Goal: Transaction & Acquisition: Purchase product/service

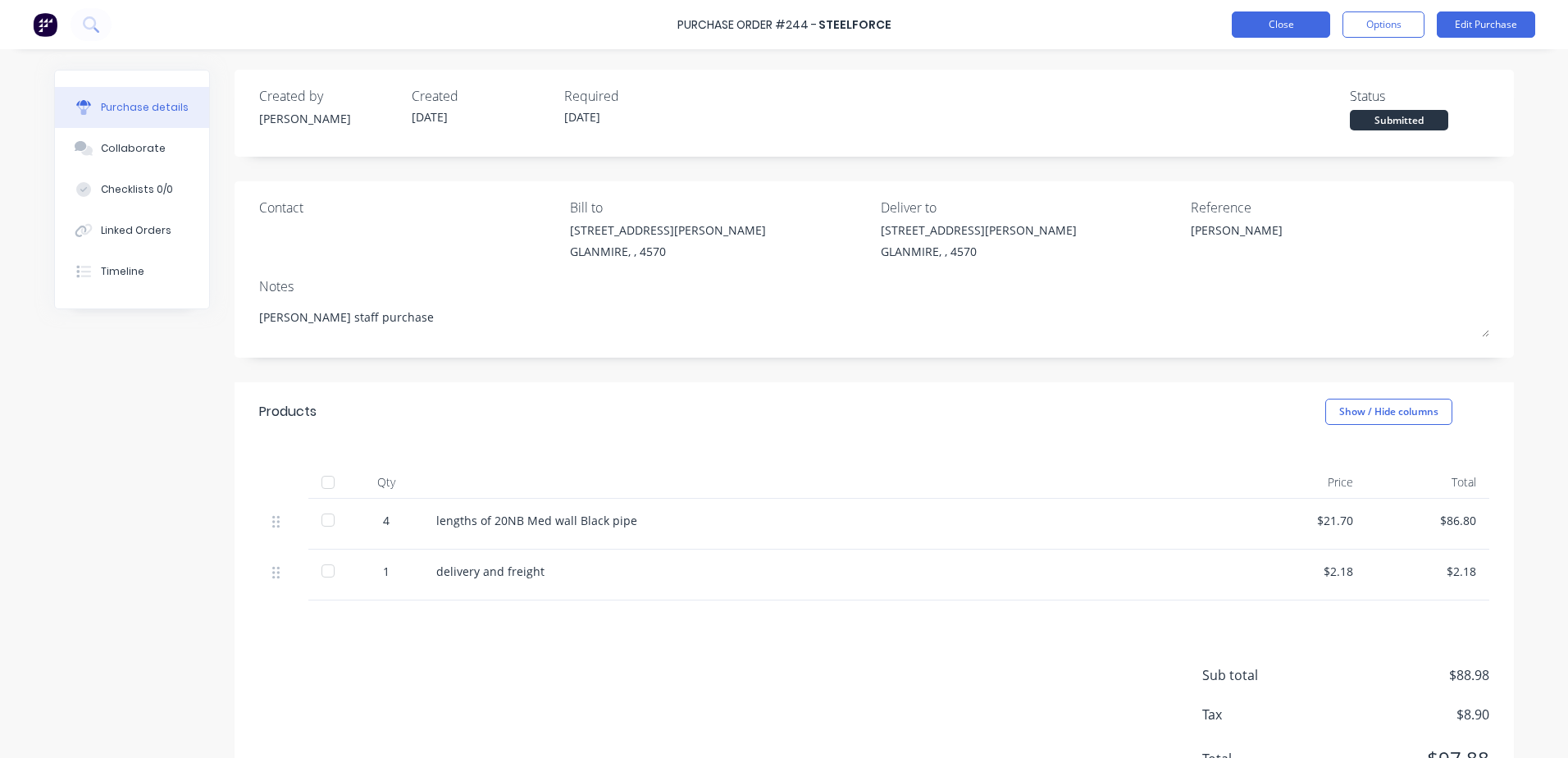
click at [1256, 31] on button "Close" at bounding box center [1281, 24] width 98 height 26
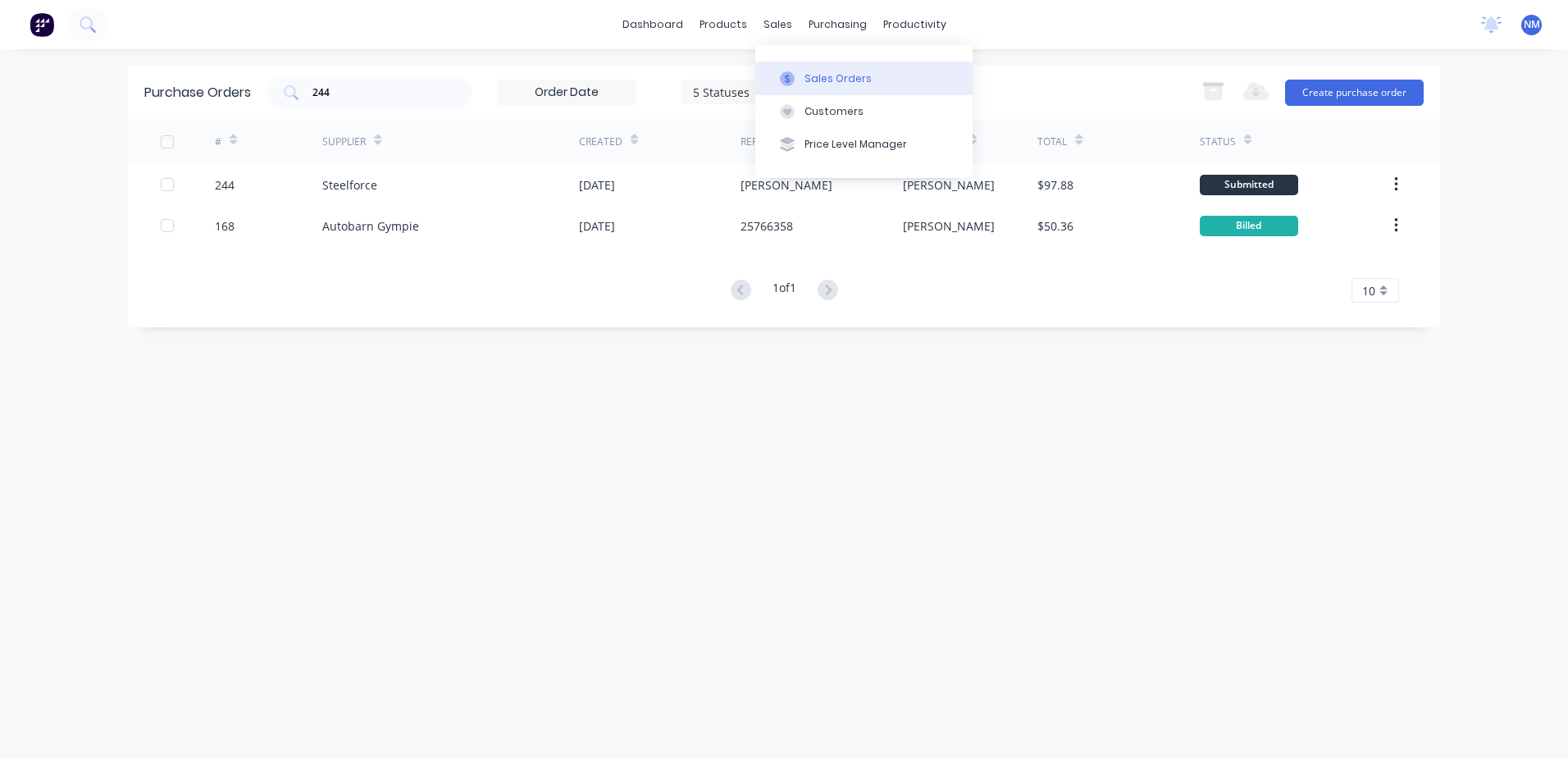
click at [818, 82] on div "Sales Orders" at bounding box center [837, 79] width 68 height 15
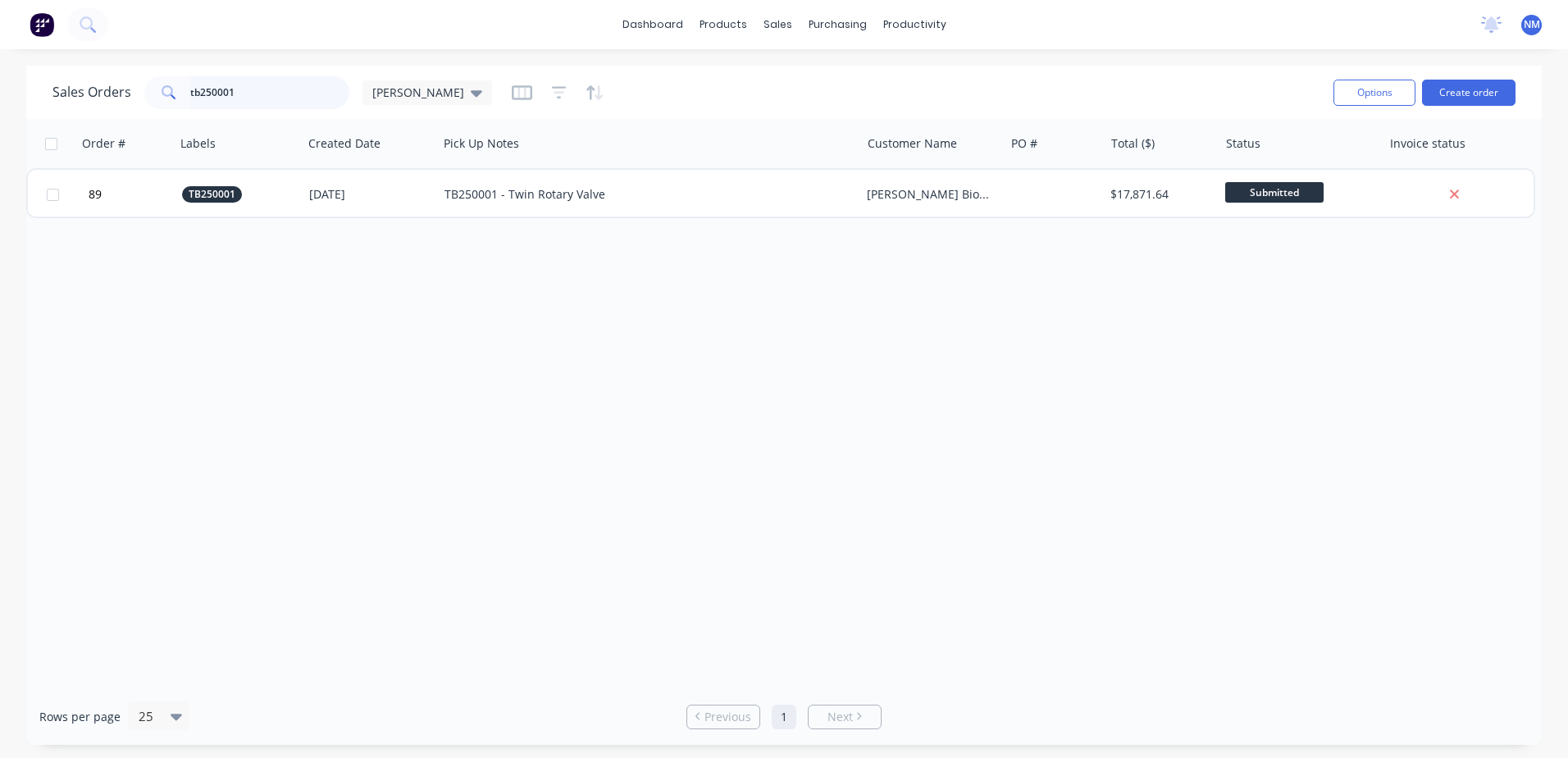
click at [236, 97] on input "tb250001" at bounding box center [270, 92] width 160 height 32
type input "tb250002"
click at [874, 82] on div "Purchase Orders" at bounding box center [890, 79] width 87 height 15
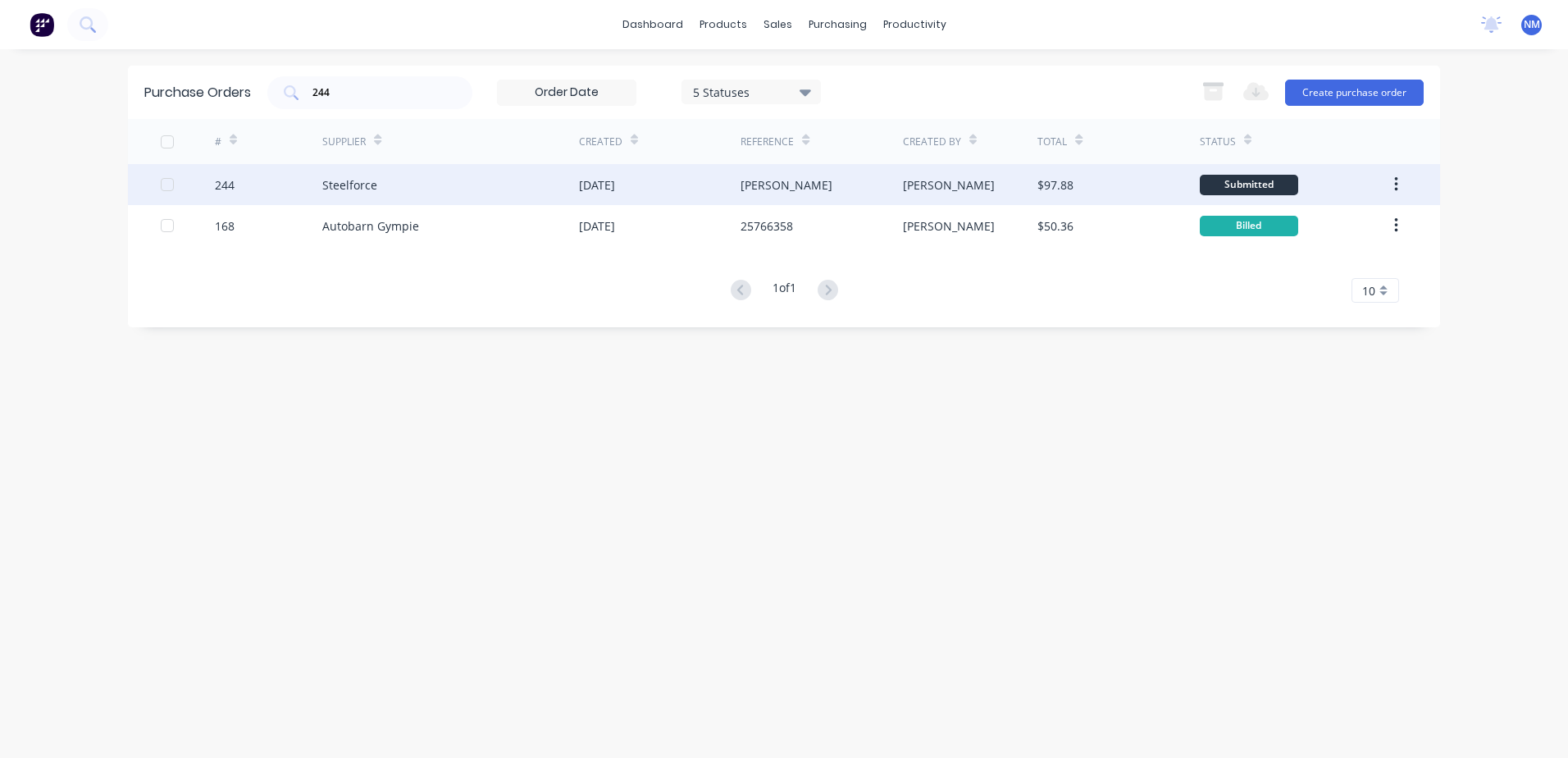
click at [469, 187] on div "Steelforce" at bounding box center [450, 184] width 257 height 41
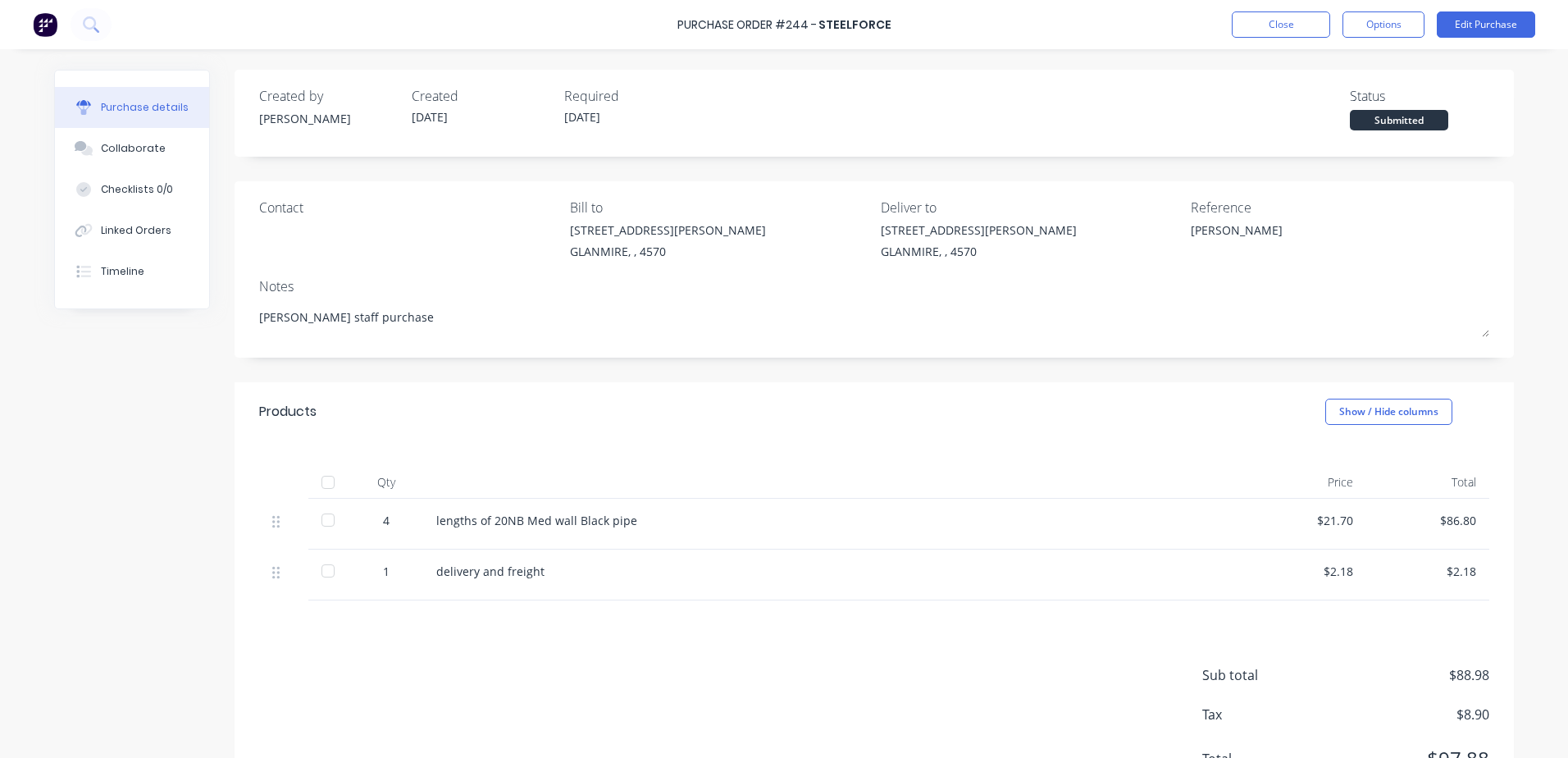
click at [323, 519] on div at bounding box center [327, 520] width 32 height 32
click at [318, 575] on div at bounding box center [327, 570] width 32 height 32
type textarea "x"
click at [1283, 27] on button "Close" at bounding box center [1281, 24] width 98 height 26
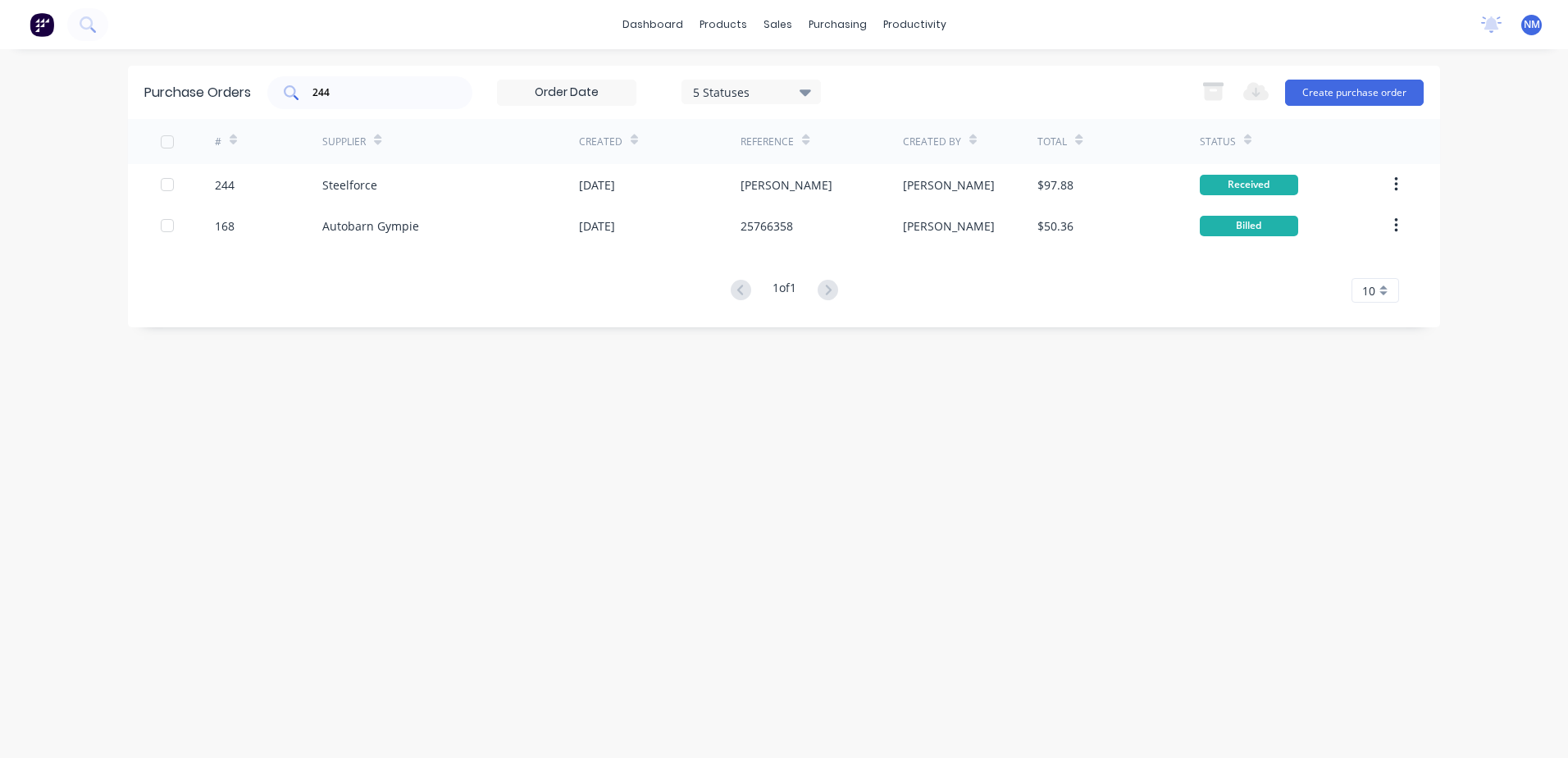
click at [335, 91] on input "244" at bounding box center [378, 93] width 136 height 17
type input "278"
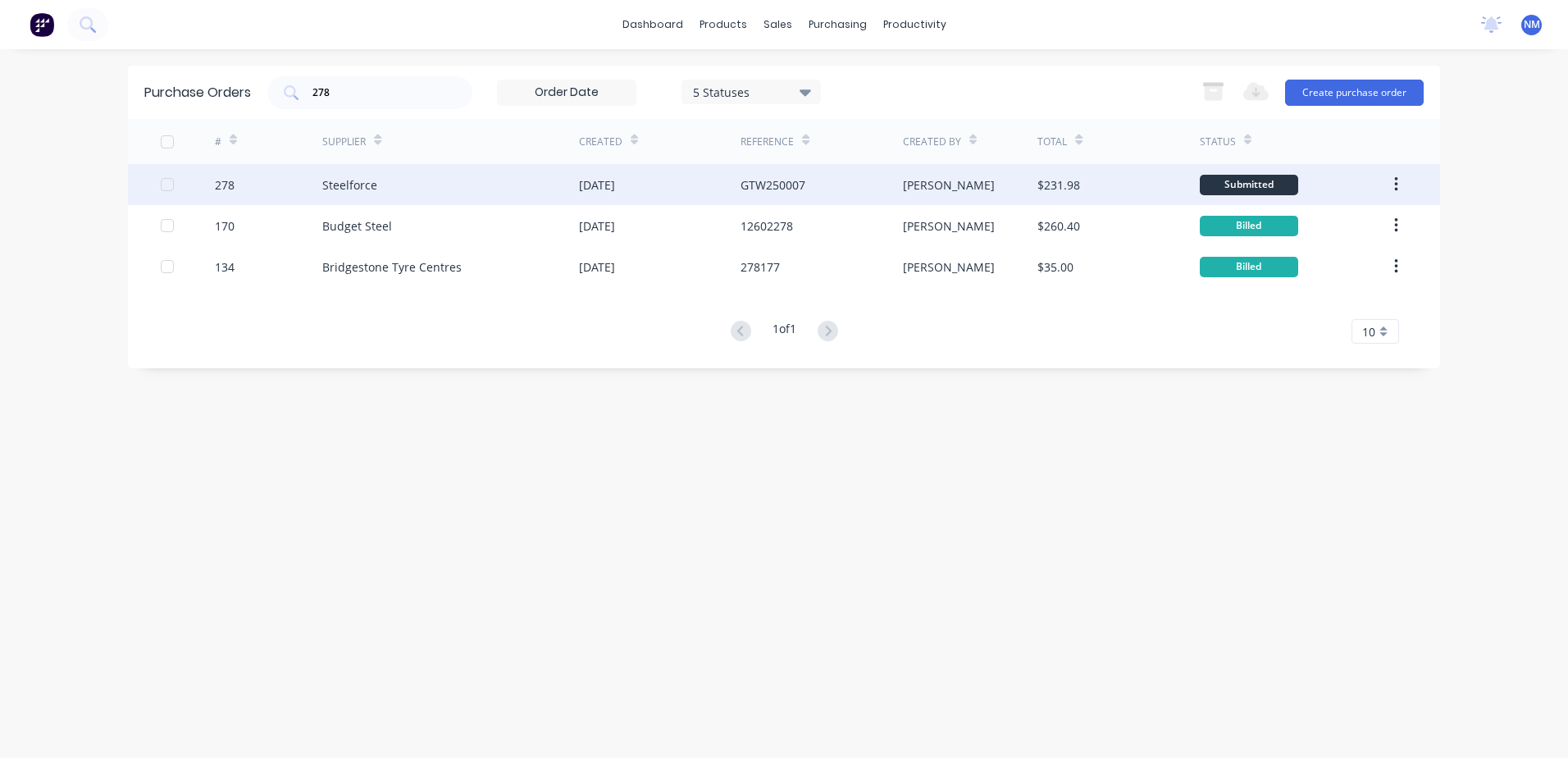
click at [482, 180] on div "Steelforce" at bounding box center [450, 184] width 257 height 41
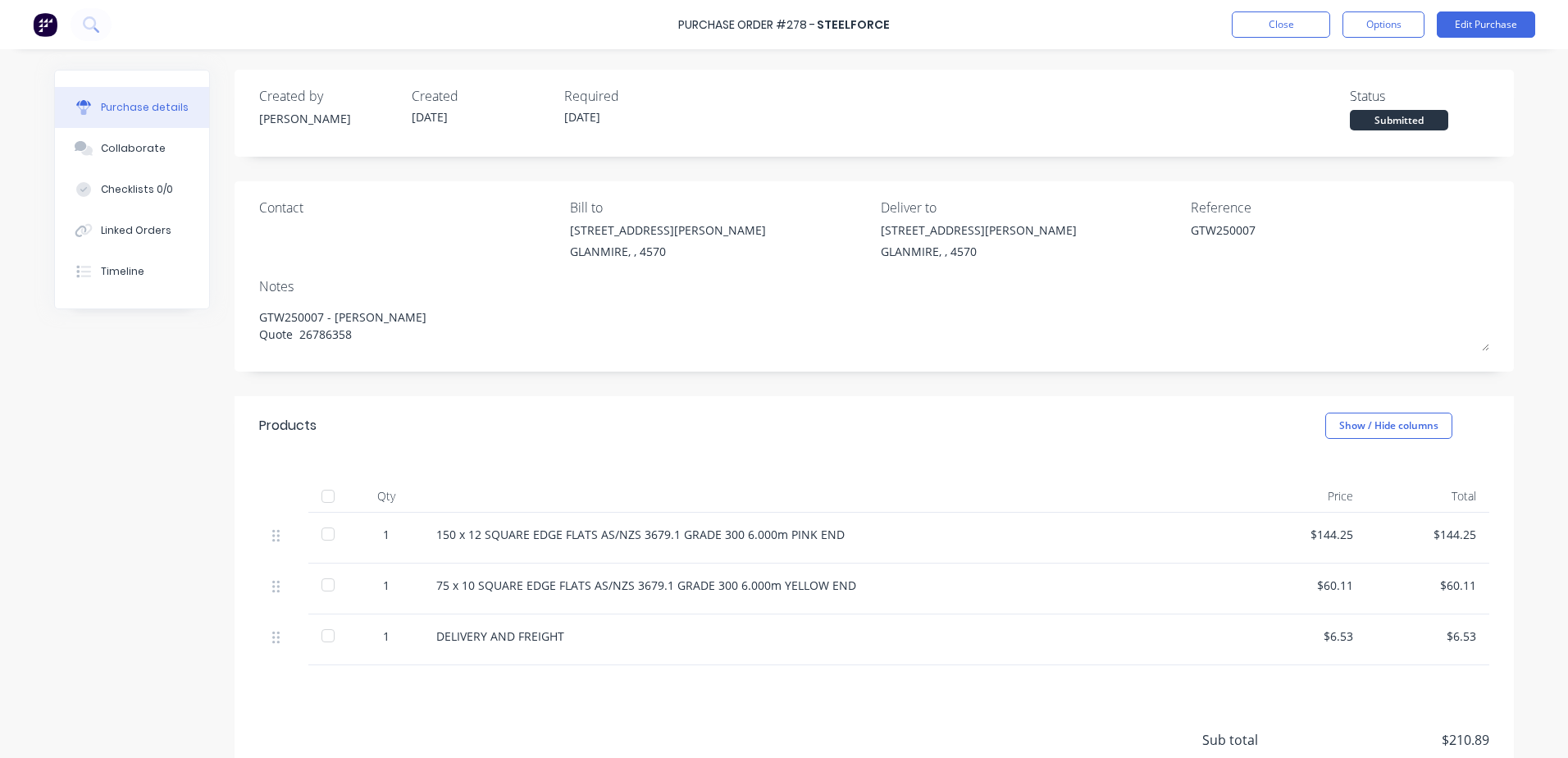
drag, startPoint x: 329, startPoint y: 534, endPoint x: 325, endPoint y: 585, distance: 51.2
click at [329, 537] on div at bounding box center [327, 534] width 32 height 32
drag, startPoint x: 325, startPoint y: 589, endPoint x: 329, endPoint y: 603, distance: 14.6
click at [327, 589] on div at bounding box center [327, 584] width 32 height 32
click at [321, 629] on div at bounding box center [327, 635] width 32 height 32
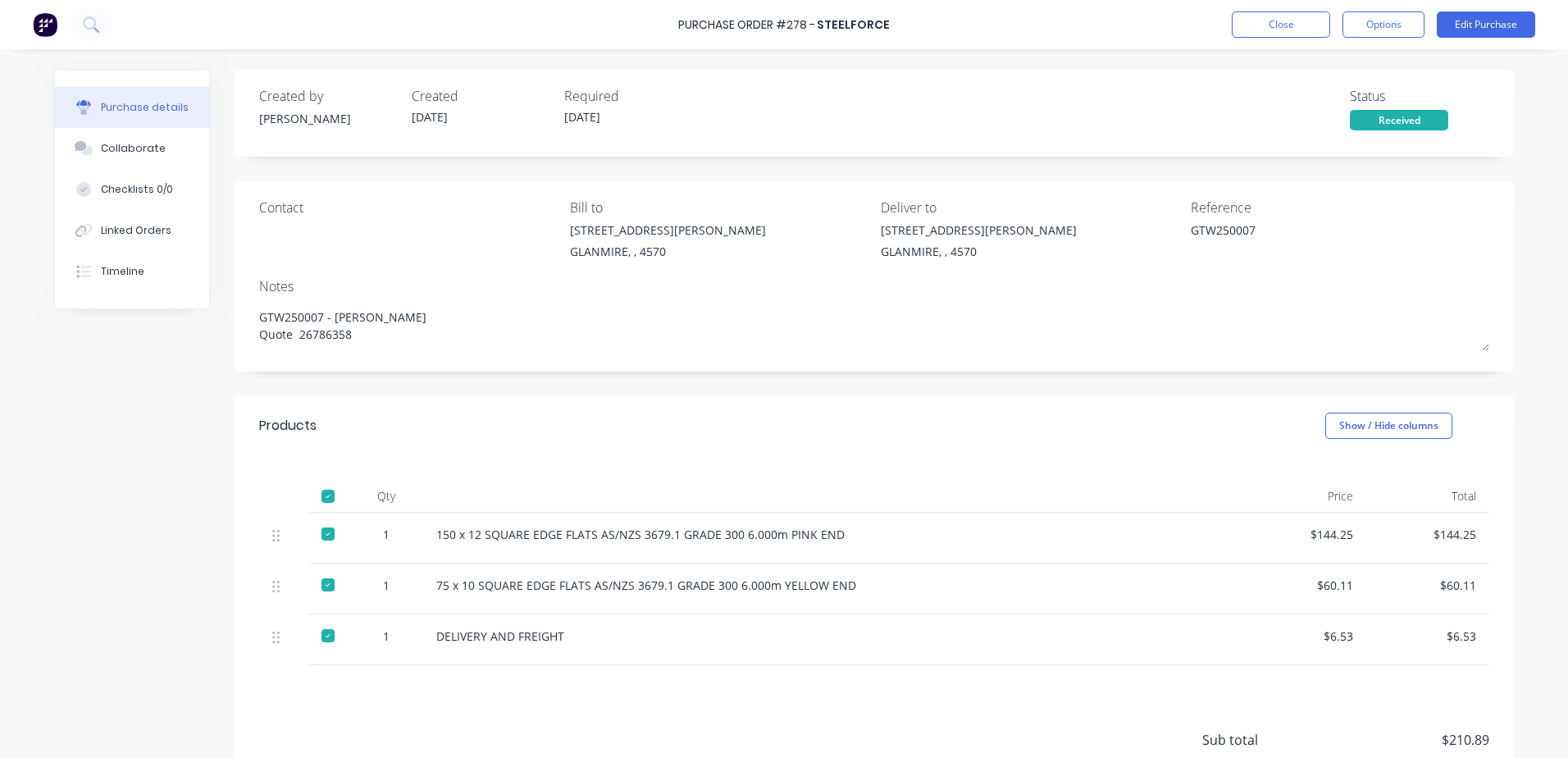
type textarea "x"
click at [1271, 28] on button "Close" at bounding box center [1281, 24] width 98 height 26
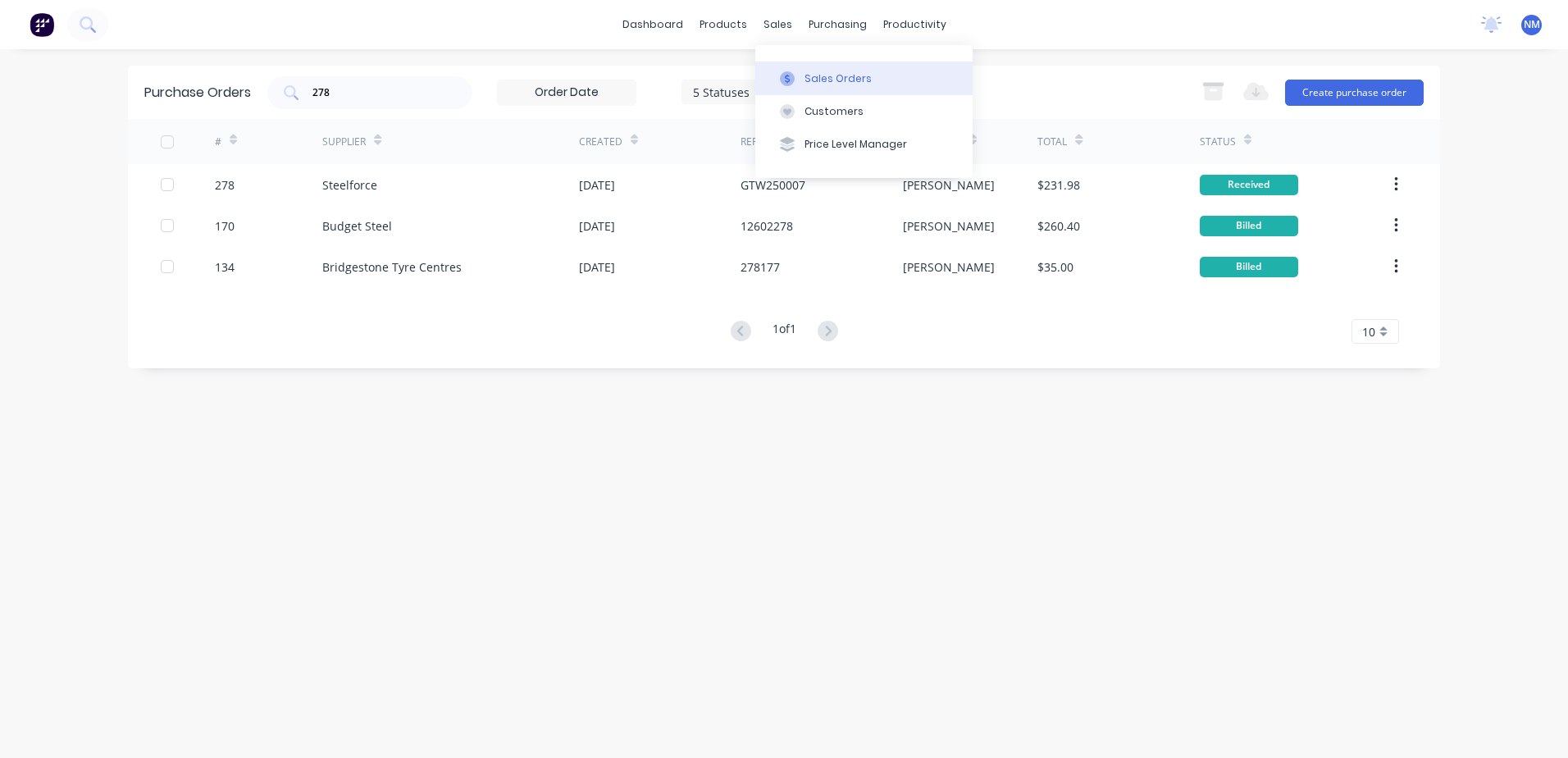
click at [844, 82] on div "Sales Orders" at bounding box center [837, 79] width 68 height 15
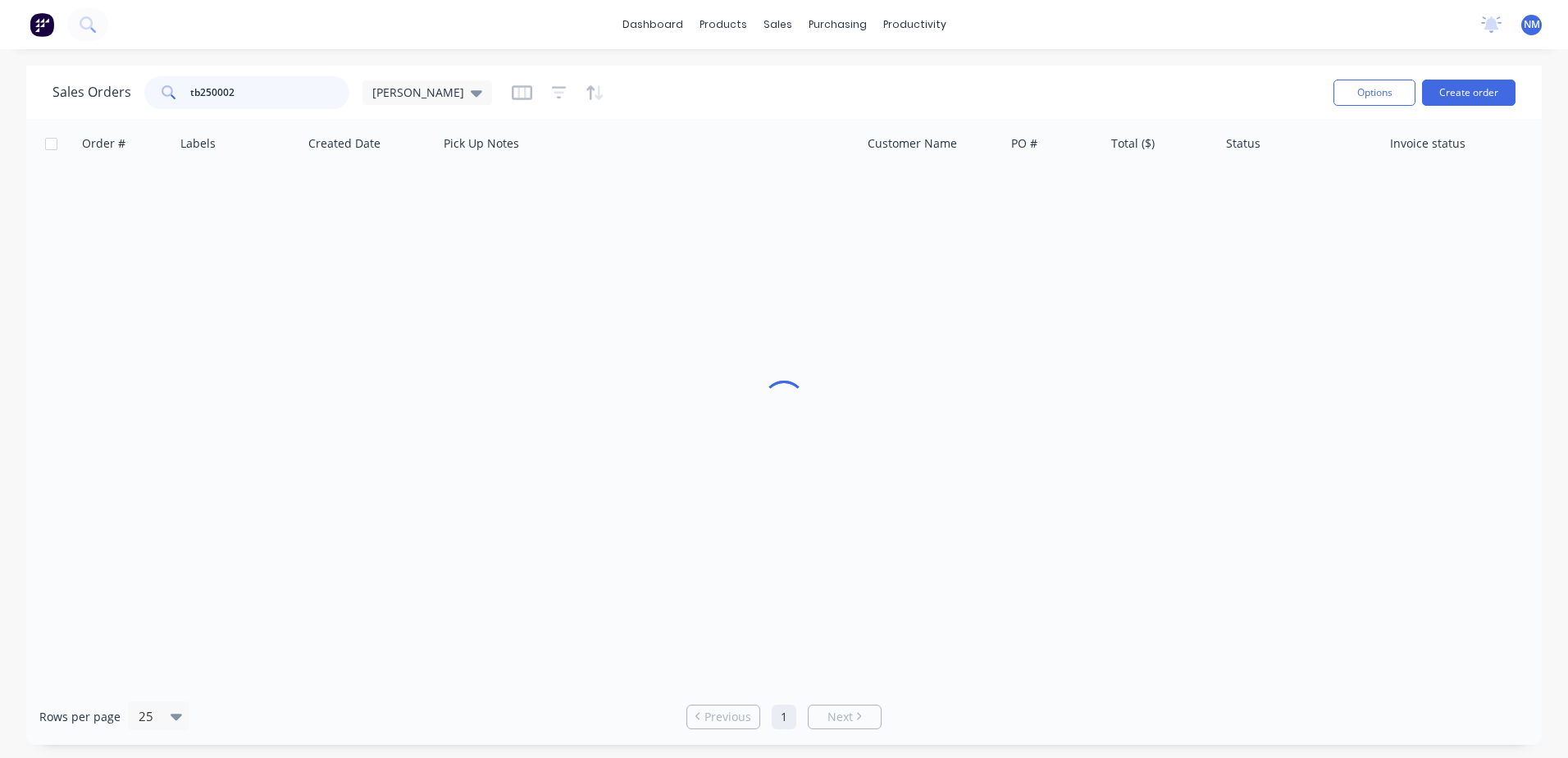
click at [256, 86] on input "tb250002" at bounding box center [270, 92] width 160 height 32
type input "t"
type input "lam250173"
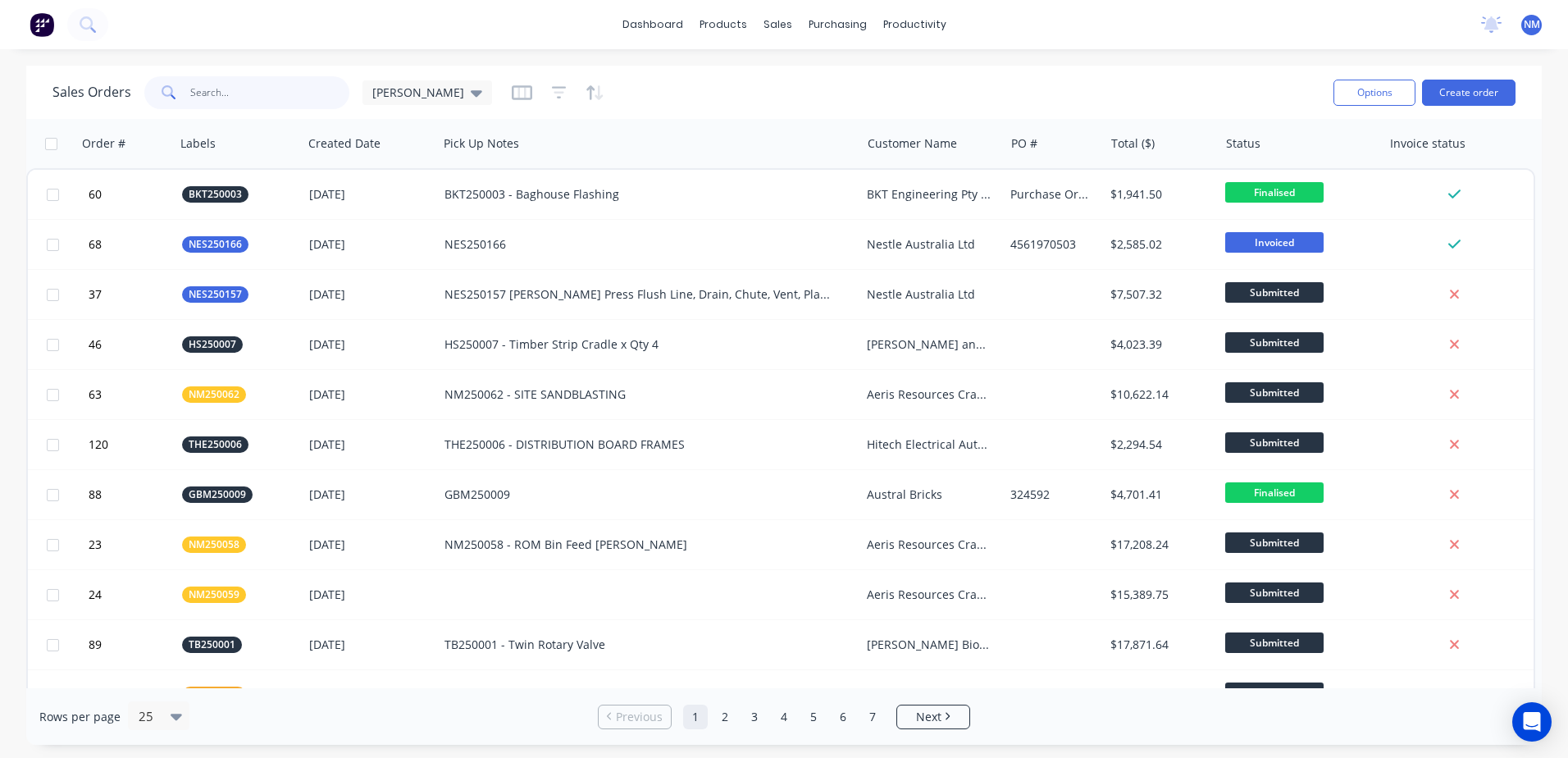
click at [219, 97] on input "text" at bounding box center [270, 92] width 160 height 32
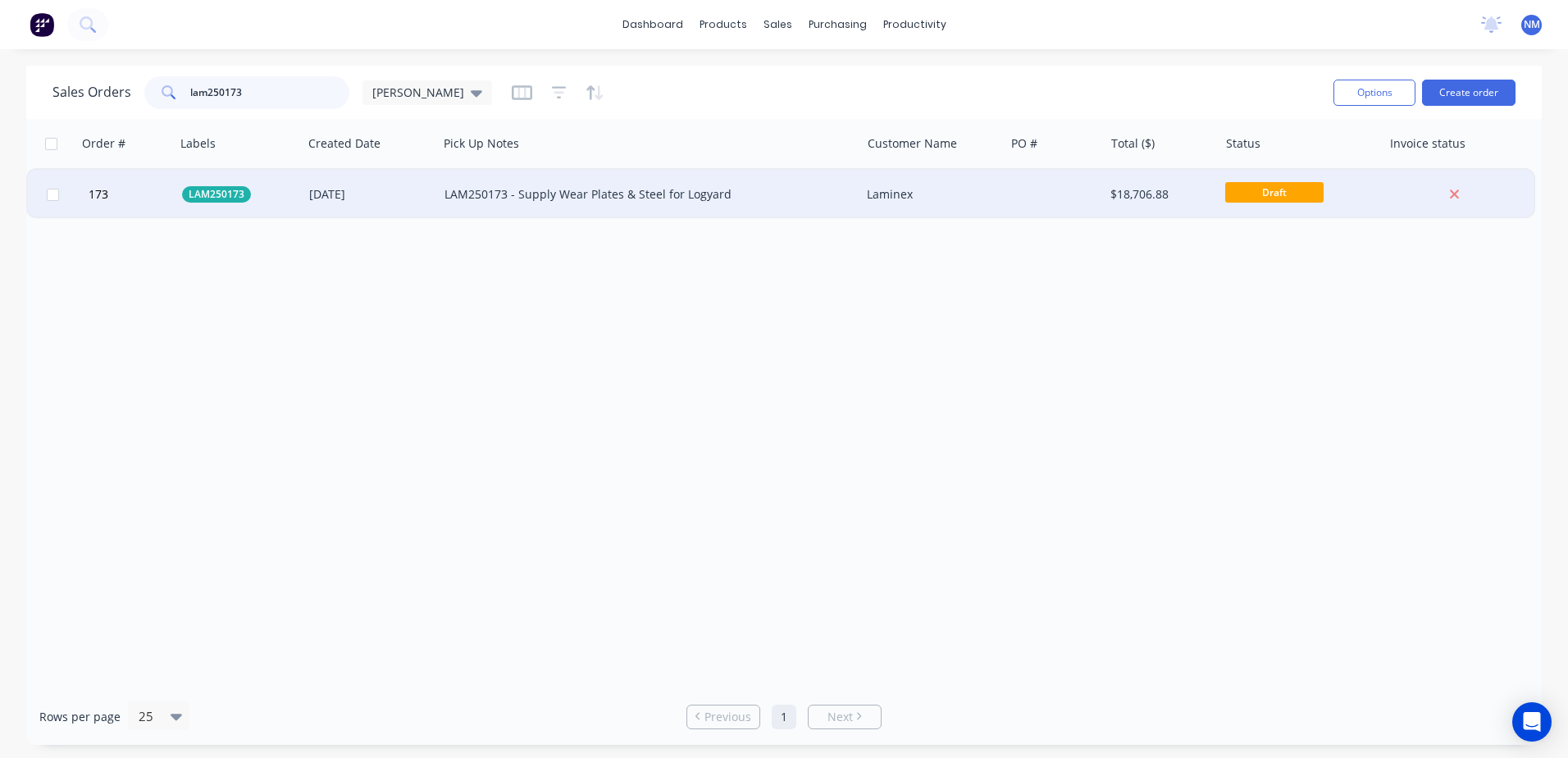
type input "lam250173"
click at [771, 190] on div "LAM250173 - Supply Wear Plates & Steel for Logyard" at bounding box center [639, 195] width 389 height 17
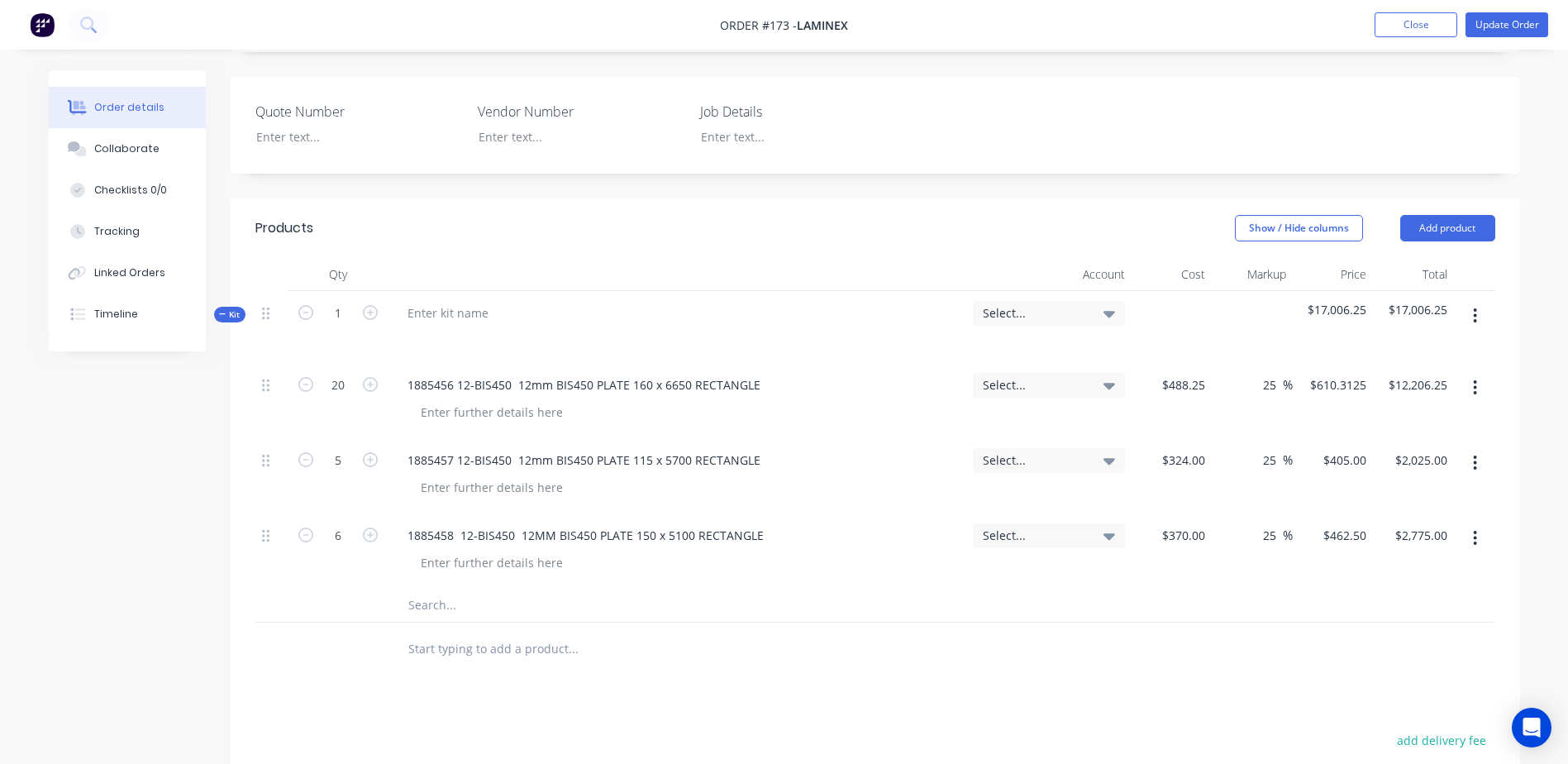
scroll to position [496, 0]
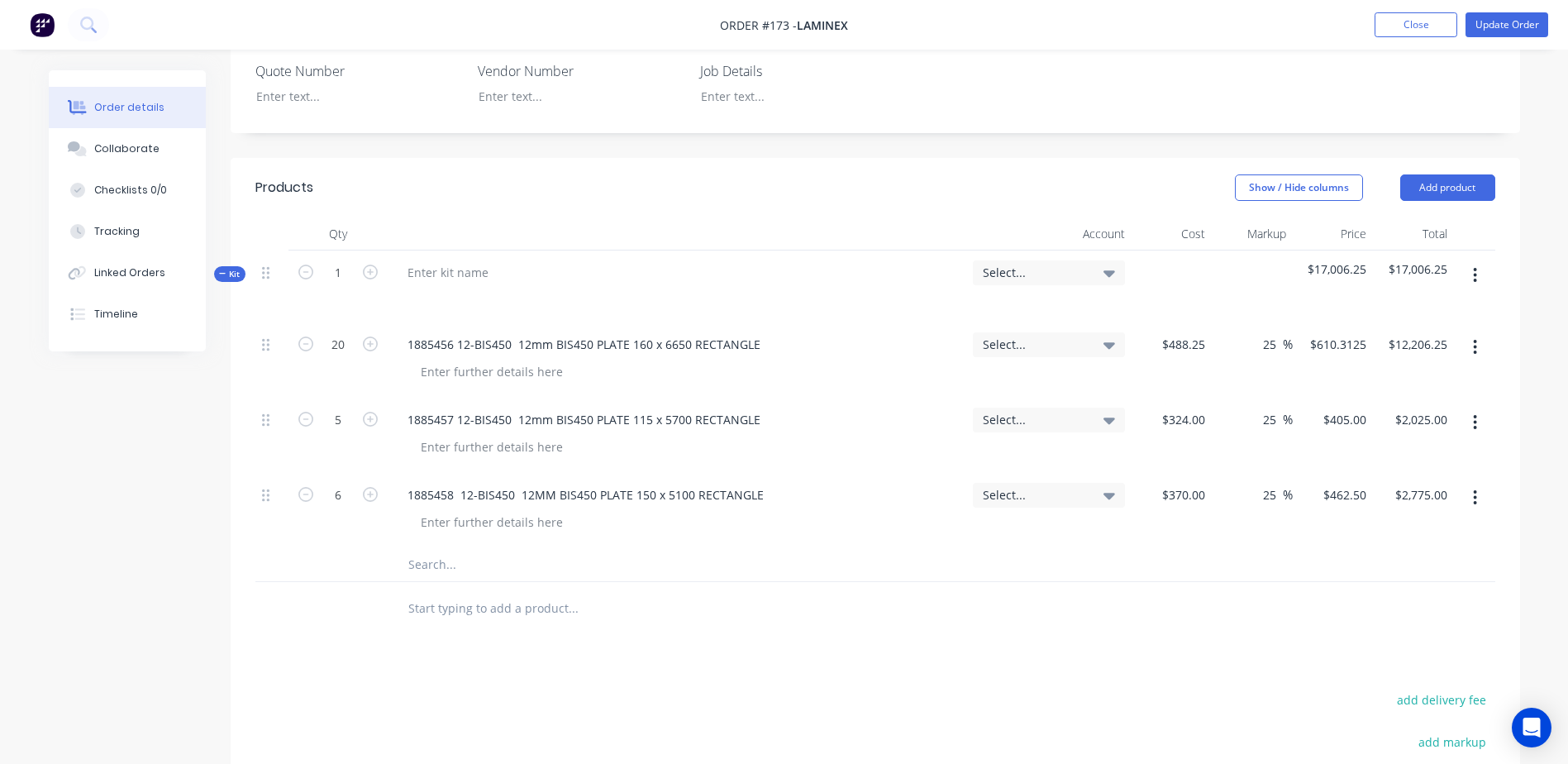
click at [420, 548] on input "text" at bounding box center [572, 564] width 331 height 33
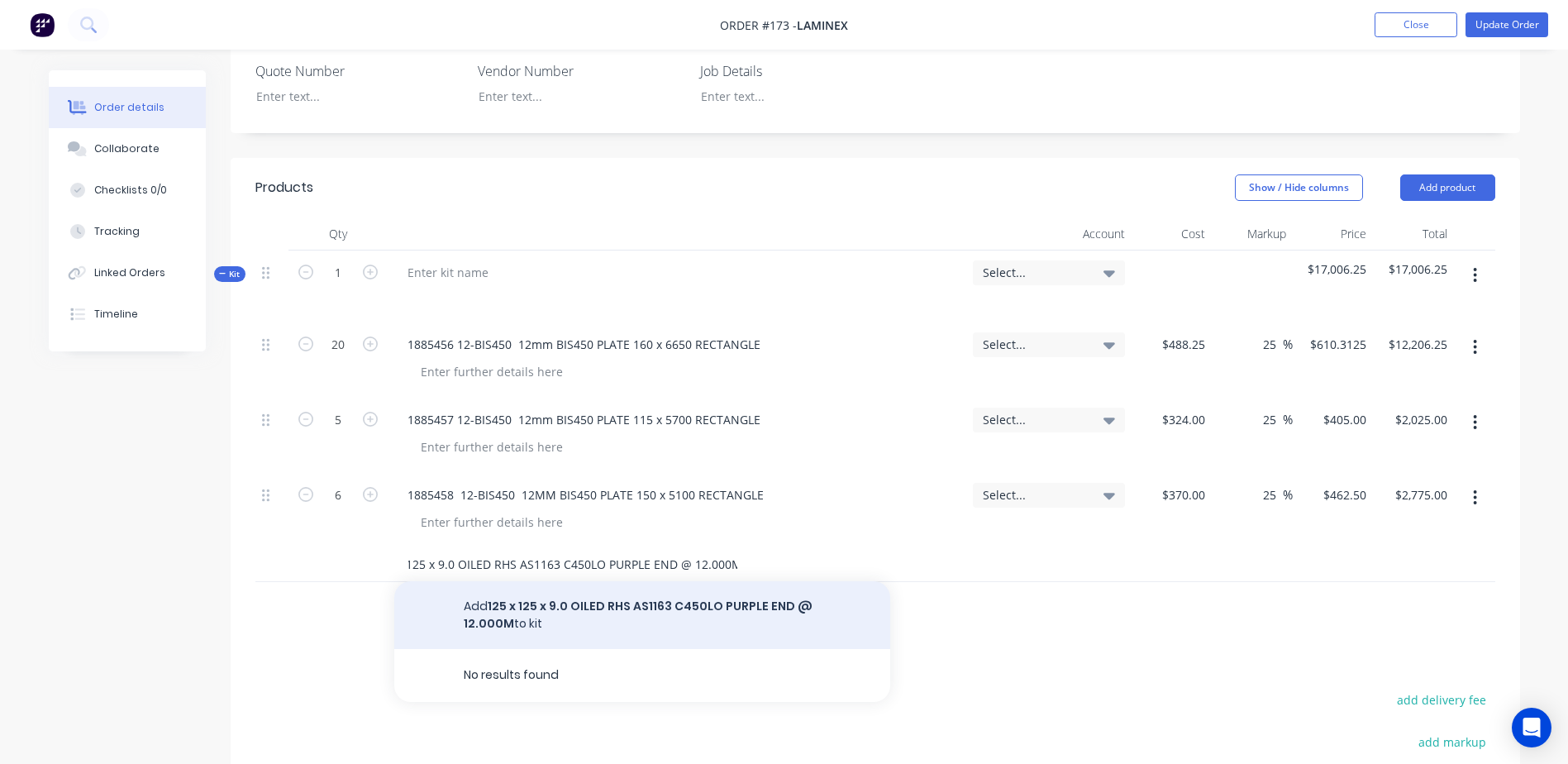
type input "125 x 125 x 9.0 OILED RHS AS1163 C450LO PURPLE END @ 12.000M"
click at [570, 581] on button "Add 125 x 125 x 9.0 OILED RHS AS1163 C450LO PURPLE END @ 12.000M to kit" at bounding box center [642, 615] width 496 height 68
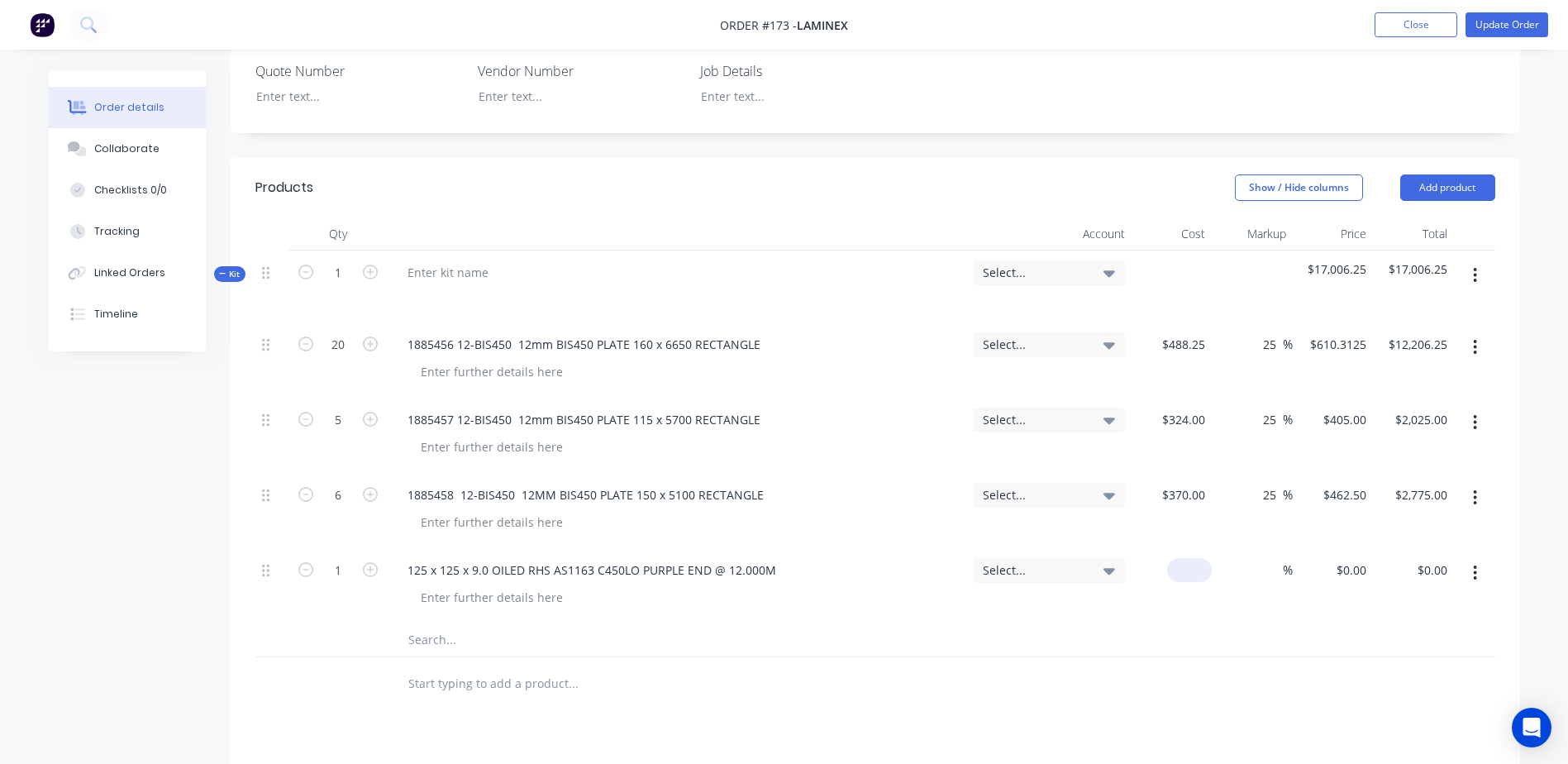
click at [1182, 548] on div "$0.00" at bounding box center [1172, 586] width 81 height 76
type input "$747.25"
click at [429, 623] on input "text" at bounding box center [572, 639] width 331 height 33
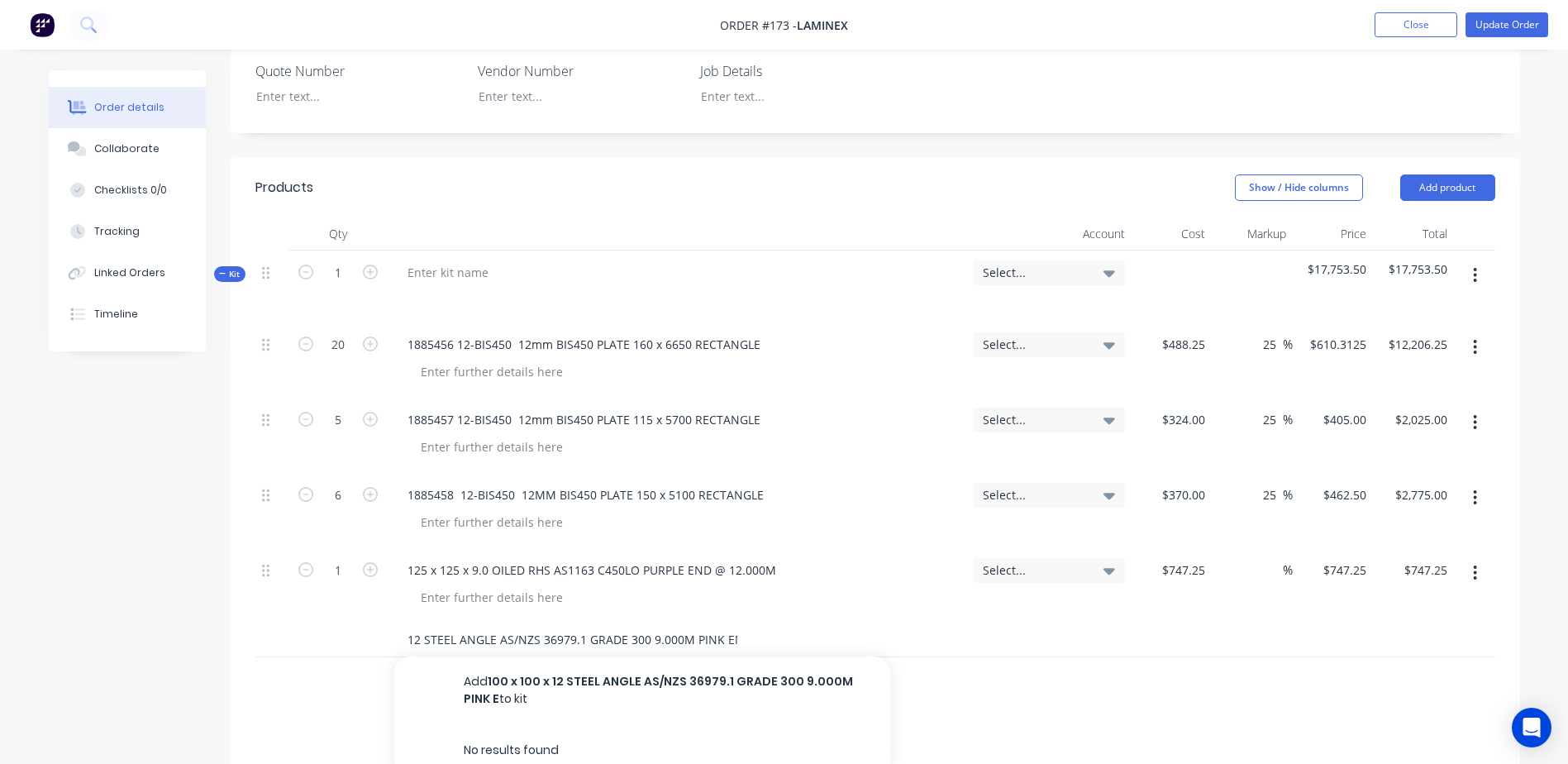
scroll to position [0, 74]
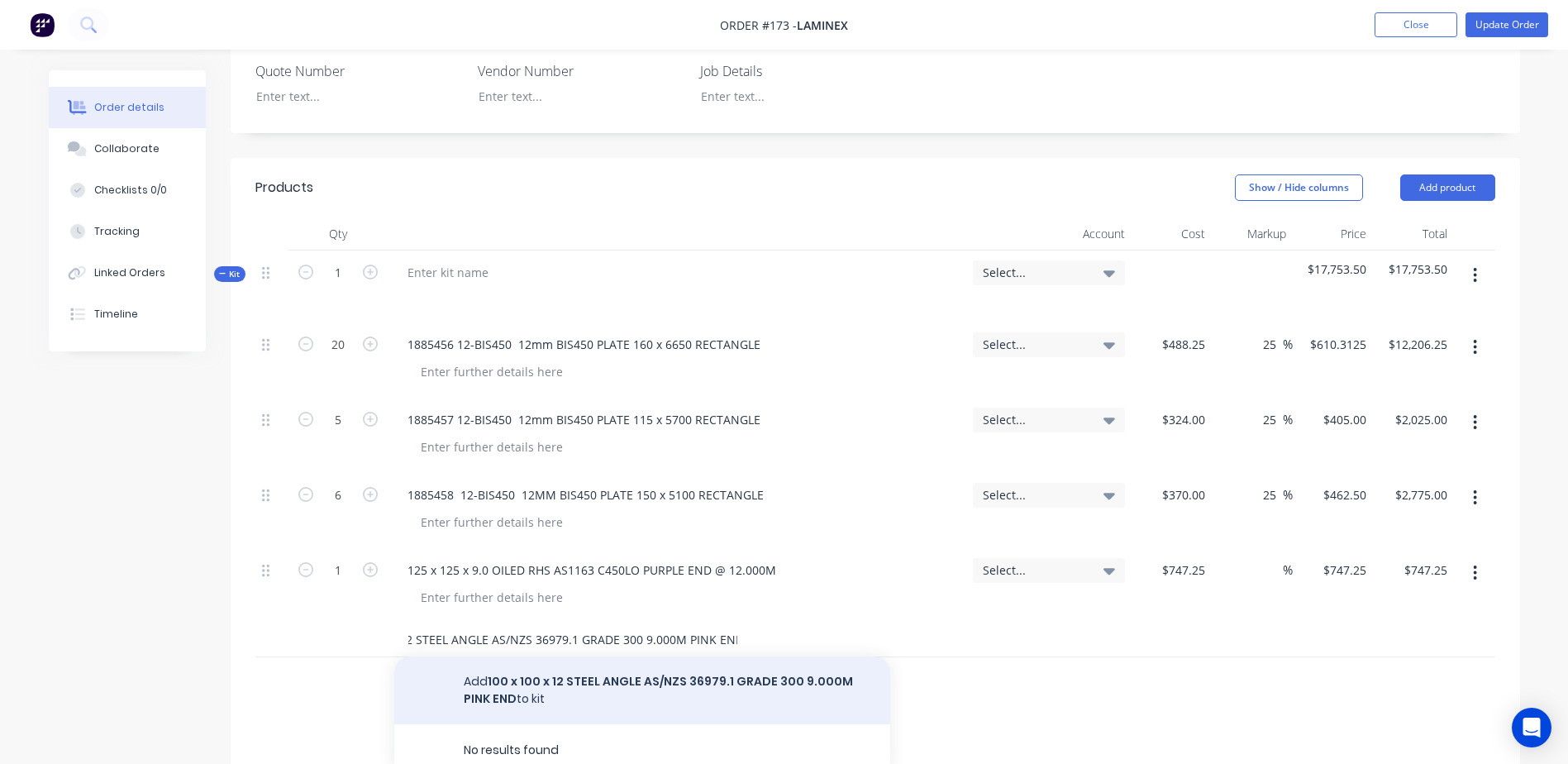
type input "100 x 100 x 12 STEEL ANGLE AS/NZS 36979.1 GRADE 300 9.000M PINK END"
click at [570, 657] on button "Add 100 x 100 x 12 STEEL ANGLE AS/NZS 36979.1 GRADE 300 9.000M PINK END to kit" at bounding box center [642, 690] width 496 height 68
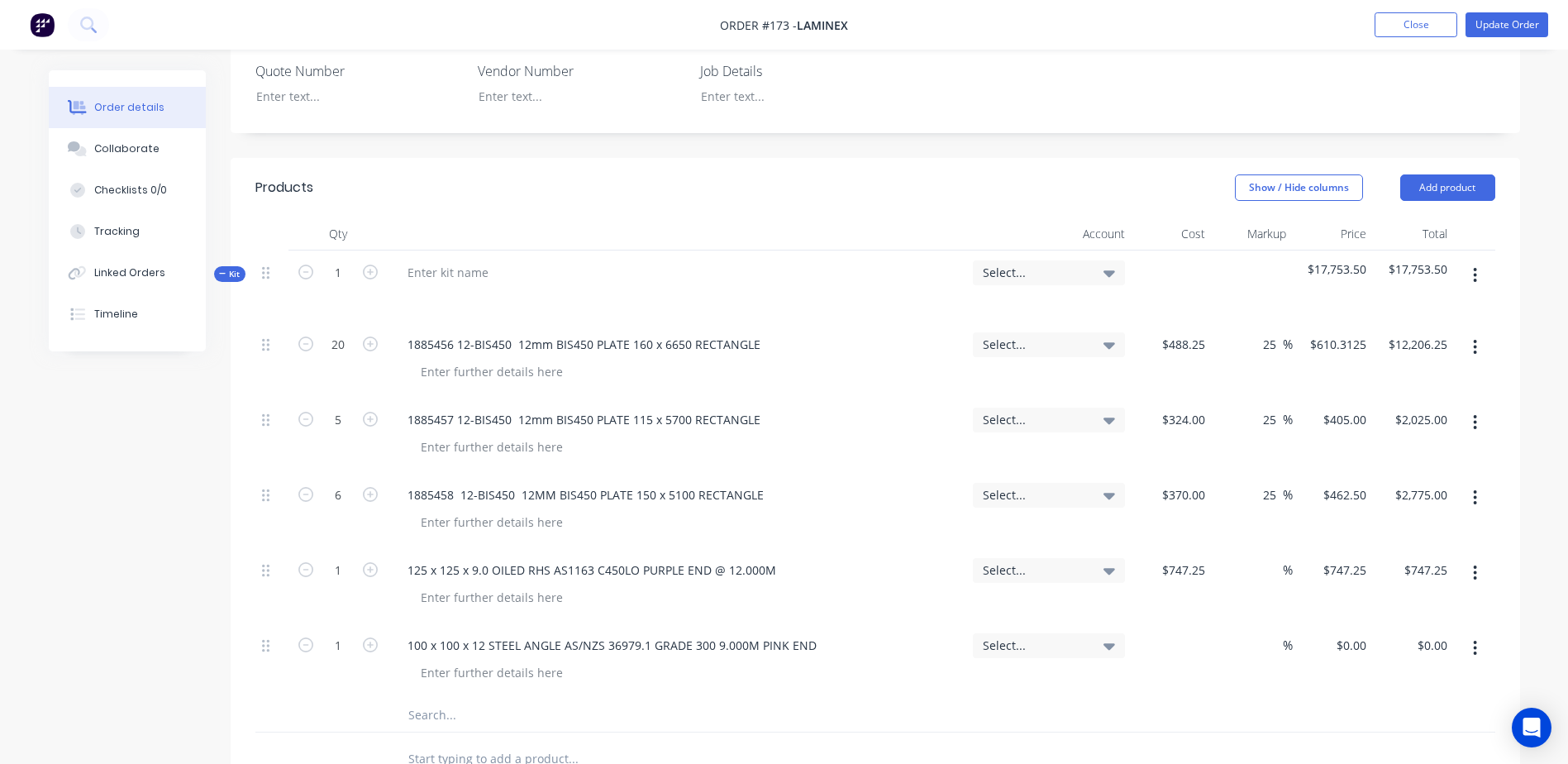
click at [1181, 623] on div "$0.00" at bounding box center [1172, 660] width 81 height 76
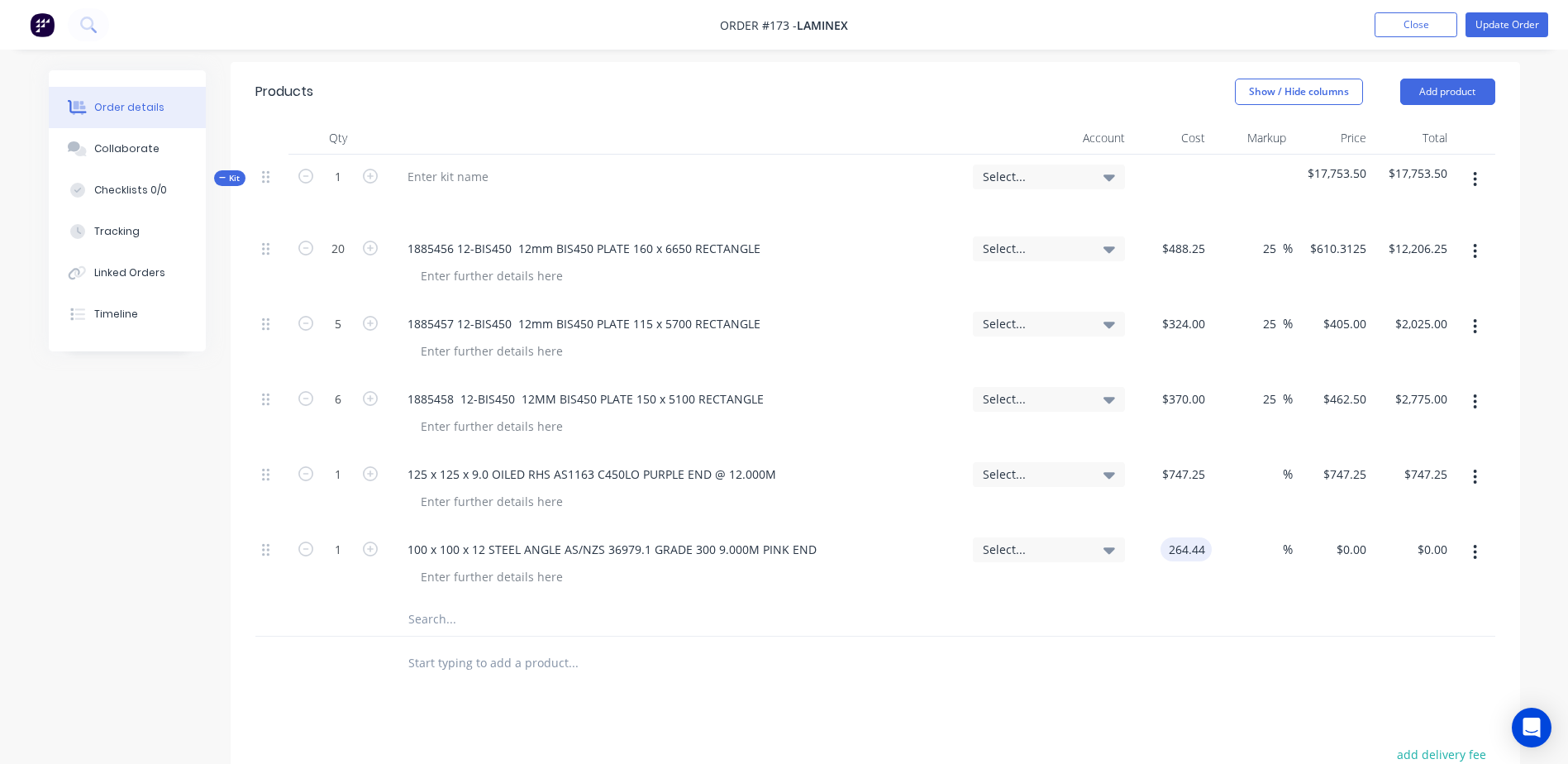
scroll to position [744, 0]
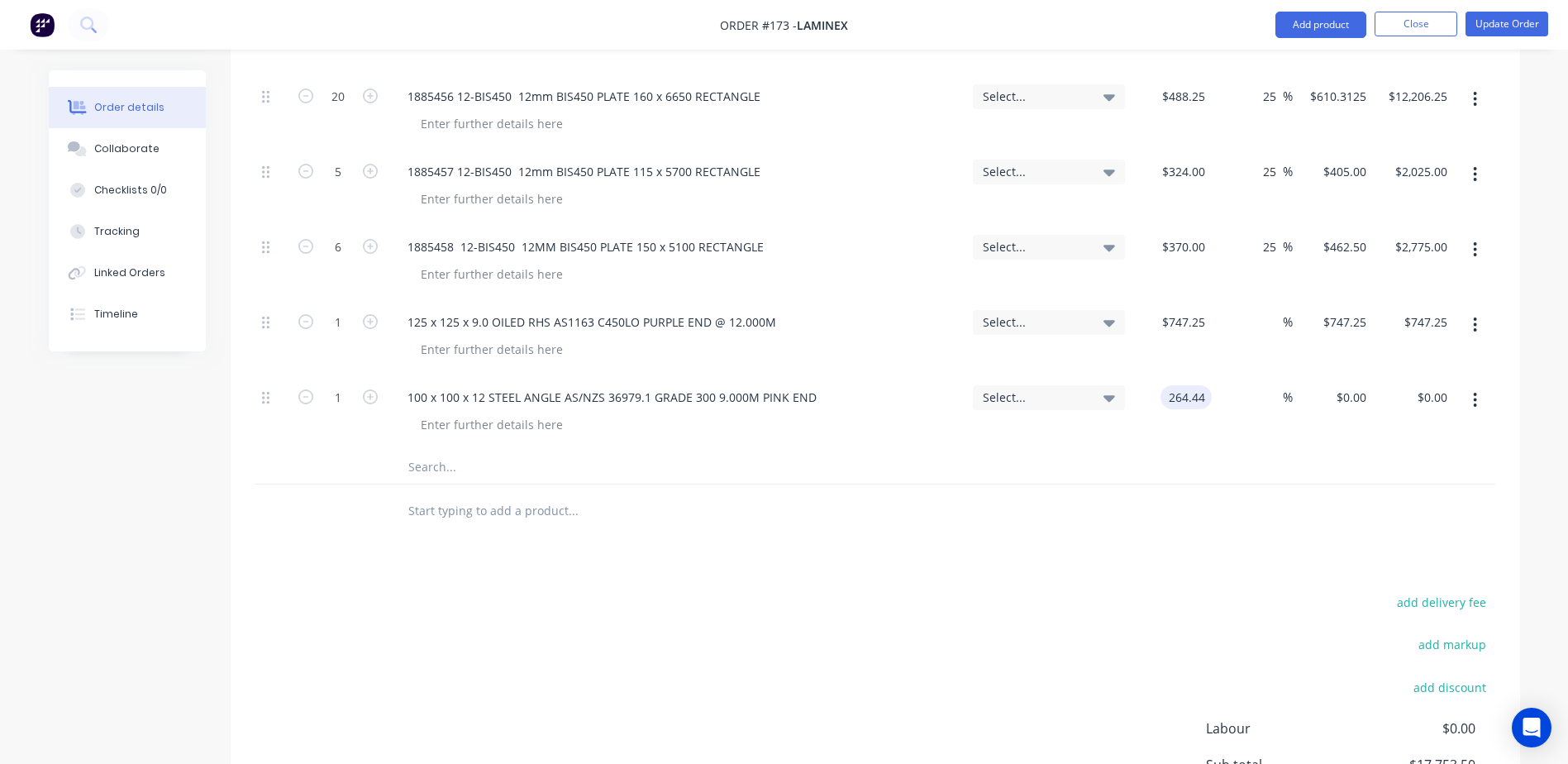
type input "$264.44"
click at [472, 494] on input "text" at bounding box center [572, 510] width 331 height 33
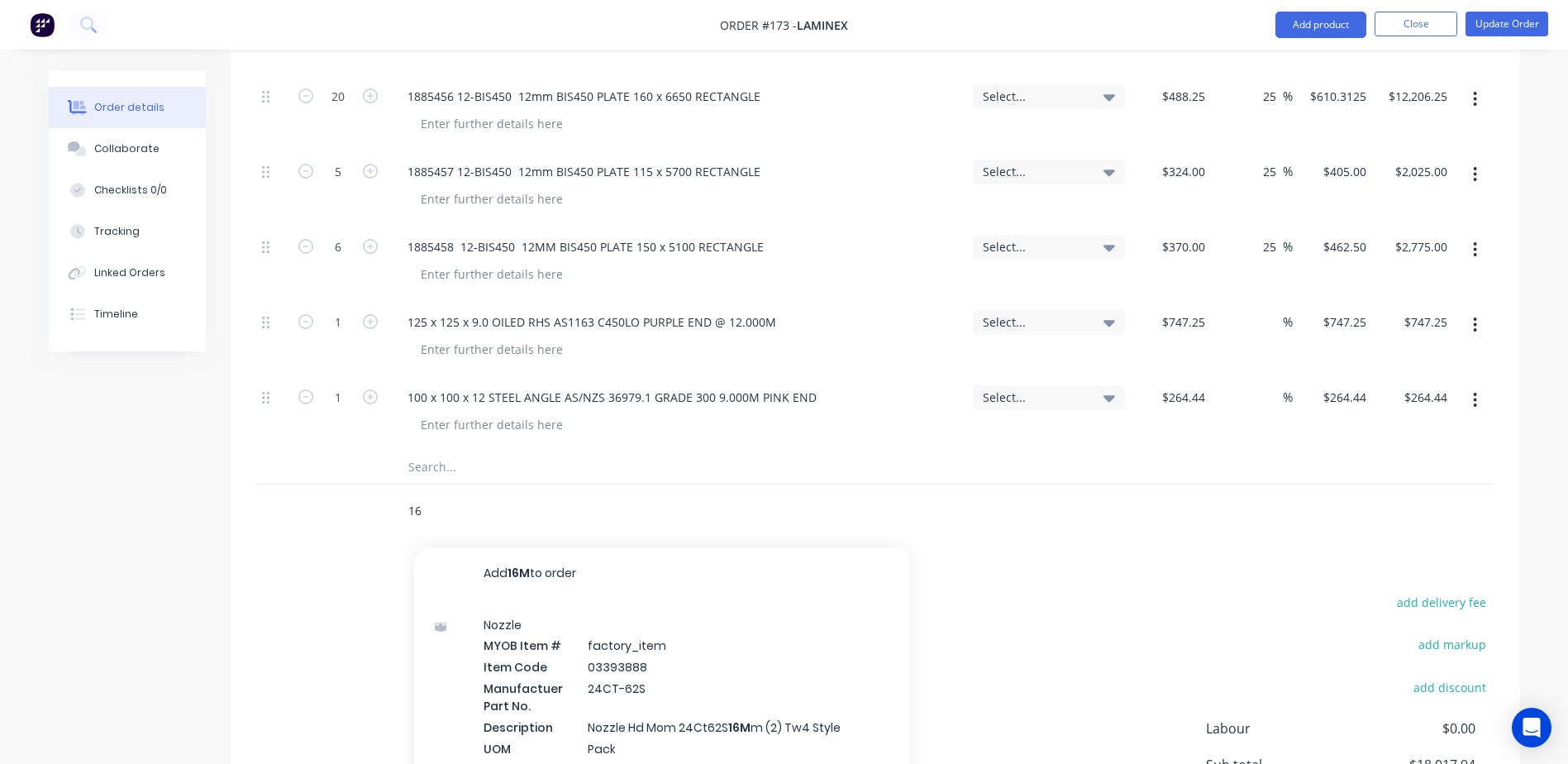
type input "1"
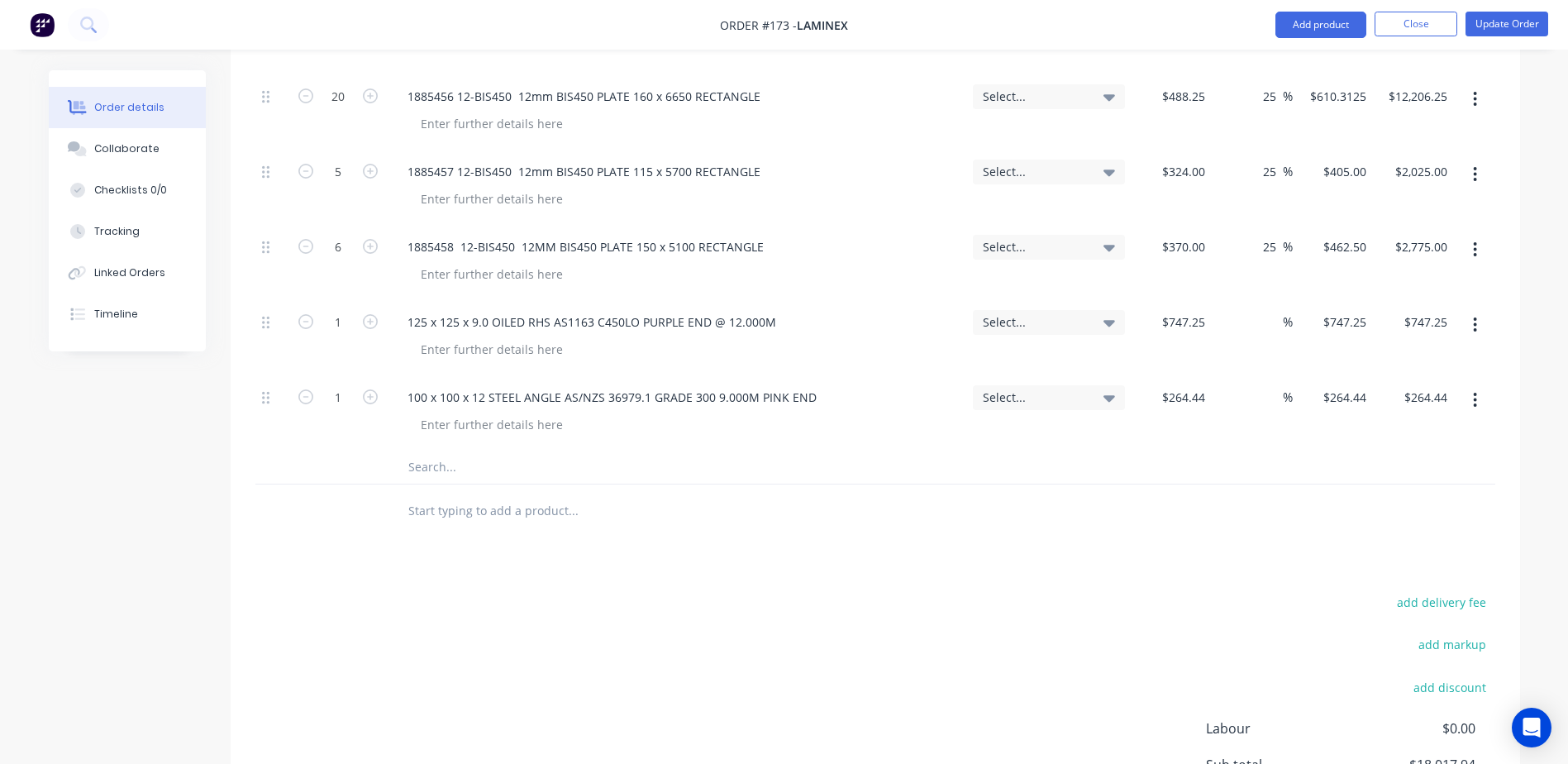
click at [429, 450] on input "text" at bounding box center [572, 466] width 331 height 33
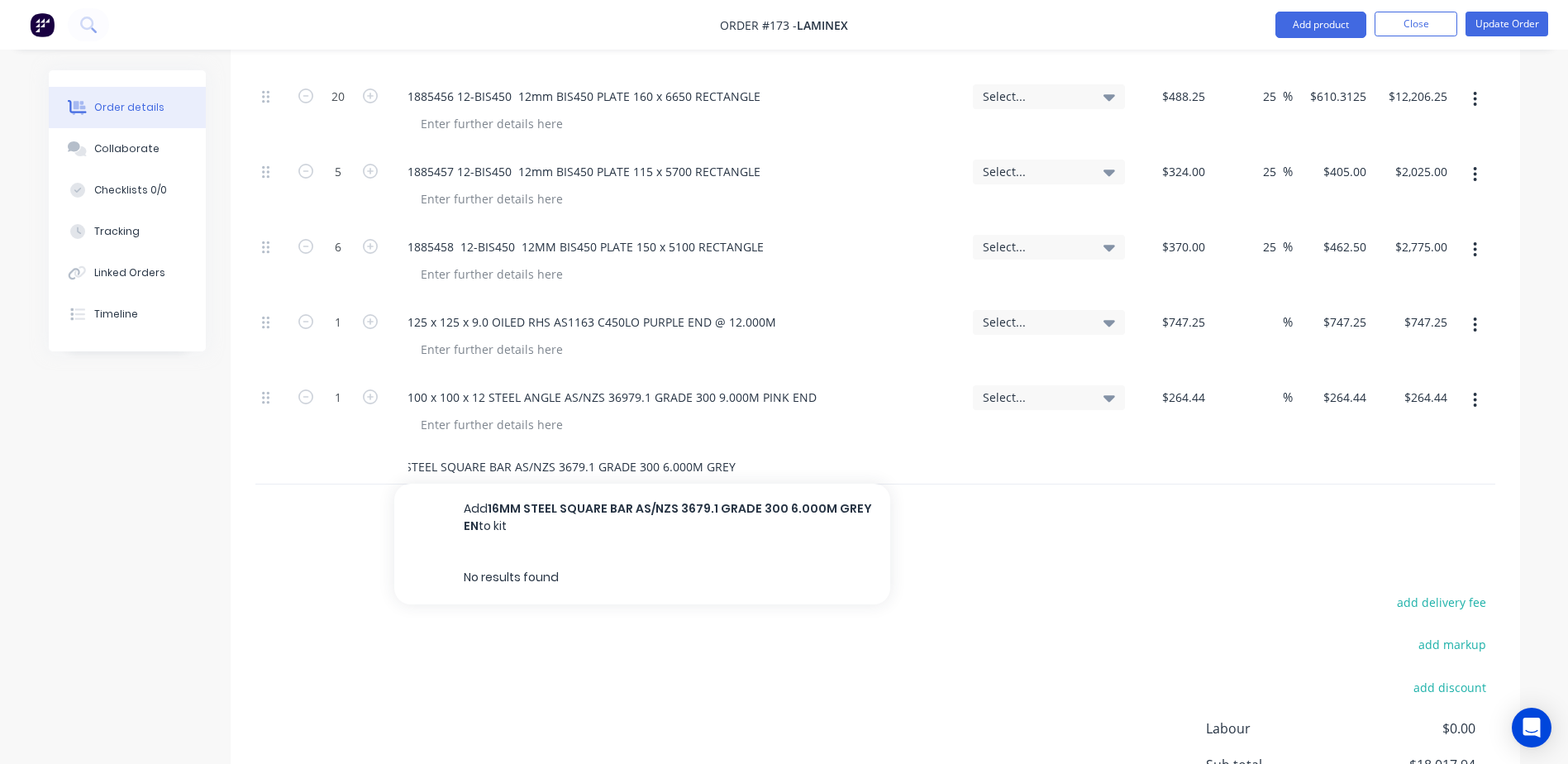
scroll to position [0, 59]
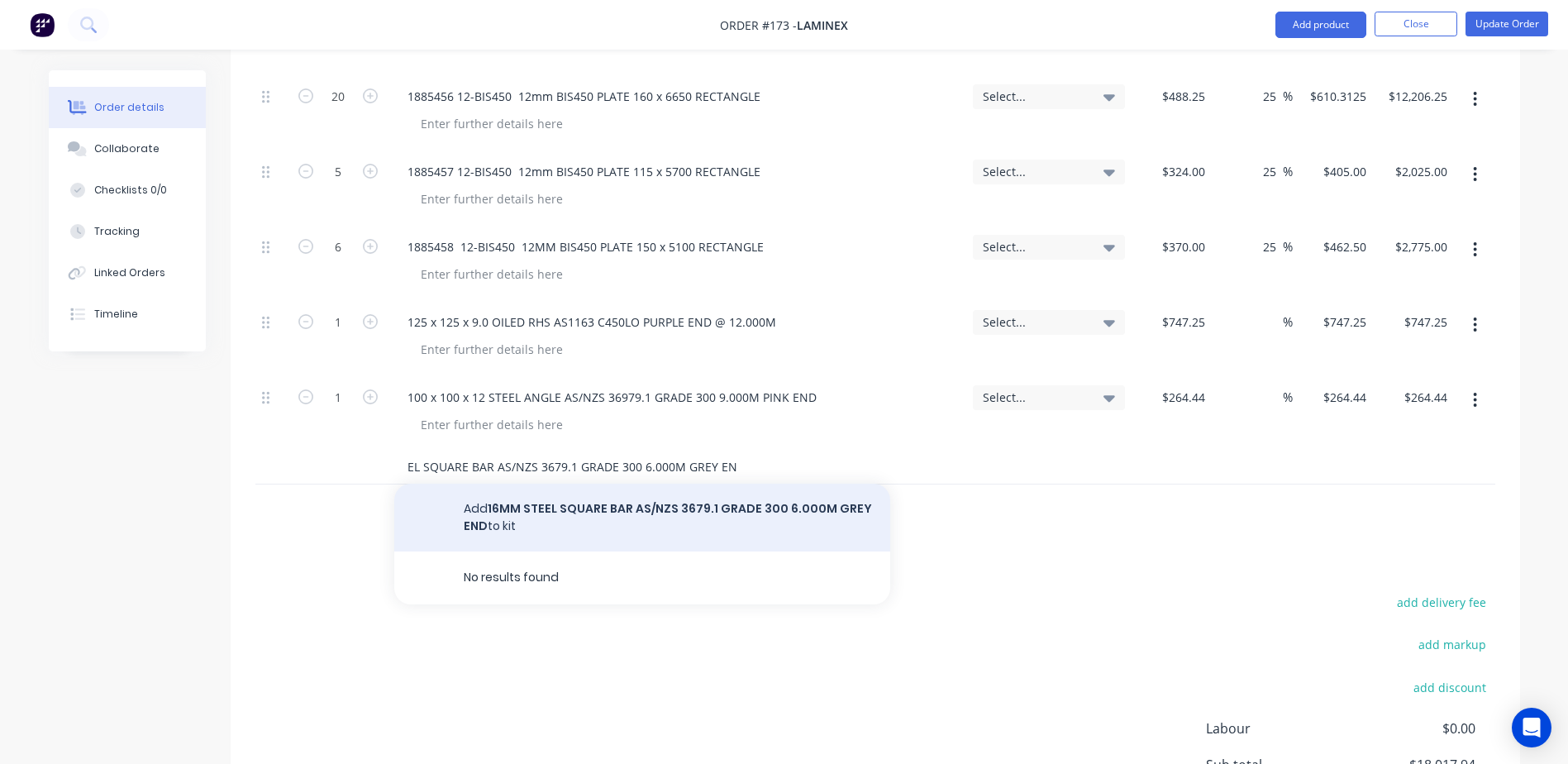
type input "16MM STEEL SQUARE BAR AS/NZS 3679.1 GRADE 300 6.000M GREY END"
click at [607, 484] on button "Add 16MM STEEL SQUARE BAR AS/NZS 3679.1 GRADE 300 6.000M GREY END to kit" at bounding box center [642, 517] width 496 height 68
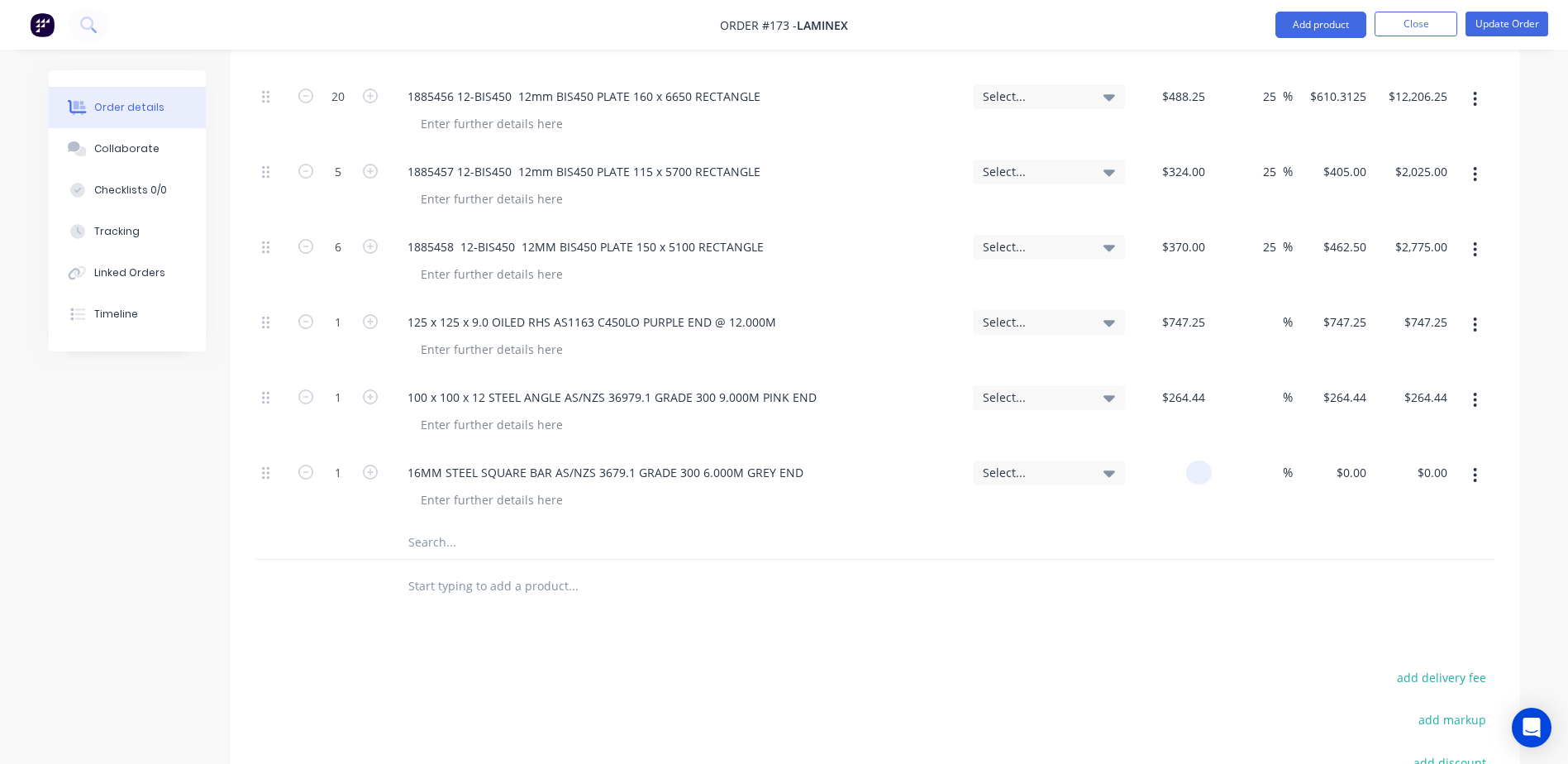
click at [1184, 450] on div at bounding box center [1172, 488] width 81 height 76
type input "$20.89"
click at [368, 464] on icon "button" at bounding box center [371, 472] width 15 height 15
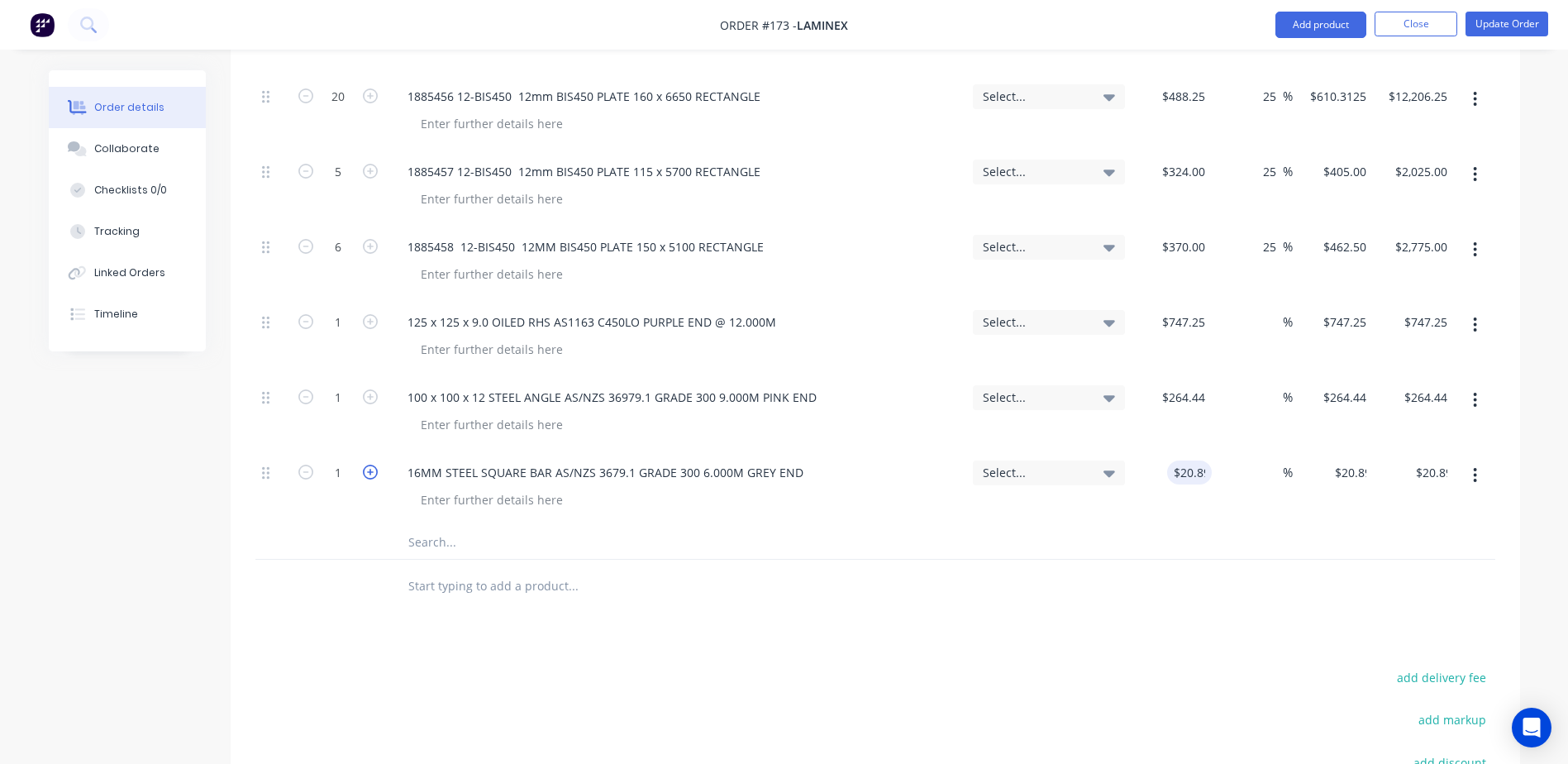
type input "2"
type input "$41.78"
click at [368, 464] on icon "button" at bounding box center [371, 472] width 15 height 15
type input "3"
type input "$62.67"
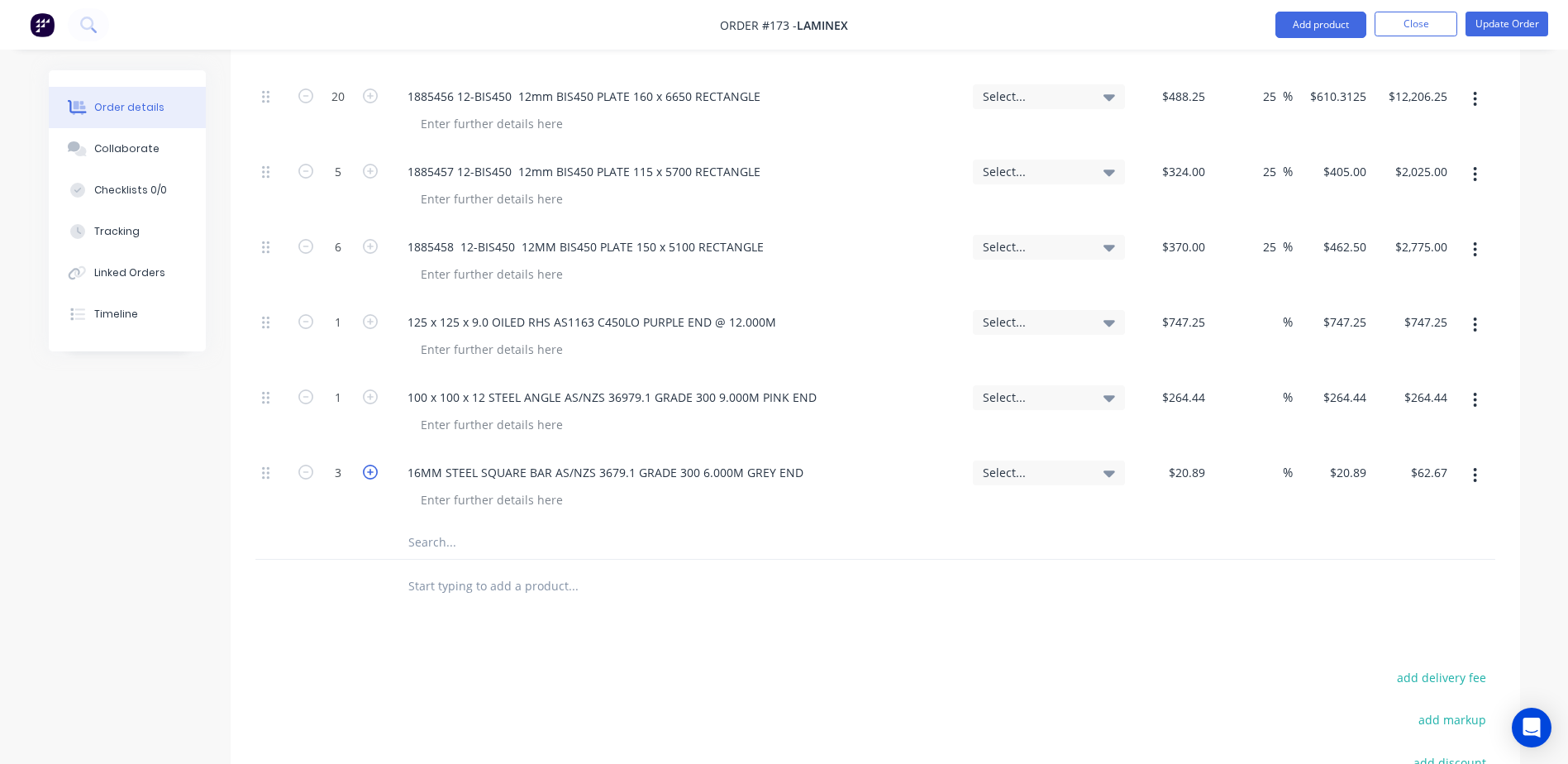
click at [368, 464] on icon "button" at bounding box center [371, 472] width 15 height 15
type input "4"
type input "$83.56"
click at [428, 526] on input "text" at bounding box center [572, 542] width 331 height 33
type input "d"
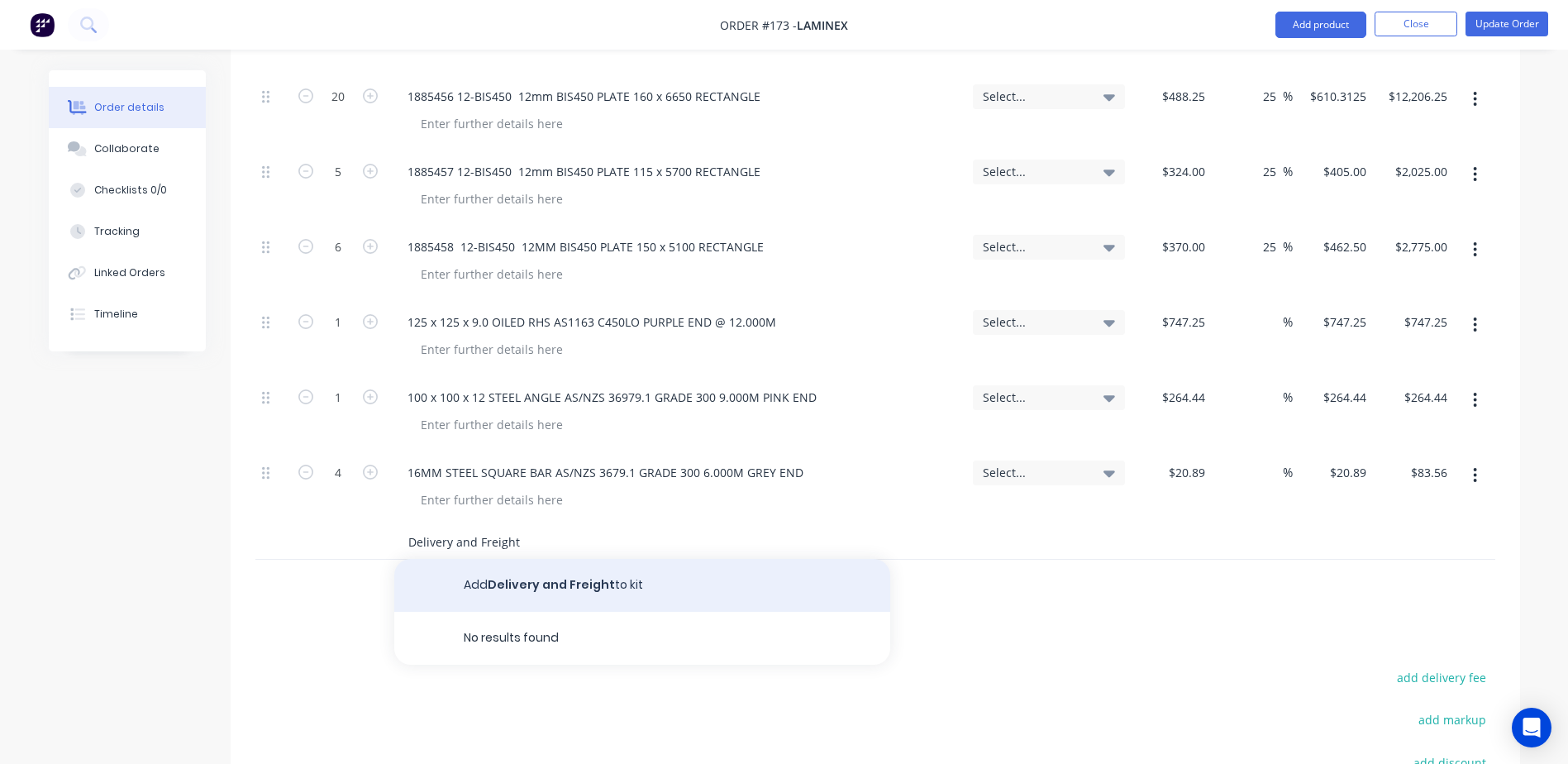
type input "Delivery and Freight"
click at [551, 559] on button "Add Delivery and Freight to kit" at bounding box center [642, 585] width 496 height 53
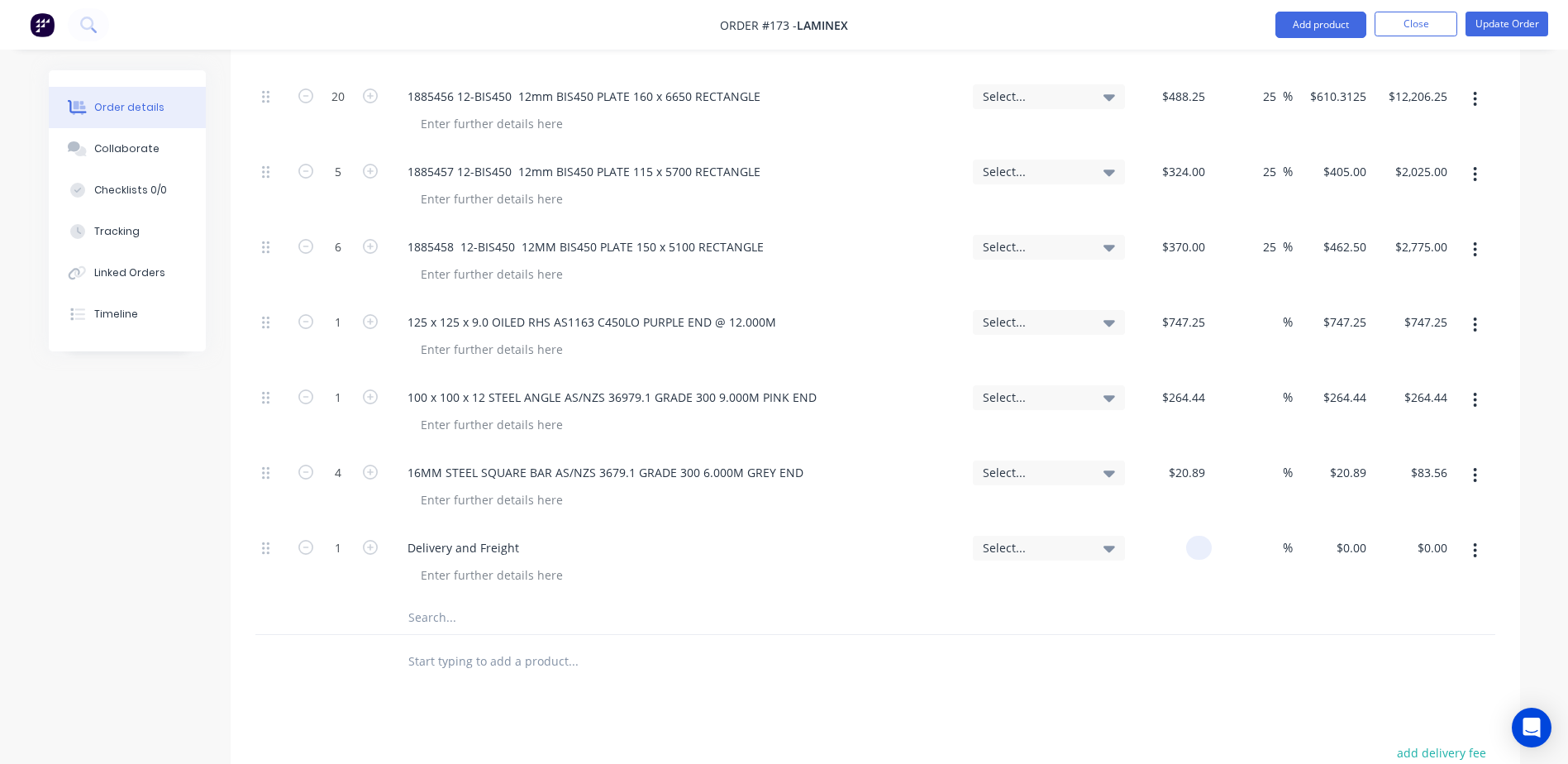
click at [1169, 526] on div at bounding box center [1172, 563] width 81 height 76
type input "$54.45"
click at [1496, 31] on button "Update Order" at bounding box center [1506, 23] width 83 height 25
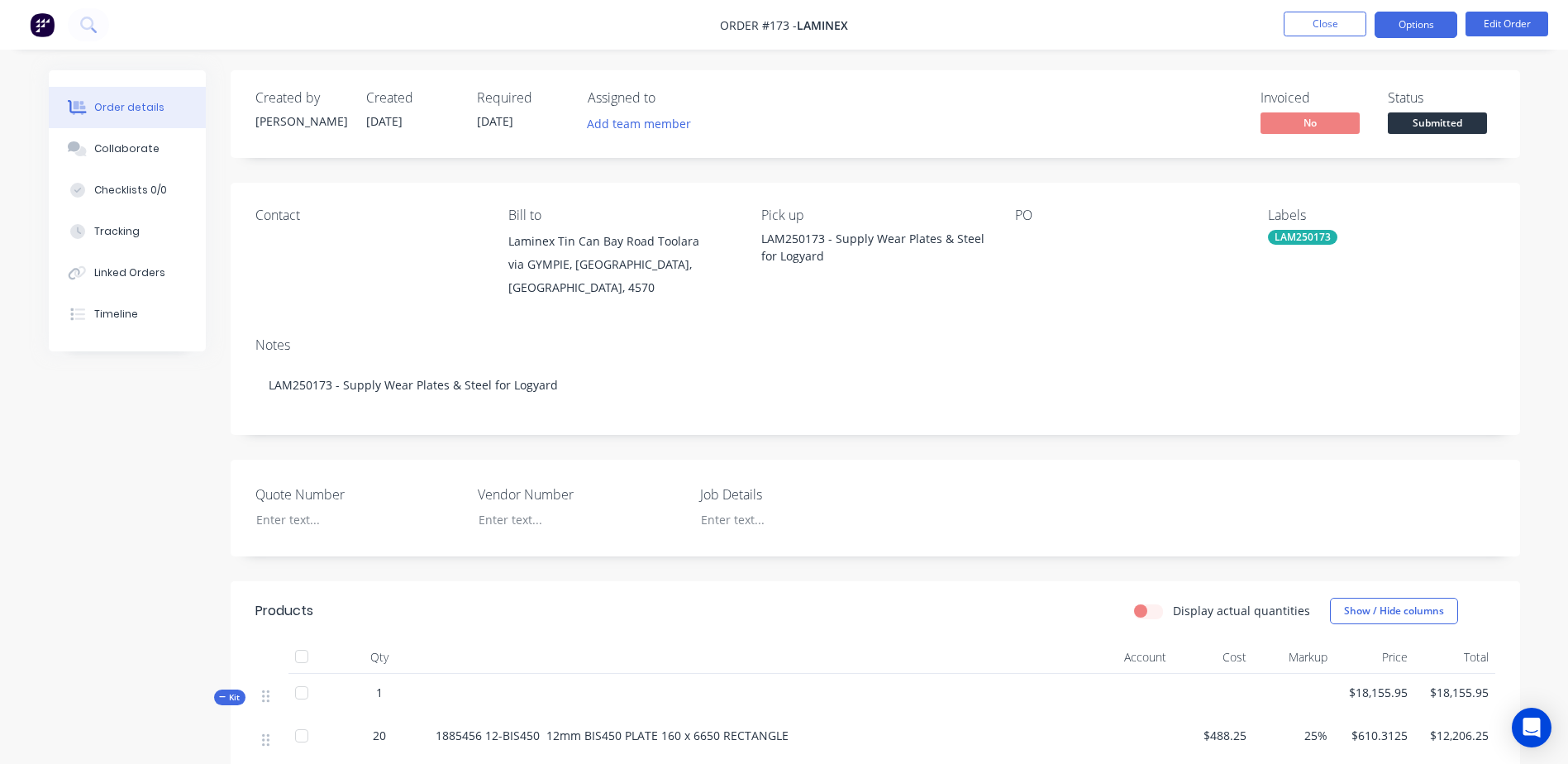
click at [1438, 25] on button "Options" at bounding box center [1416, 24] width 83 height 26
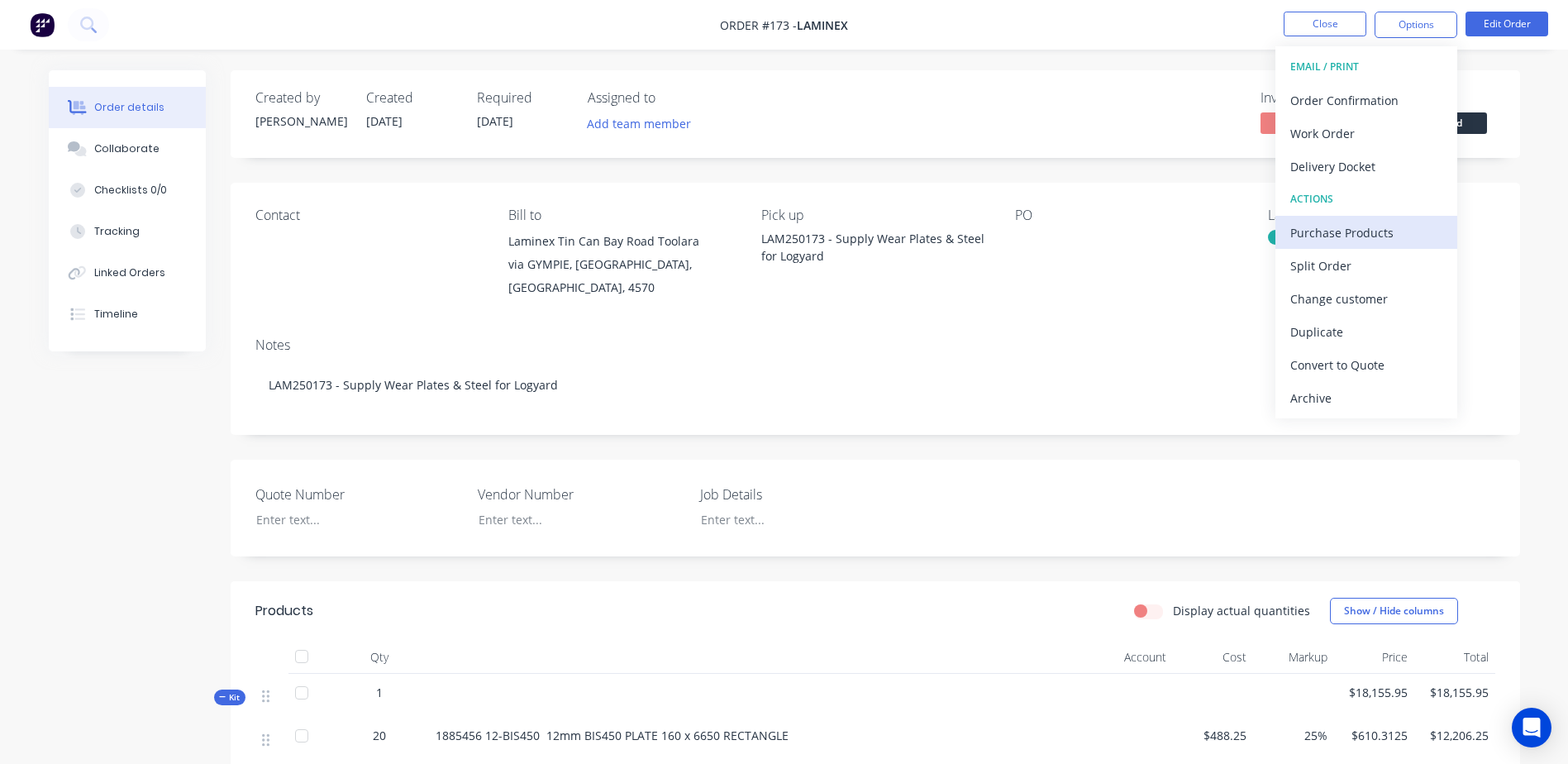
click at [1377, 227] on div "Purchase Products" at bounding box center [1366, 233] width 152 height 24
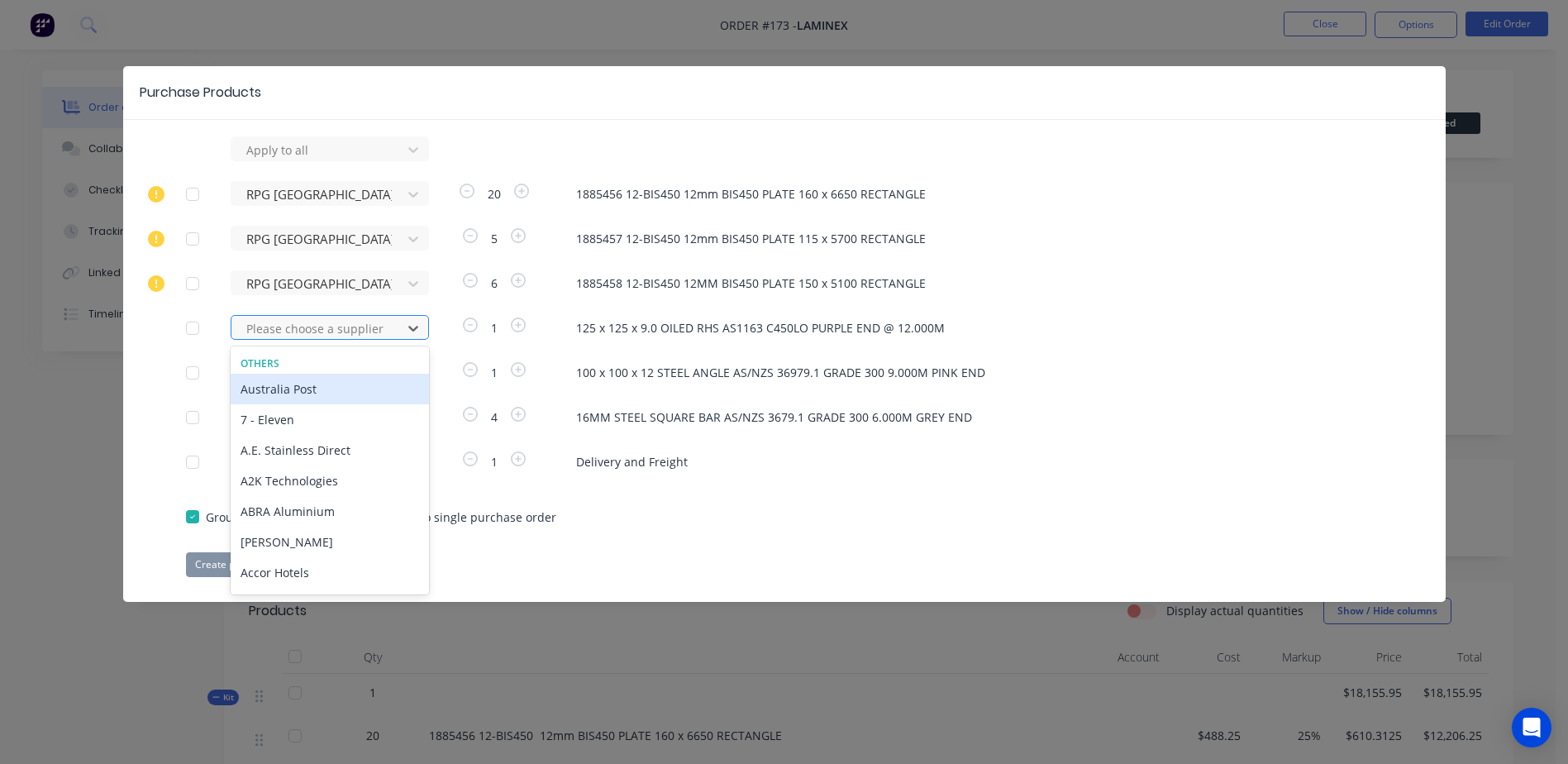
click at [315, 326] on div at bounding box center [318, 329] width 148 height 21
type input "steelf"
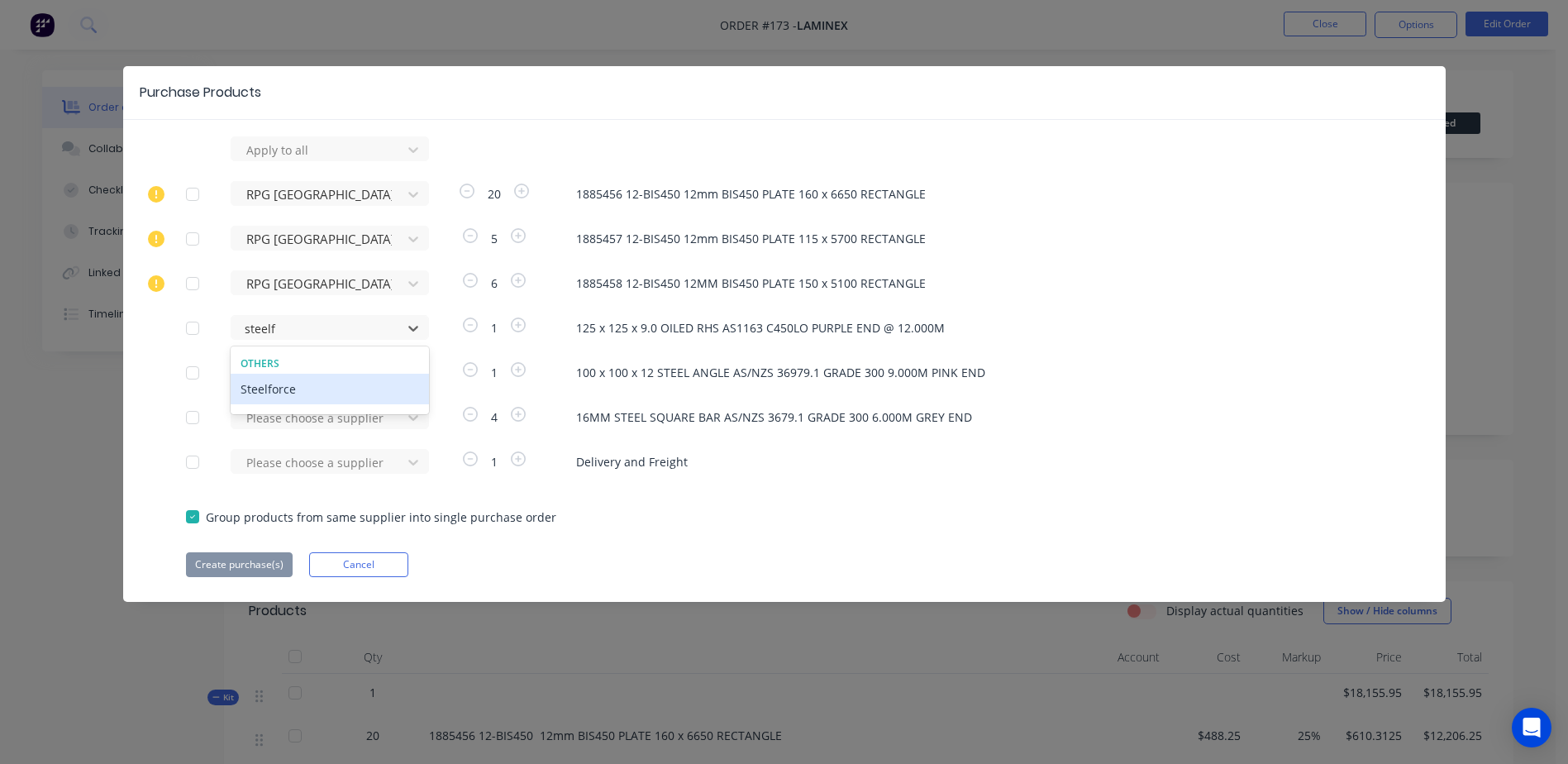
click at [319, 398] on div "Steelforce" at bounding box center [330, 389] width 198 height 31
click at [269, 161] on div at bounding box center [318, 150] width 148 height 21
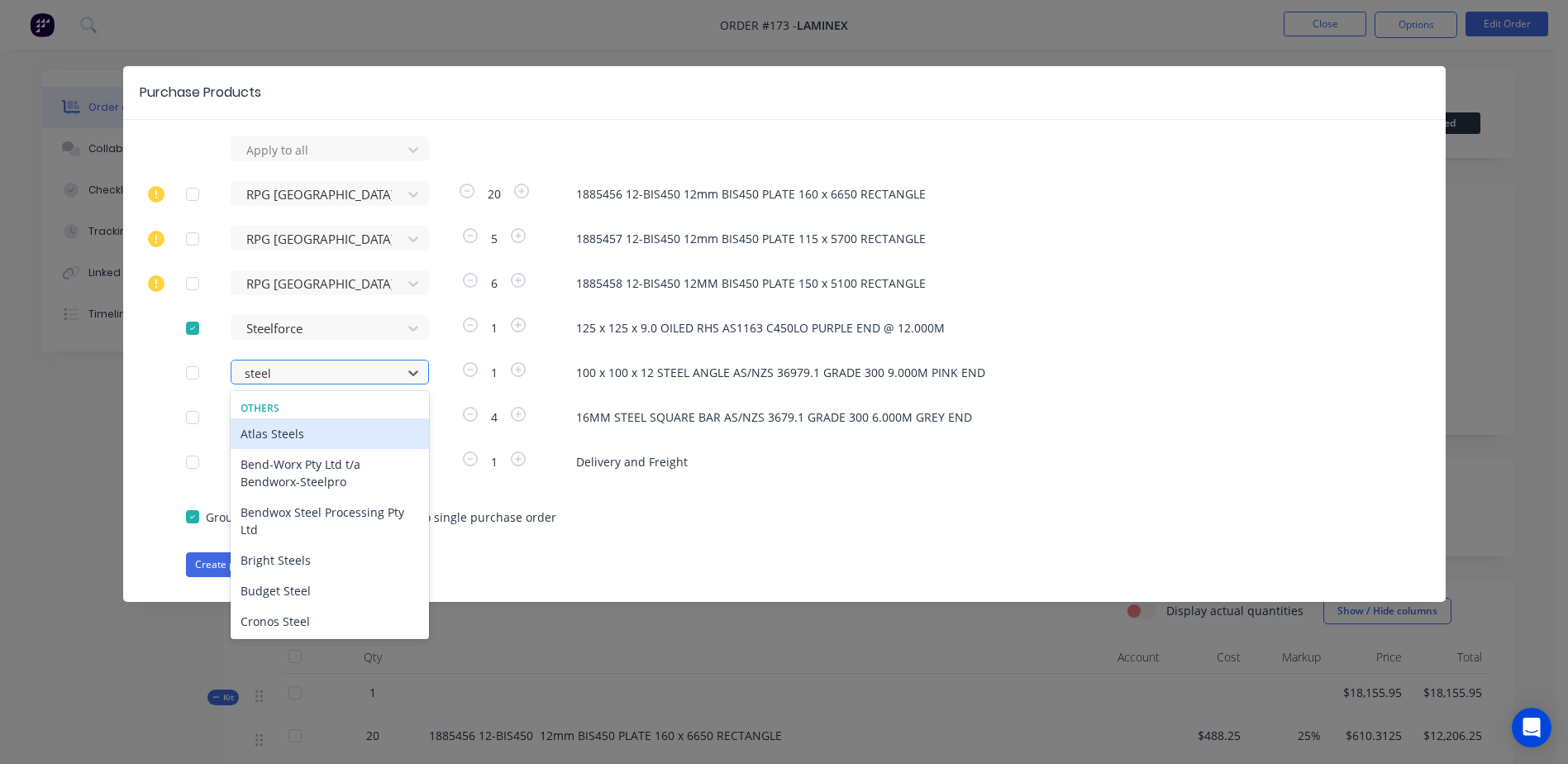
type input "steelf"
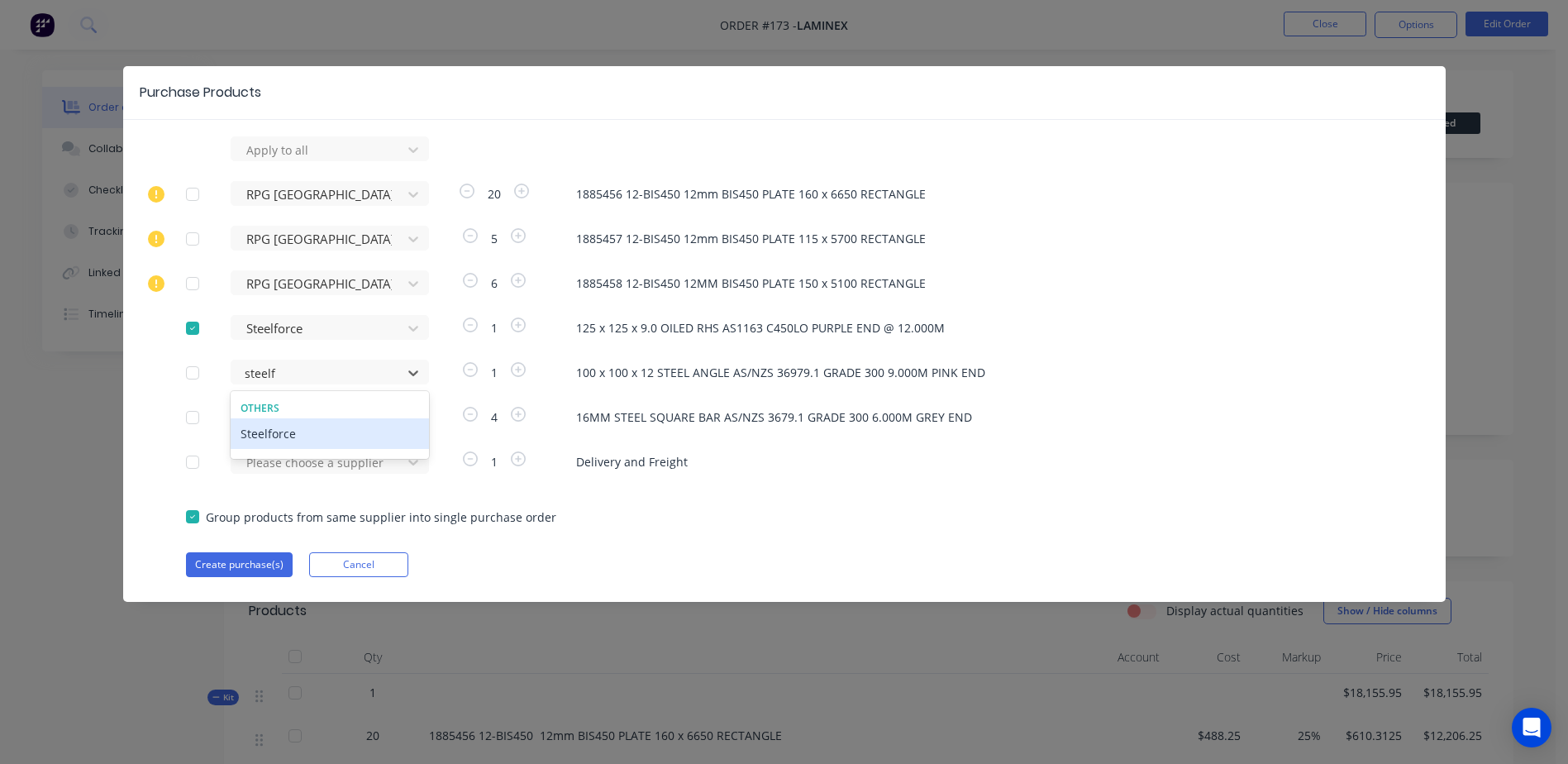
click at [282, 435] on div "Steelforce" at bounding box center [330, 433] width 198 height 31
click at [261, 161] on div at bounding box center [318, 150] width 148 height 21
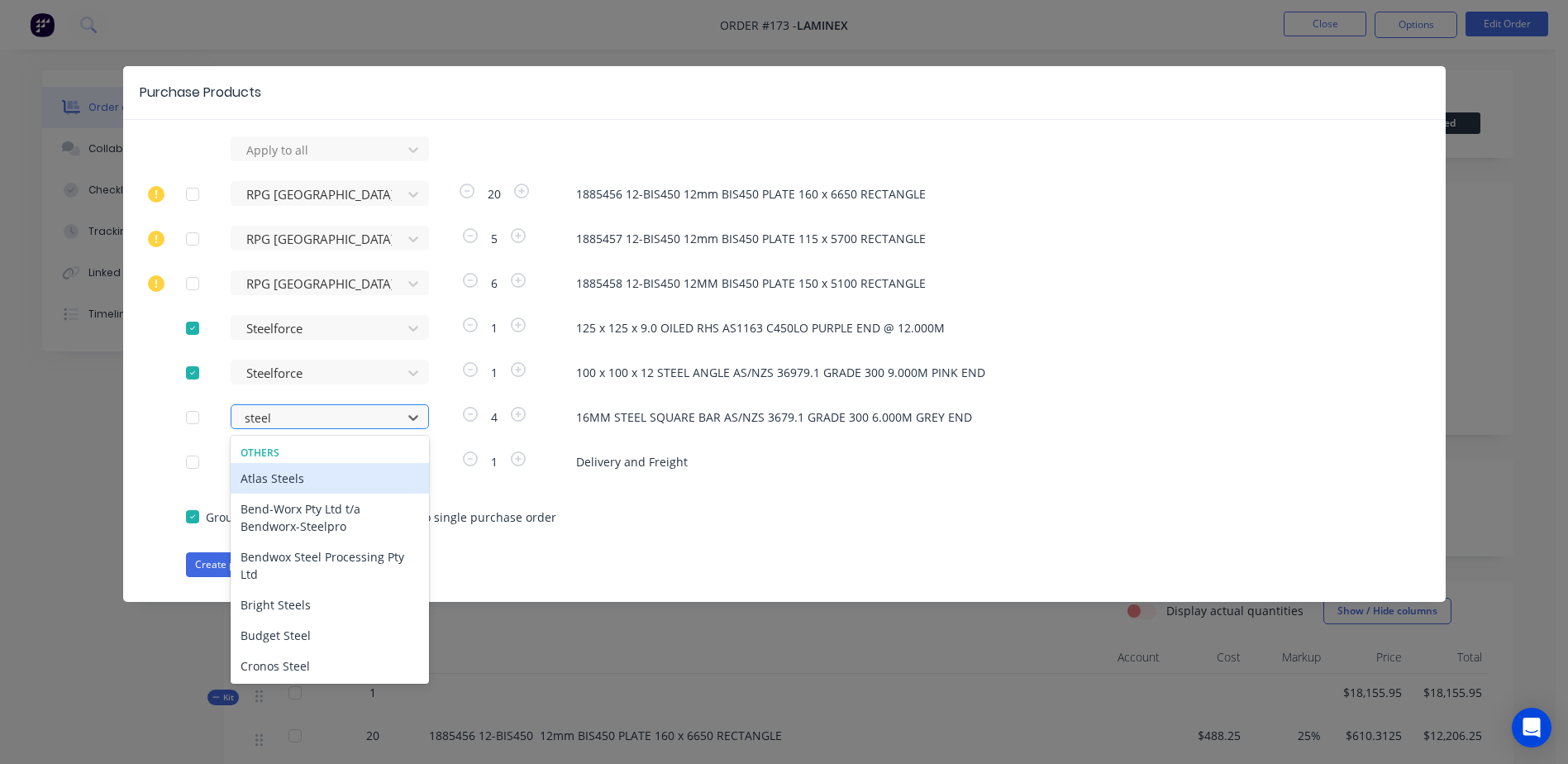
type input "steelf"
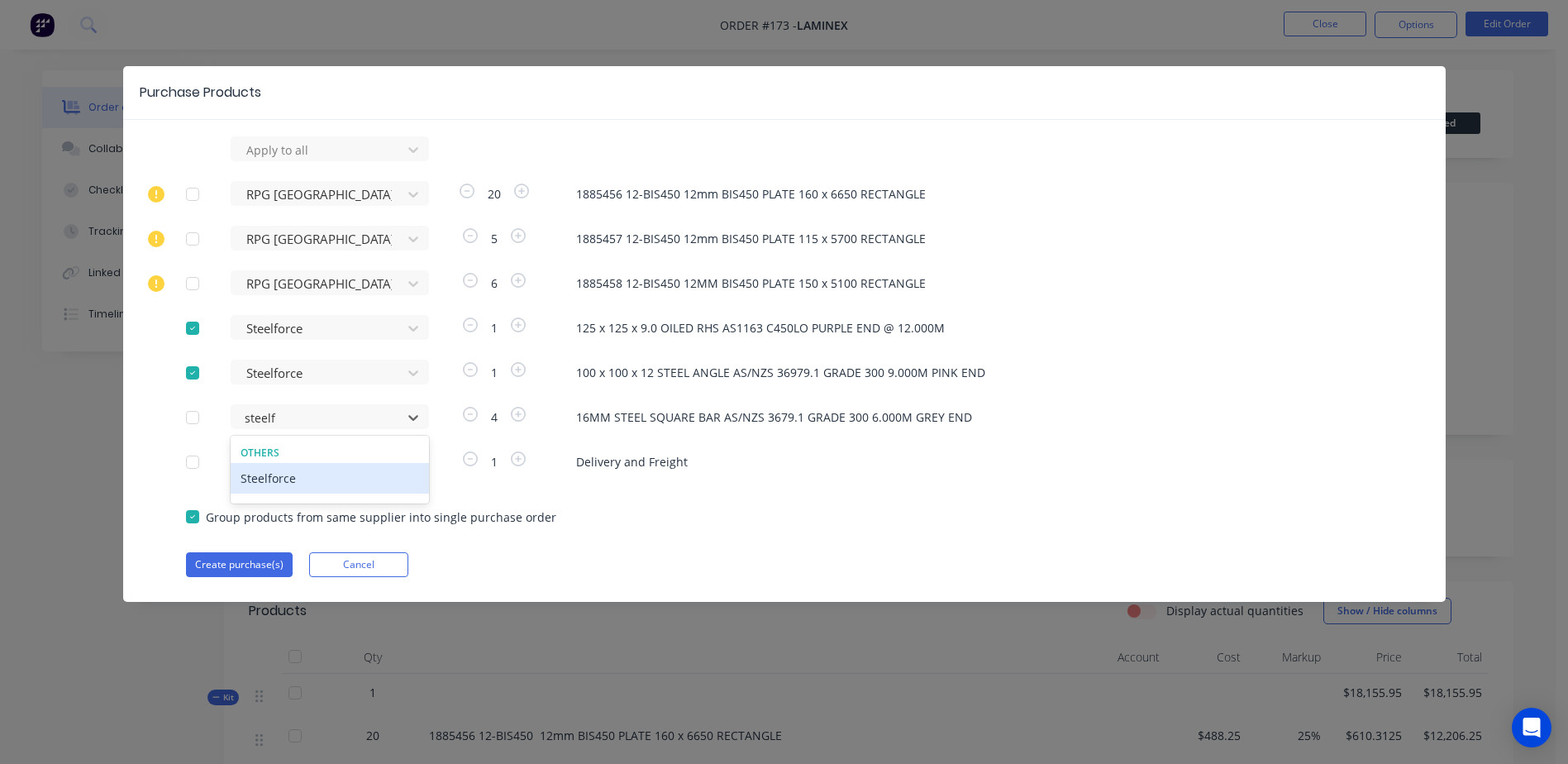
click at [299, 474] on div "Steelforce" at bounding box center [330, 478] width 198 height 31
click at [272, 161] on div at bounding box center [318, 150] width 148 height 21
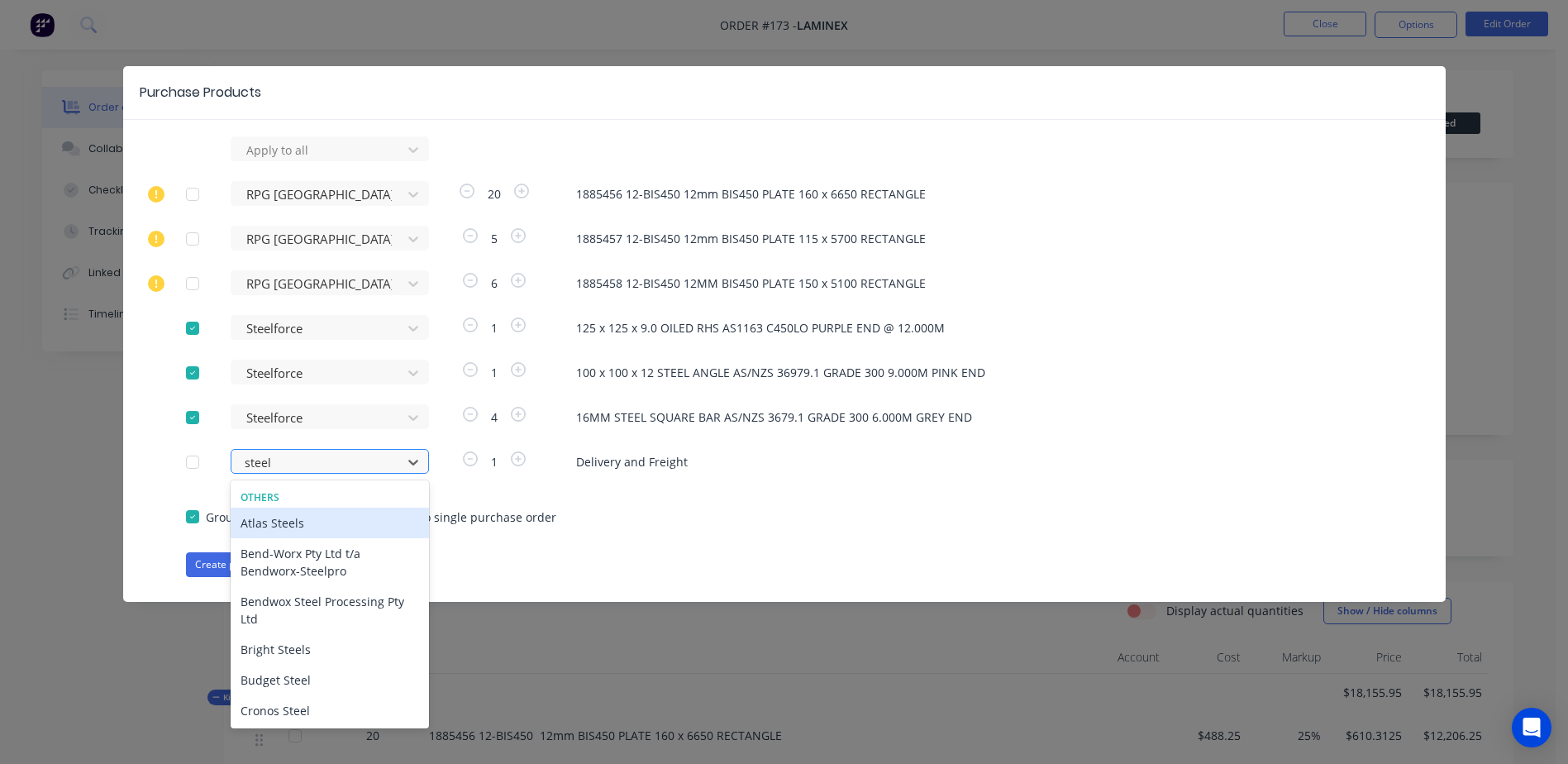
type input "steelf"
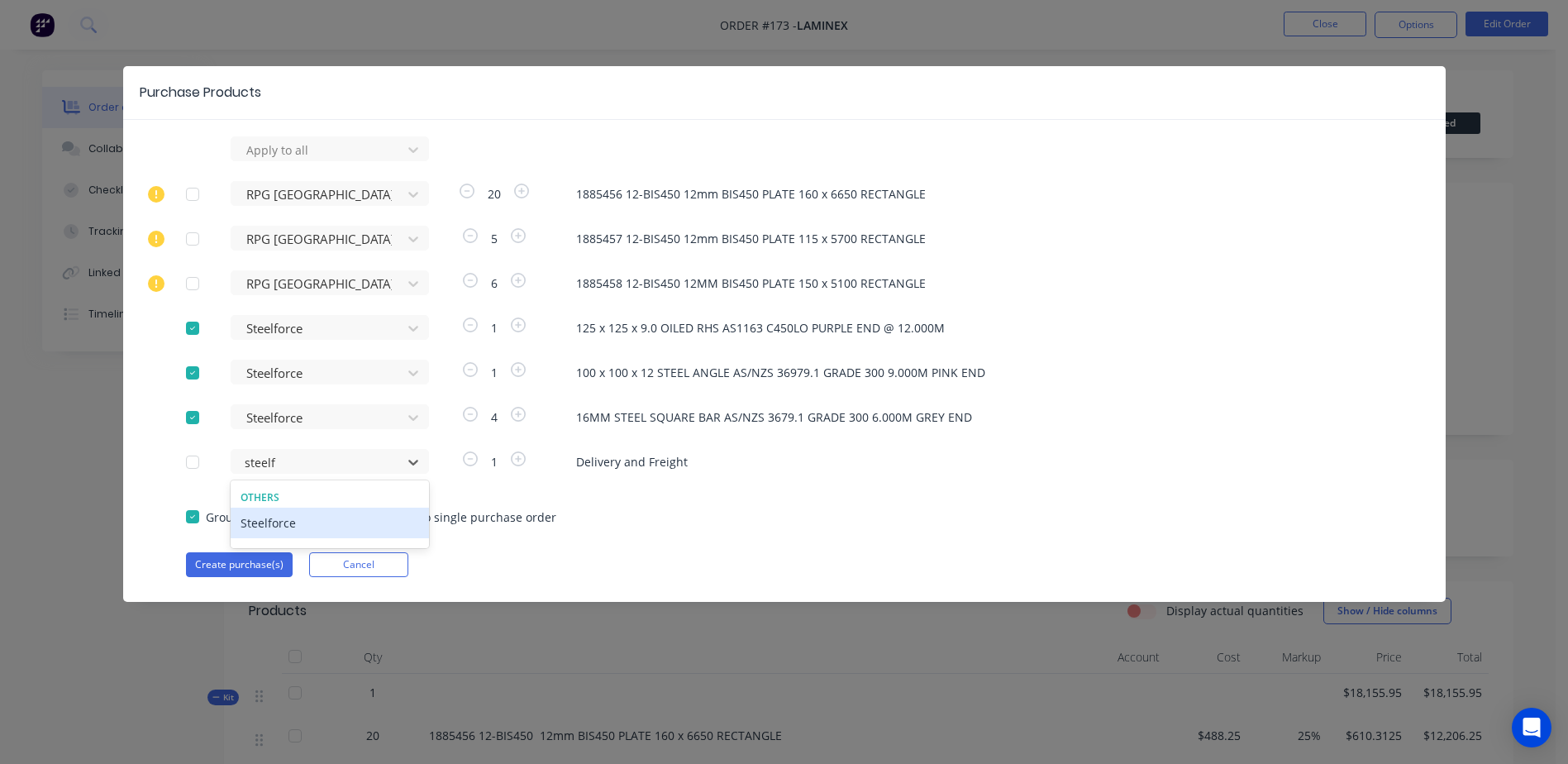
click at [313, 521] on div "Steelforce" at bounding box center [330, 523] width 198 height 31
click at [229, 561] on button "Create purchase(s)" at bounding box center [239, 564] width 106 height 25
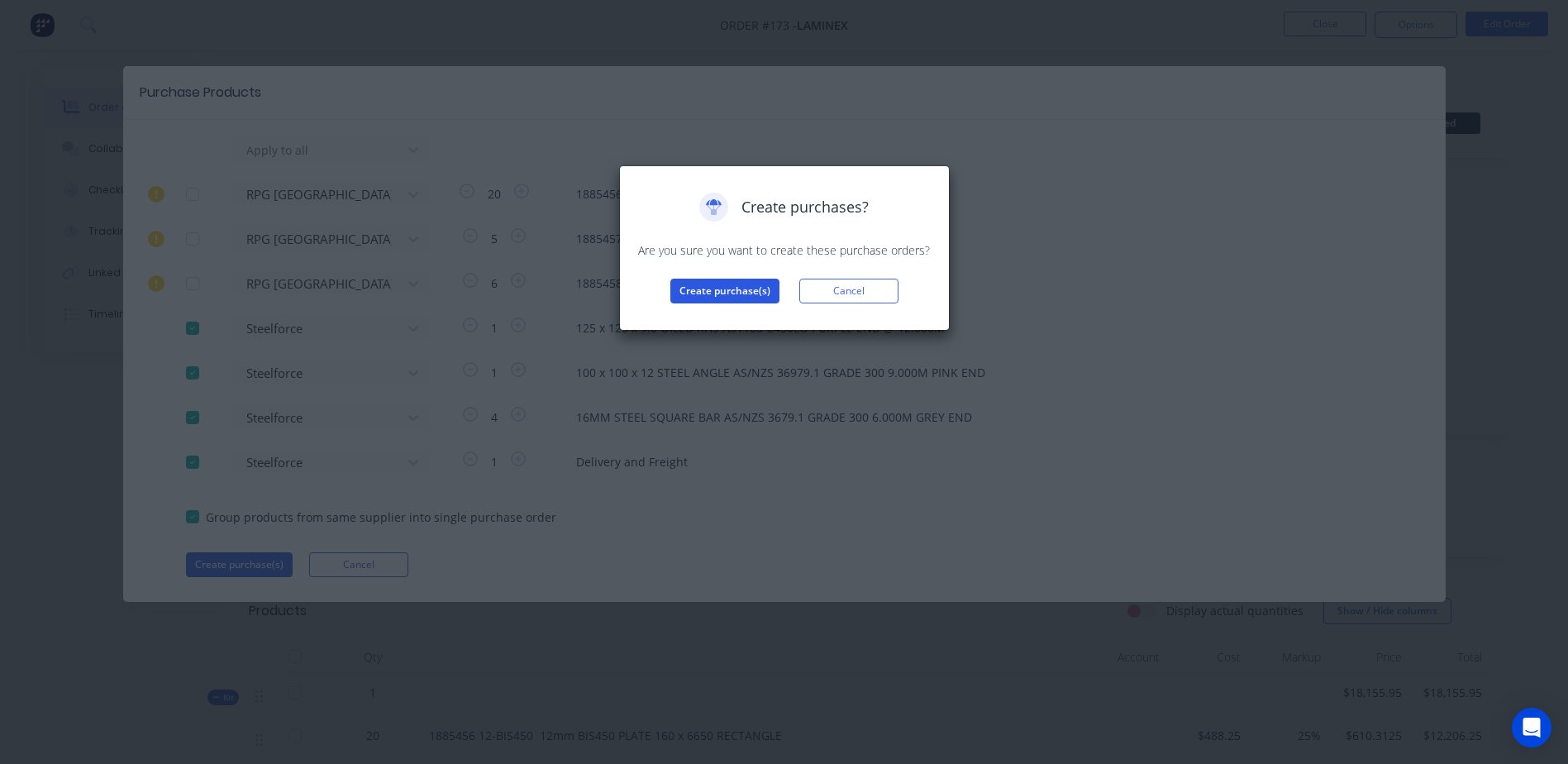
click at [735, 291] on button "Create purchase(s)" at bounding box center [725, 290] width 109 height 25
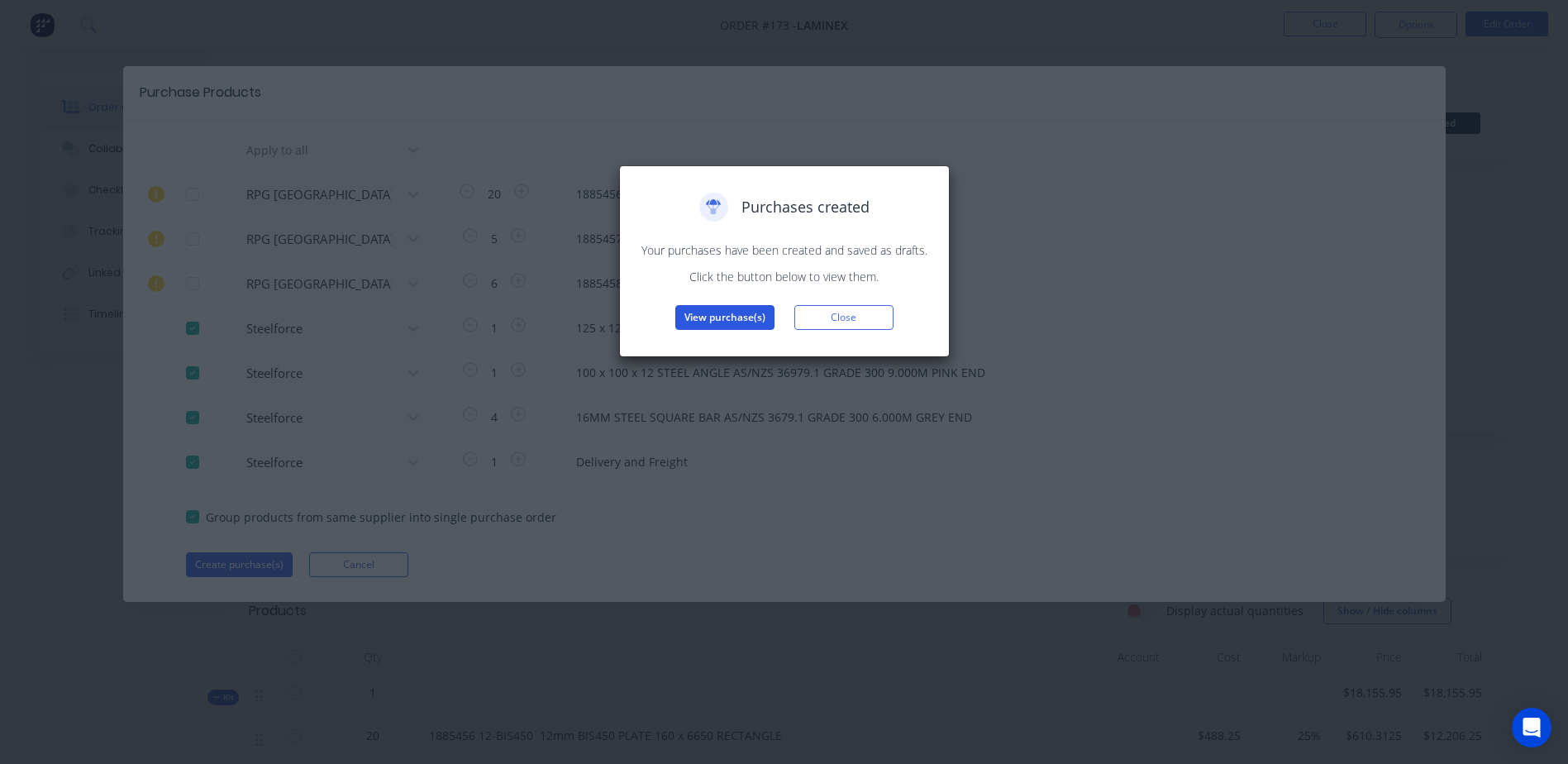
click at [705, 320] on button "View purchase(s)" at bounding box center [725, 318] width 99 height 25
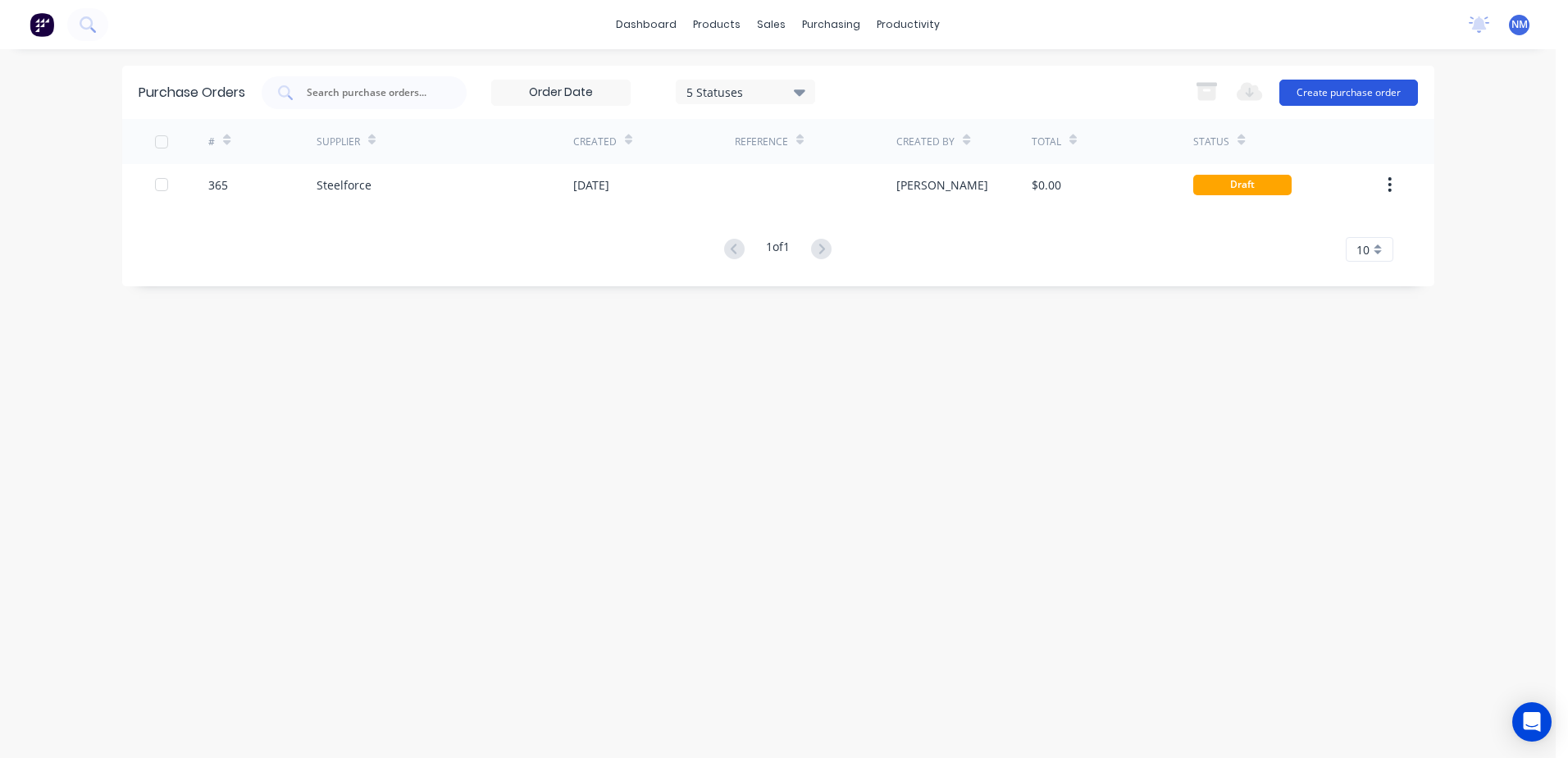
click at [1348, 99] on button "Create purchase order" at bounding box center [1348, 93] width 139 height 26
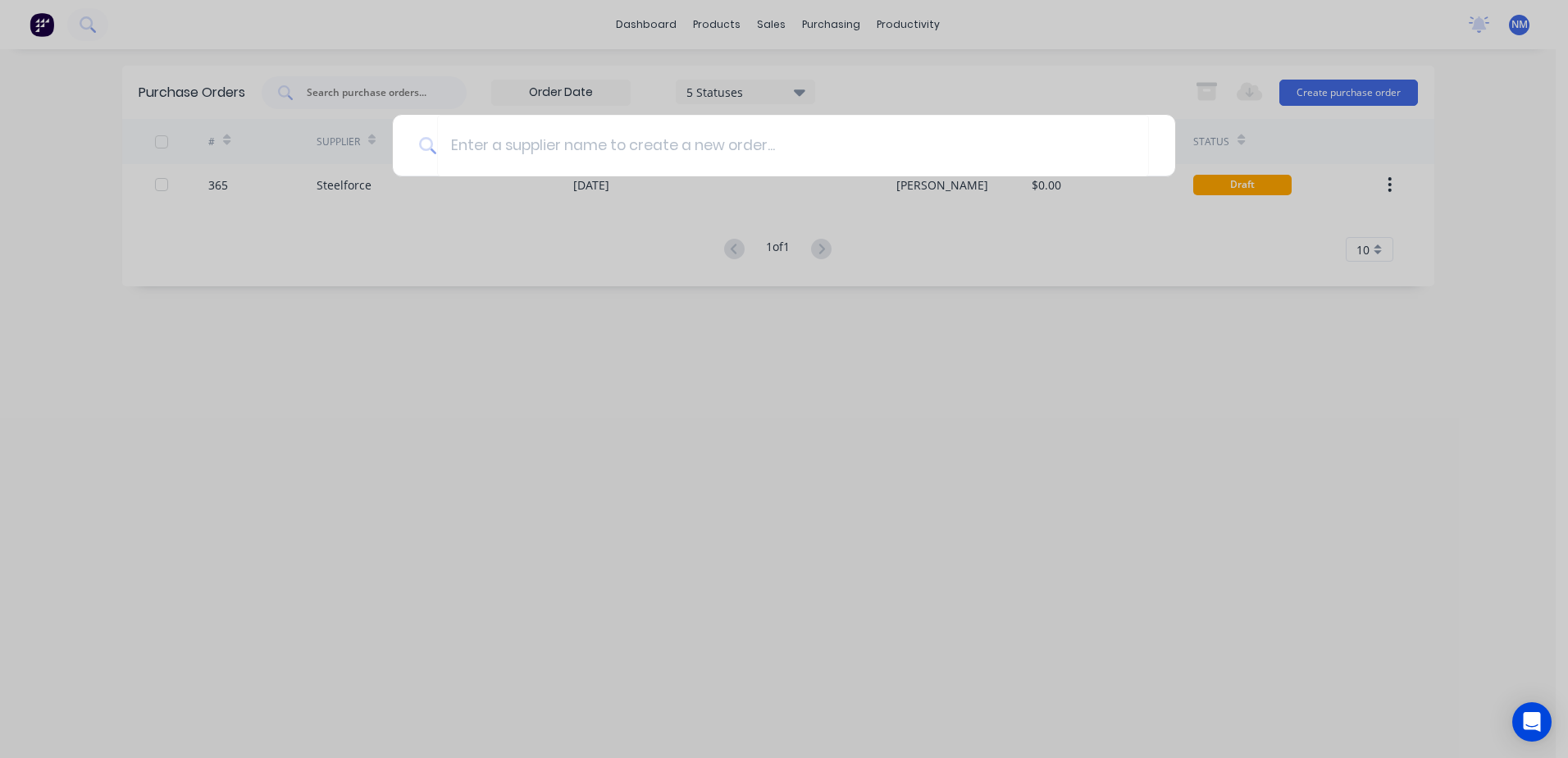
click at [709, 193] on div at bounding box center [784, 379] width 1568 height 758
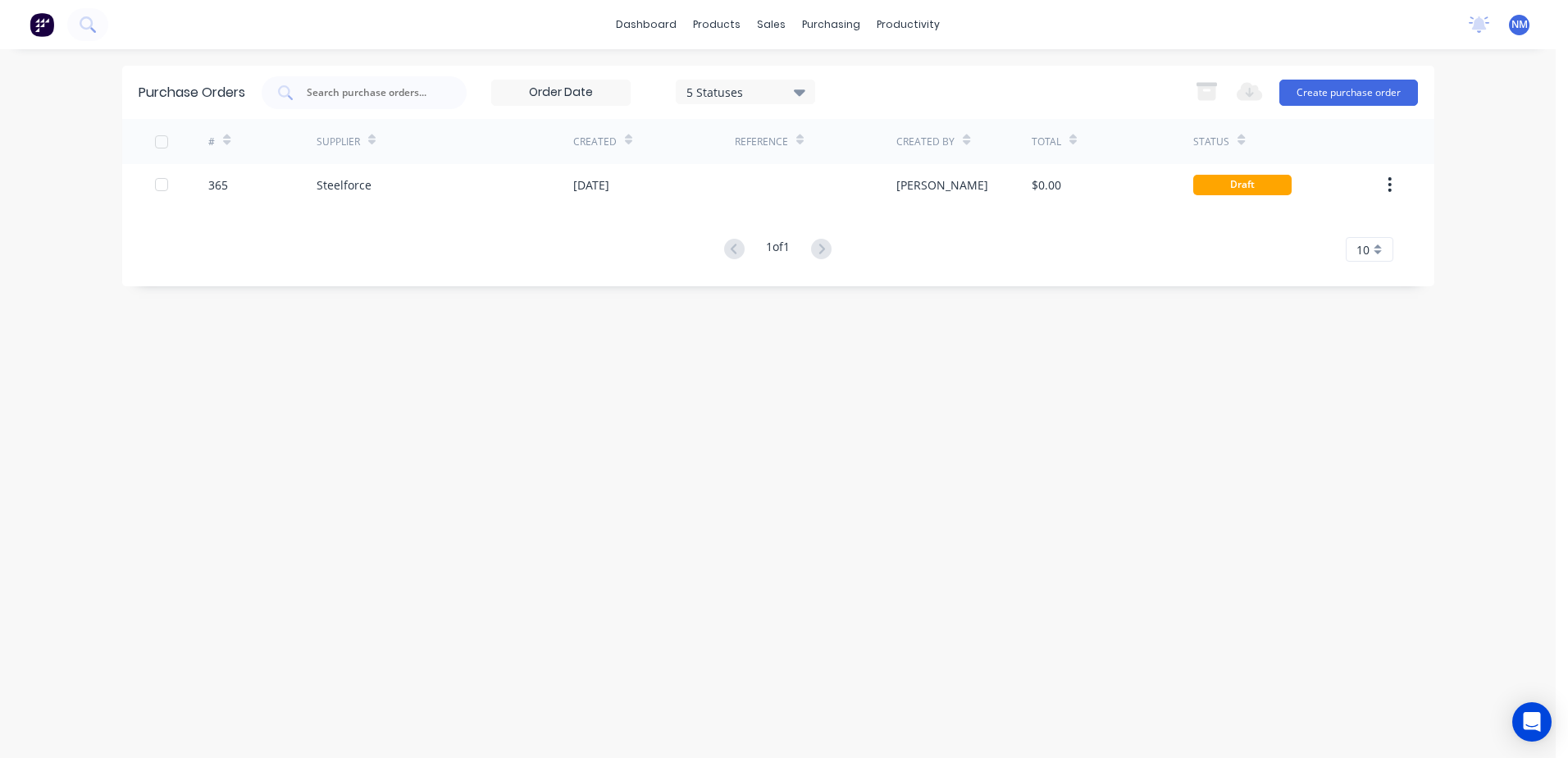
click at [709, 193] on div "[DATE]" at bounding box center [654, 184] width 161 height 41
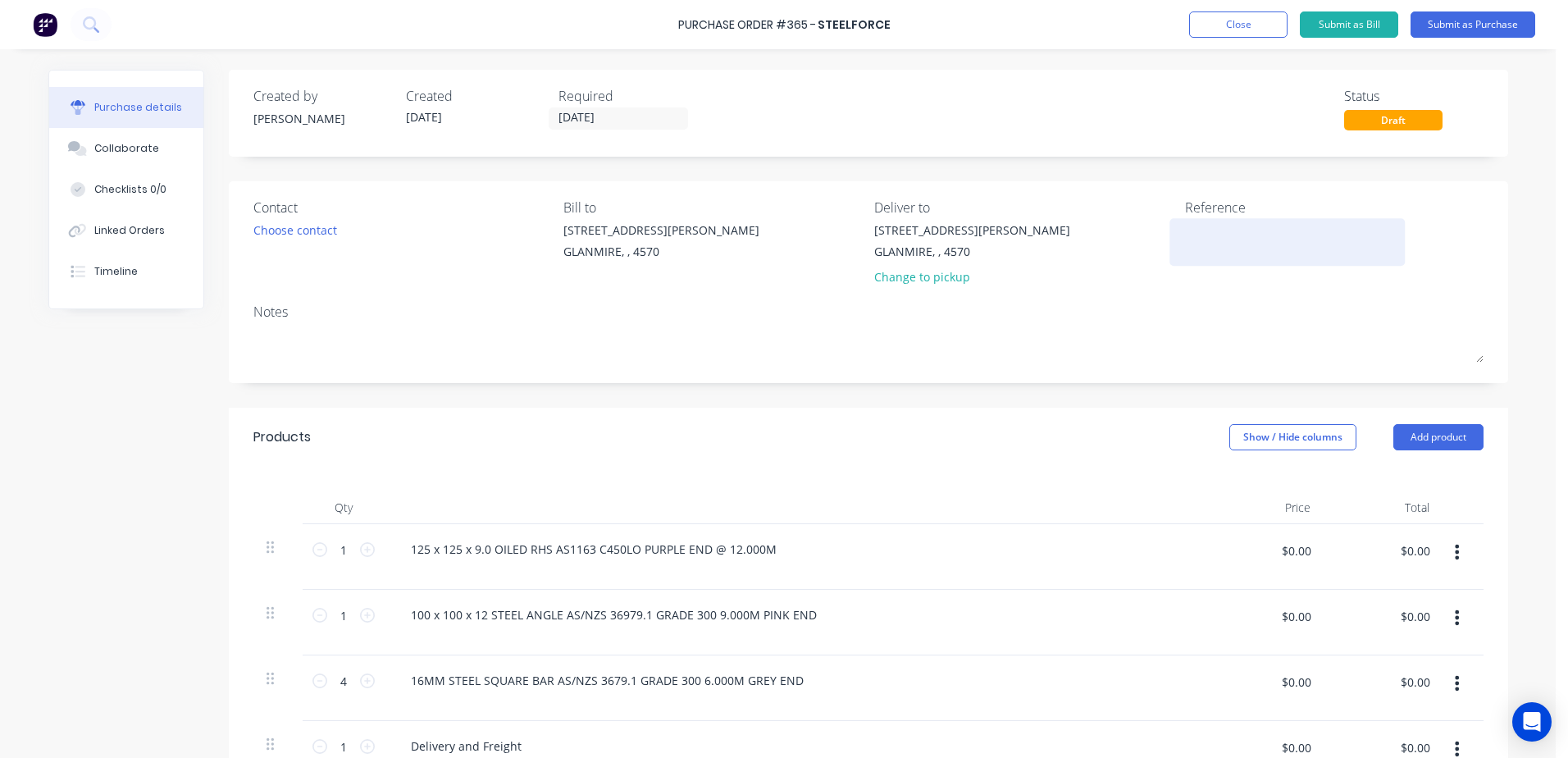
click at [1213, 249] on textarea at bounding box center [1286, 240] width 205 height 37
type textarea "x"
type textarea "L"
type textarea "x"
type textarea "LA"
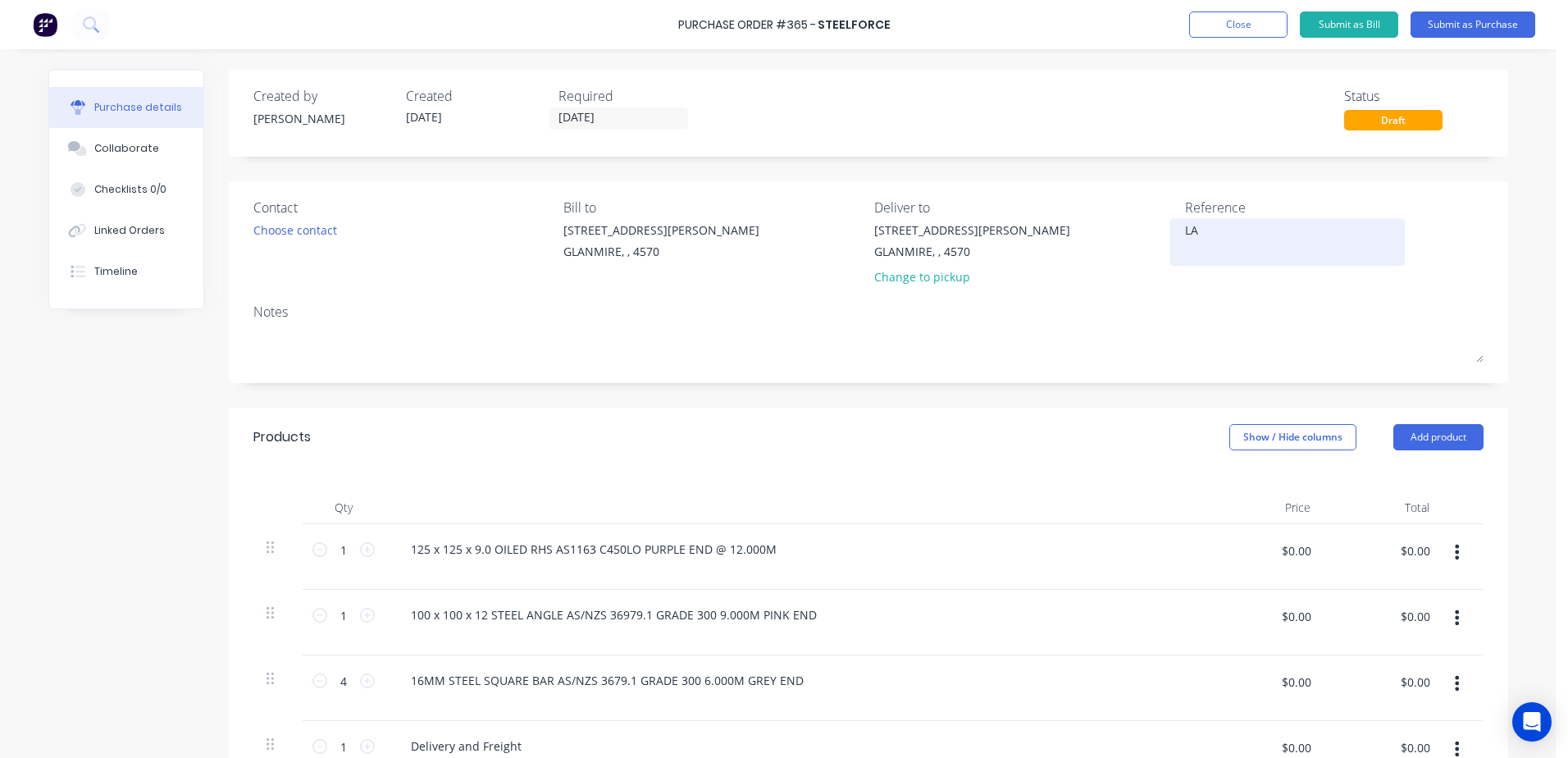
type textarea "x"
type textarea "[PERSON_NAME]"
type textarea "x"
type textarea "LAM2"
type textarea "x"
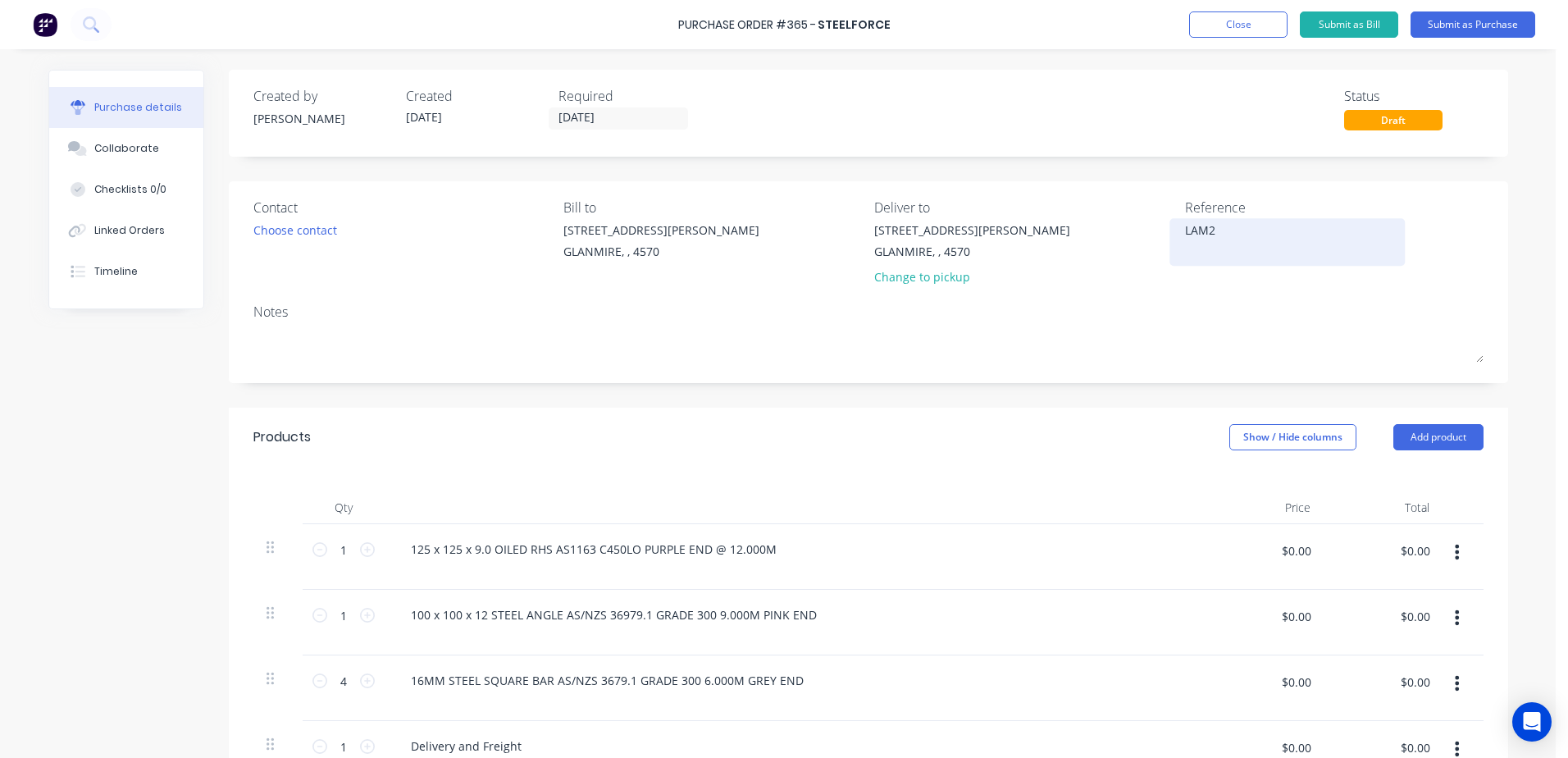
type textarea "LAM25"
type textarea "x"
type textarea "LAM250"
type textarea "x"
type textarea "LAM2501"
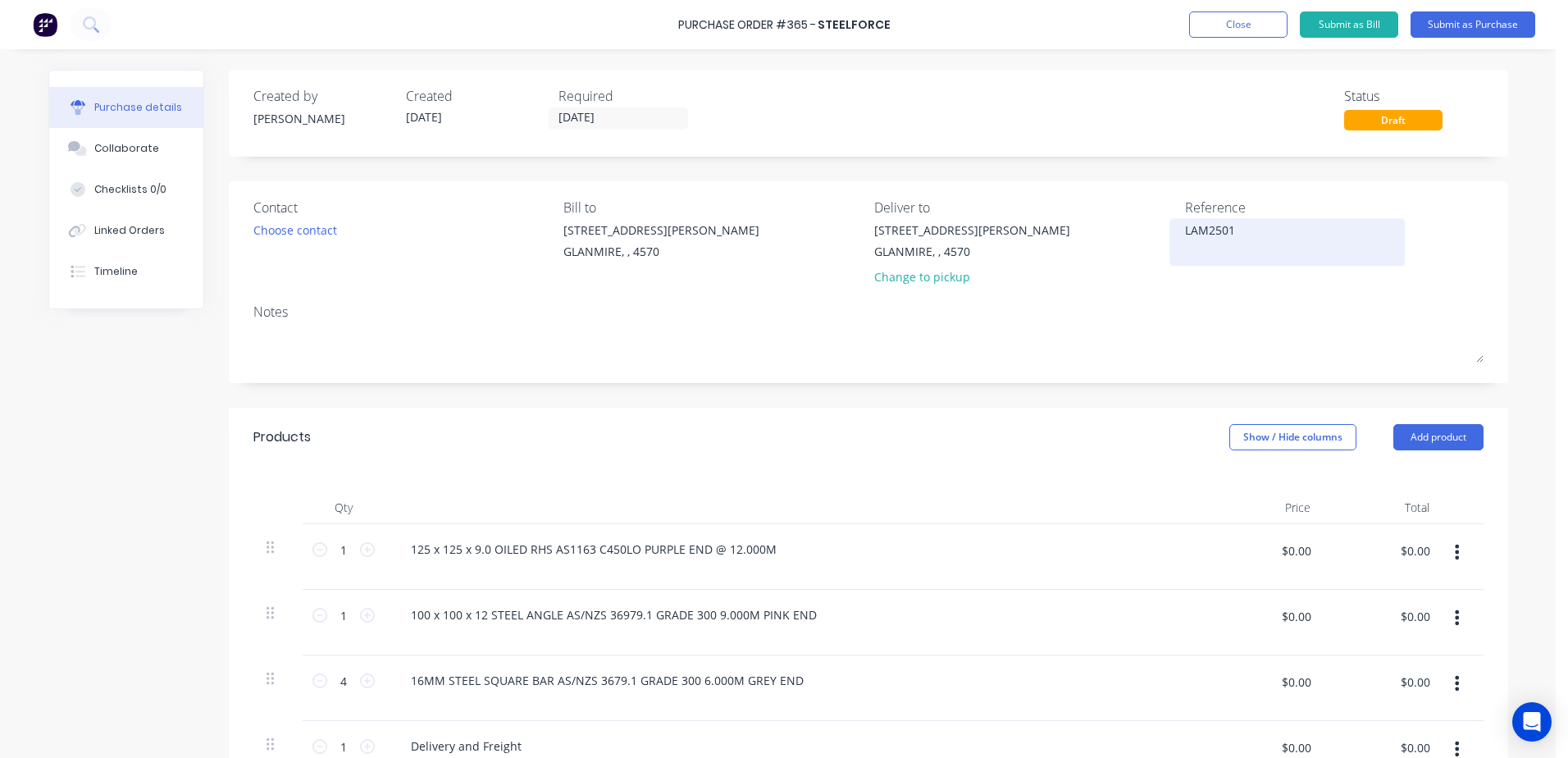
type textarea "x"
type textarea "LAM25017"
type textarea "x"
type textarea "LAM250174"
type textarea "x"
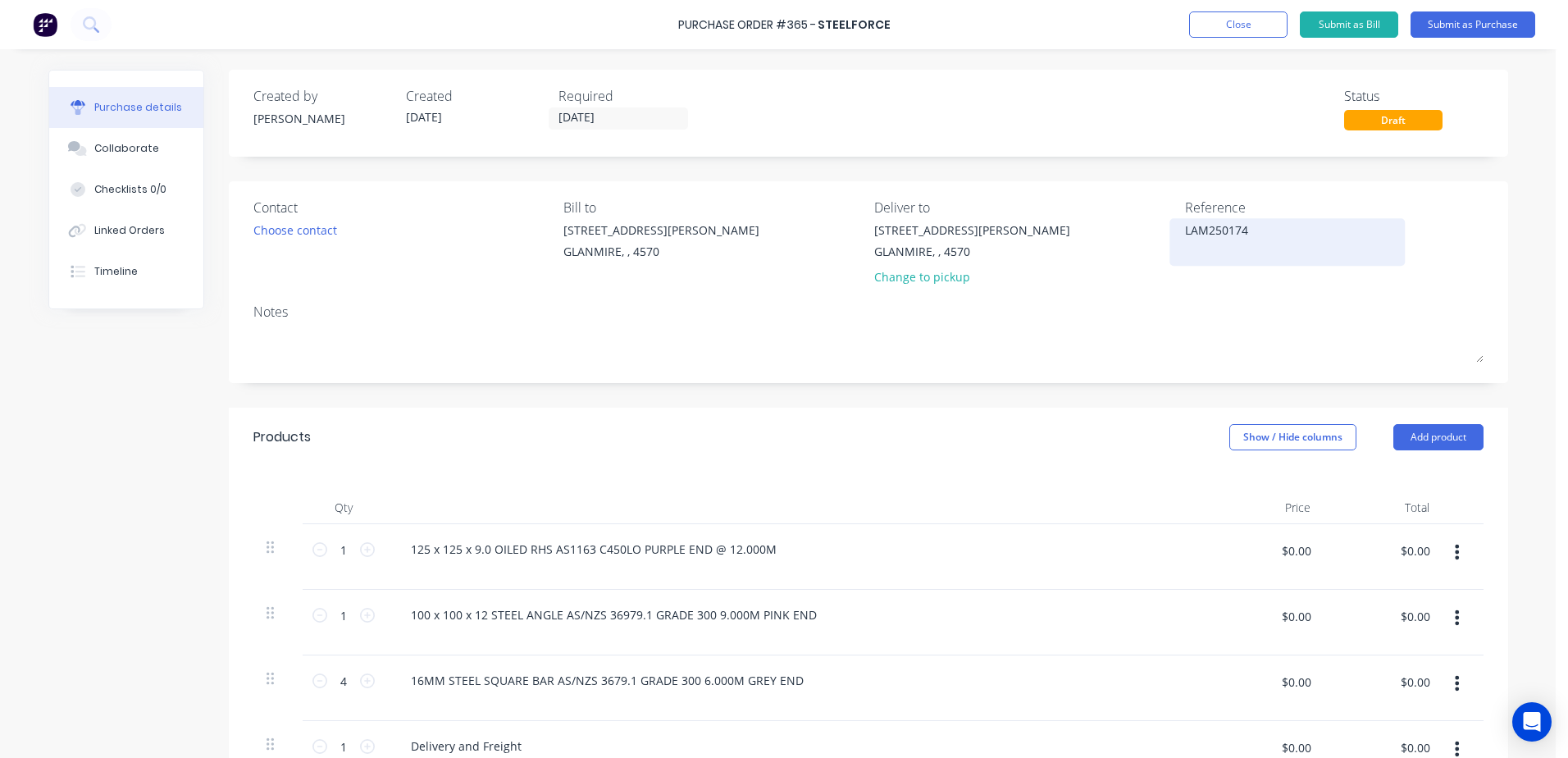
type textarea "LAM25017"
type textarea "x"
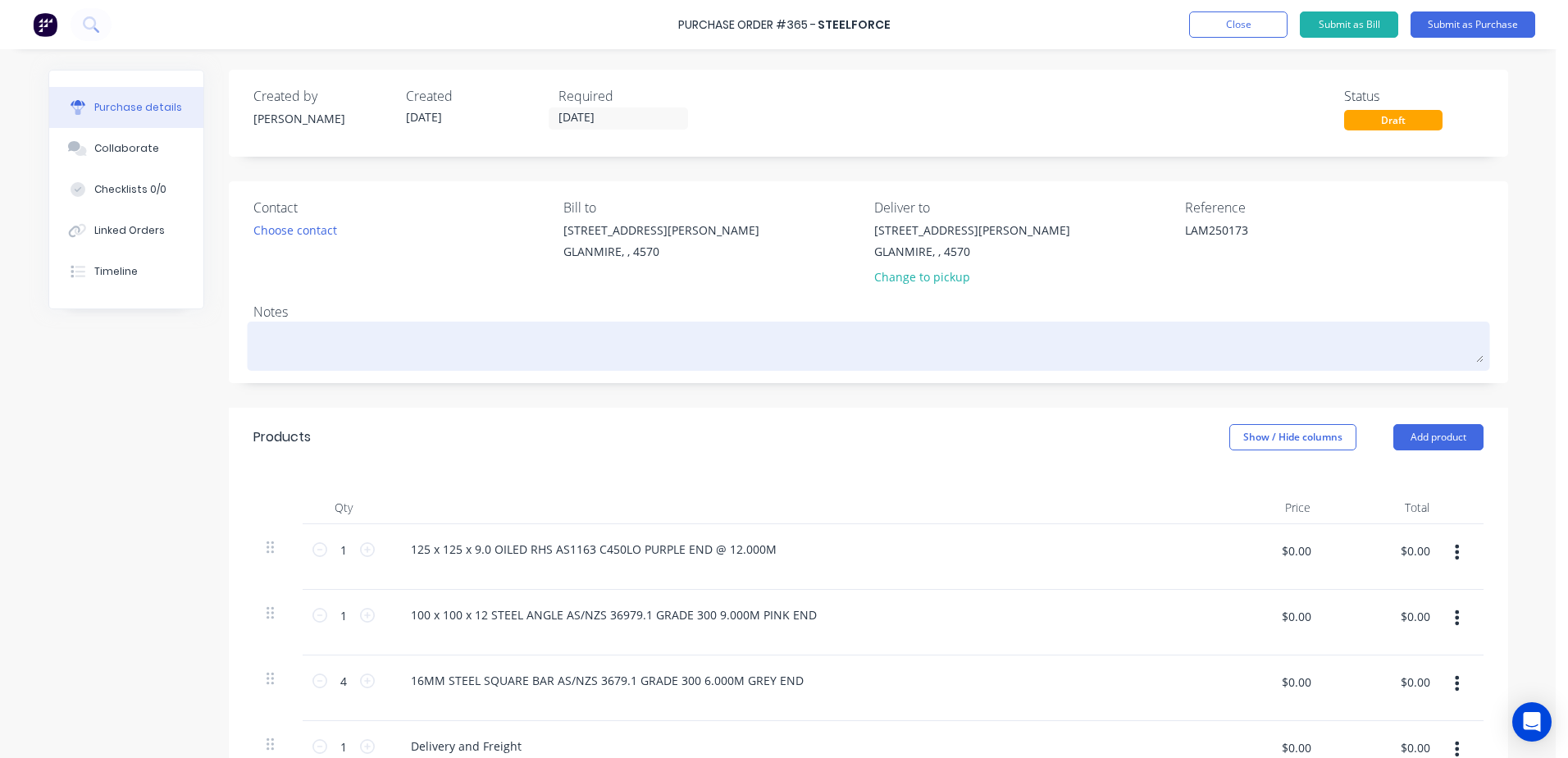
type textarea "LAM250173"
type textarea "x"
type textarea "LAM250173"
click at [300, 335] on textarea at bounding box center [869, 344] width 1230 height 37
type textarea "x"
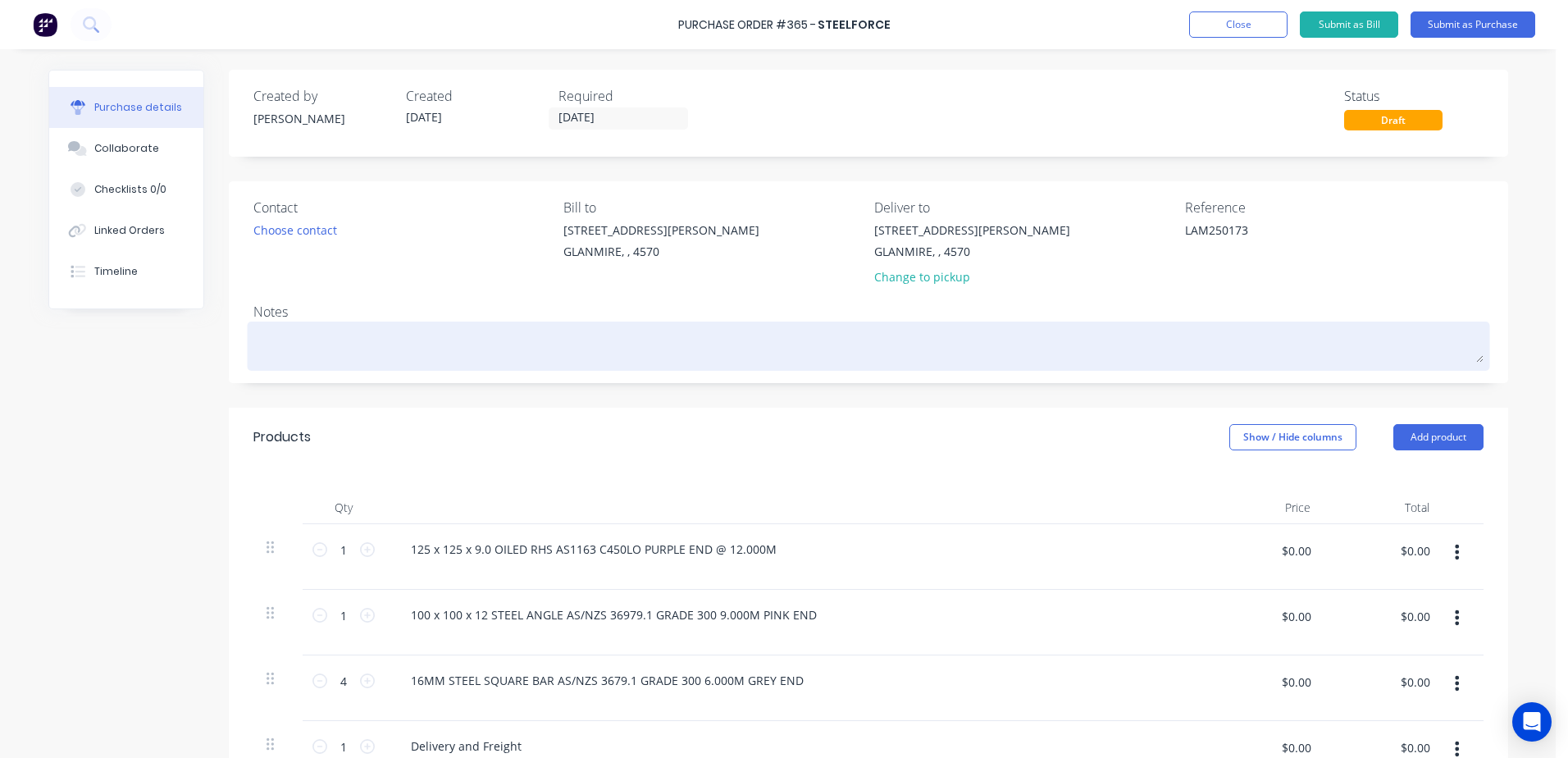
type textarea "L"
type textarea "x"
type textarea "LA"
type textarea "x"
type textarea "LAM2"
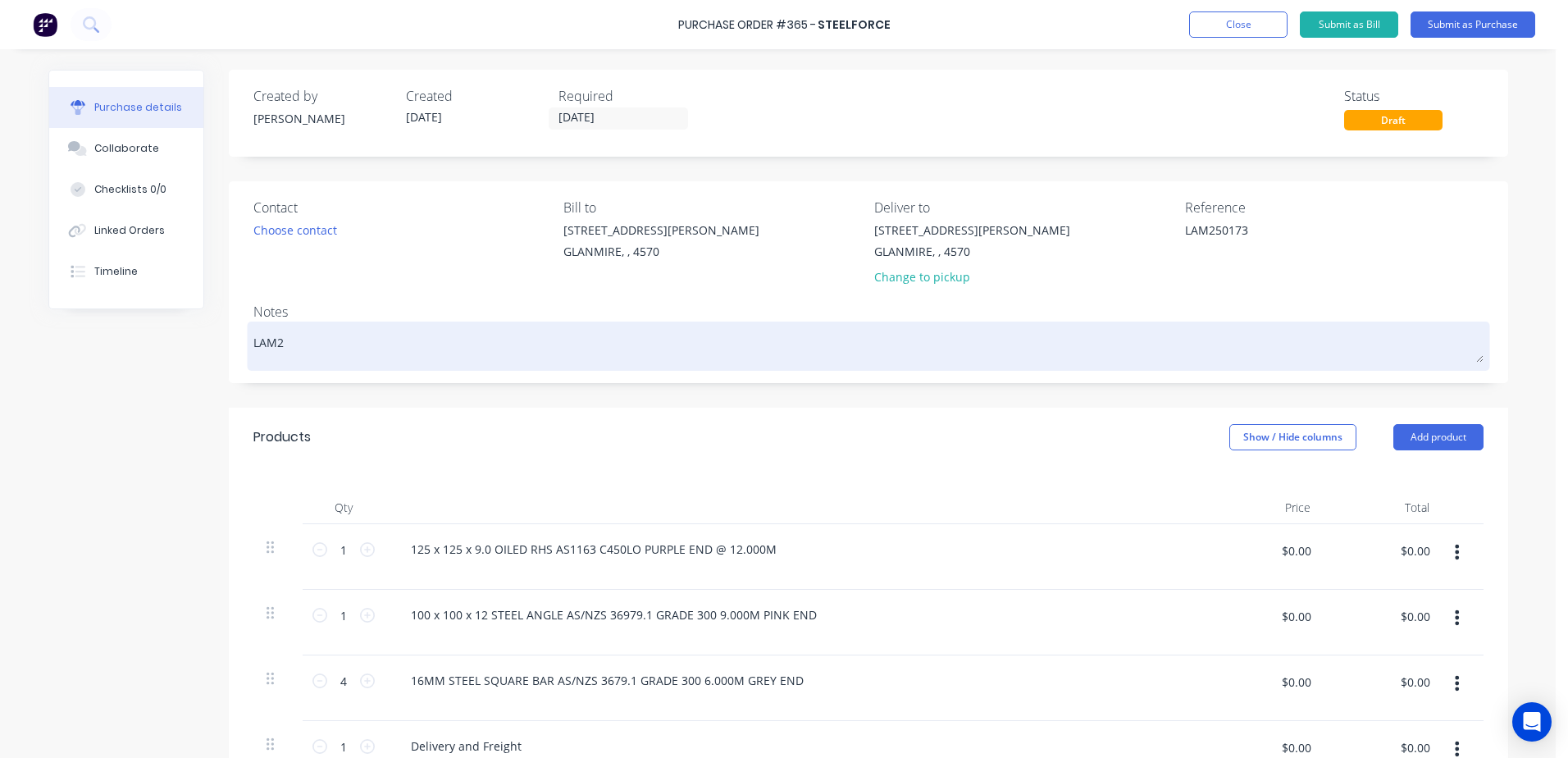
type textarea "x"
type textarea "LAM21"
type textarea "x"
type textarea "LAM2"
type textarea "x"
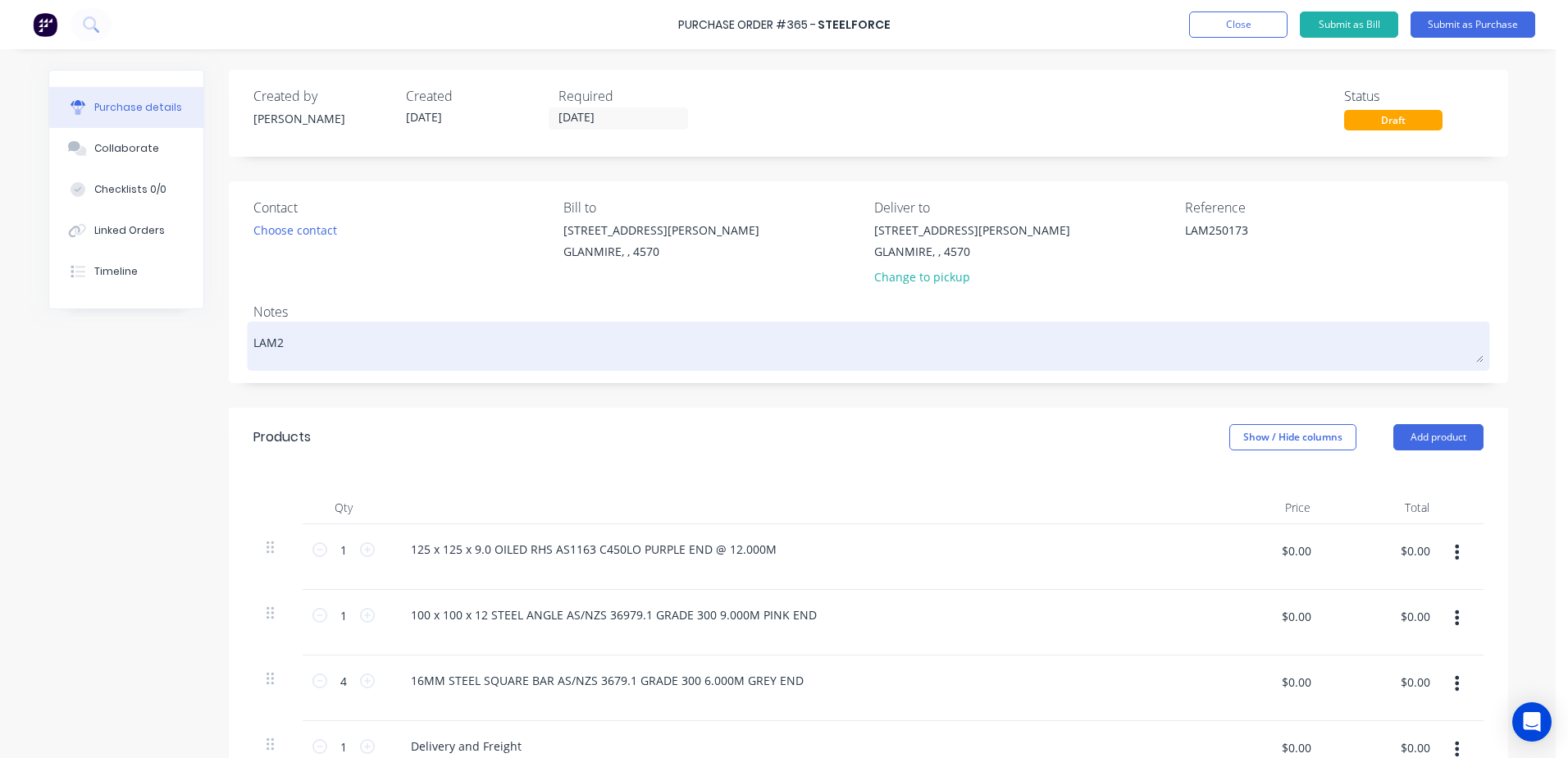
type textarea "LAM25"
type textarea "x"
type textarea "LAM250"
type textarea "x"
type textarea "LAM2501"
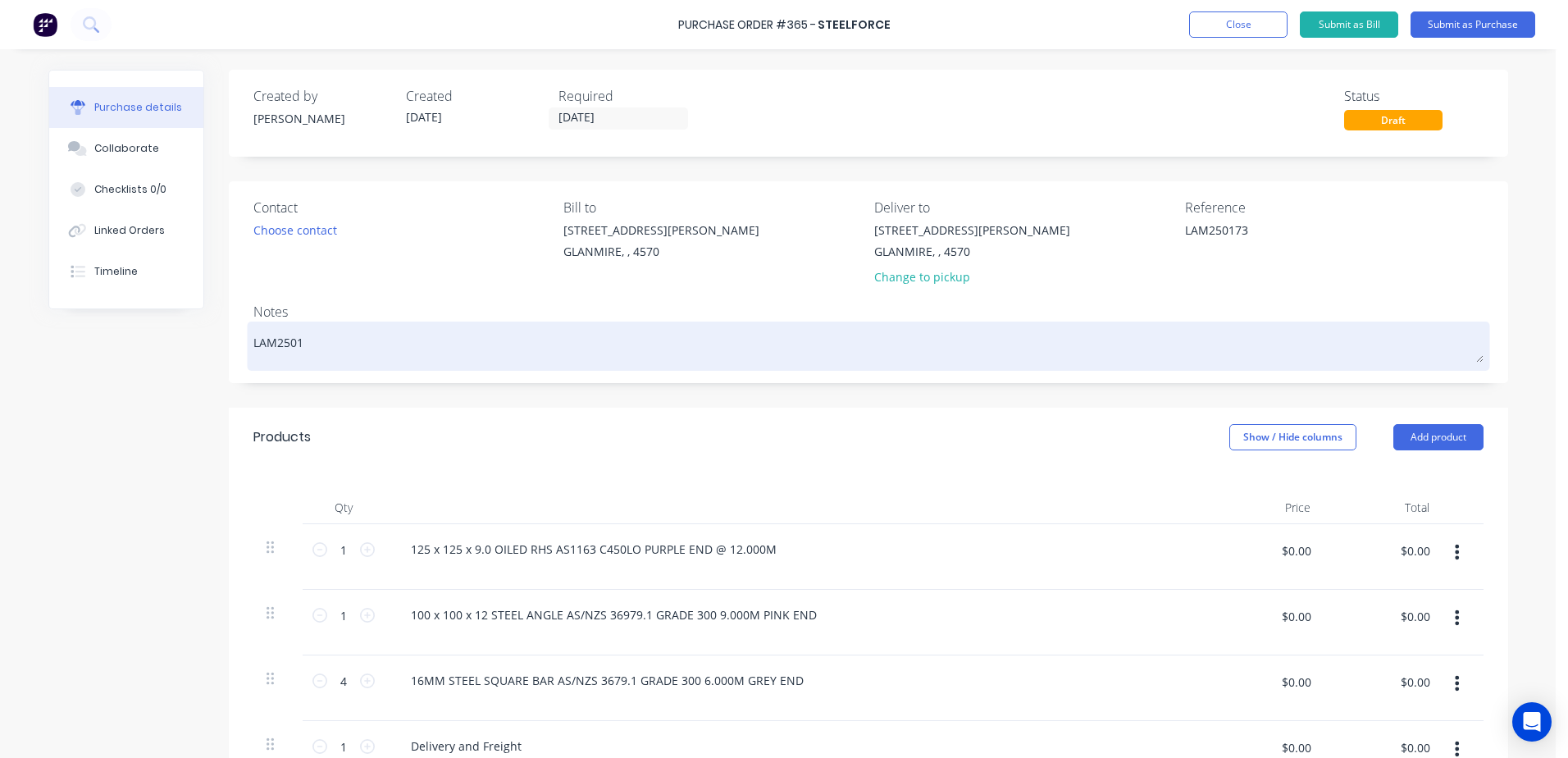
type textarea "x"
type textarea "LAM25017"
type textarea "x"
type textarea "LAM250173"
type textarea "x"
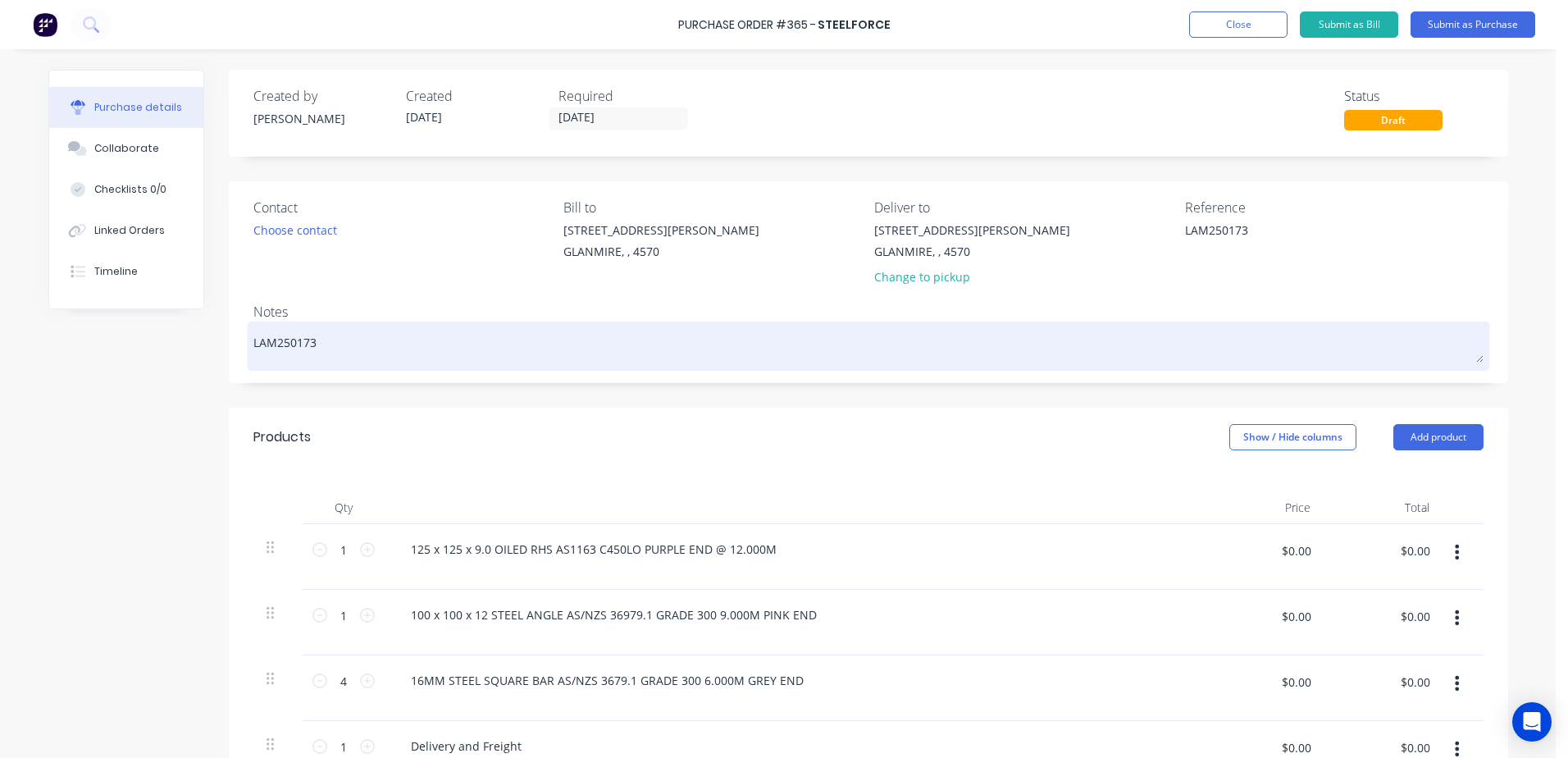
type textarea "LAM250173"
type textarea "x"
type textarea "LAM250173 -"
type textarea "x"
type textarea "LAM250173 -"
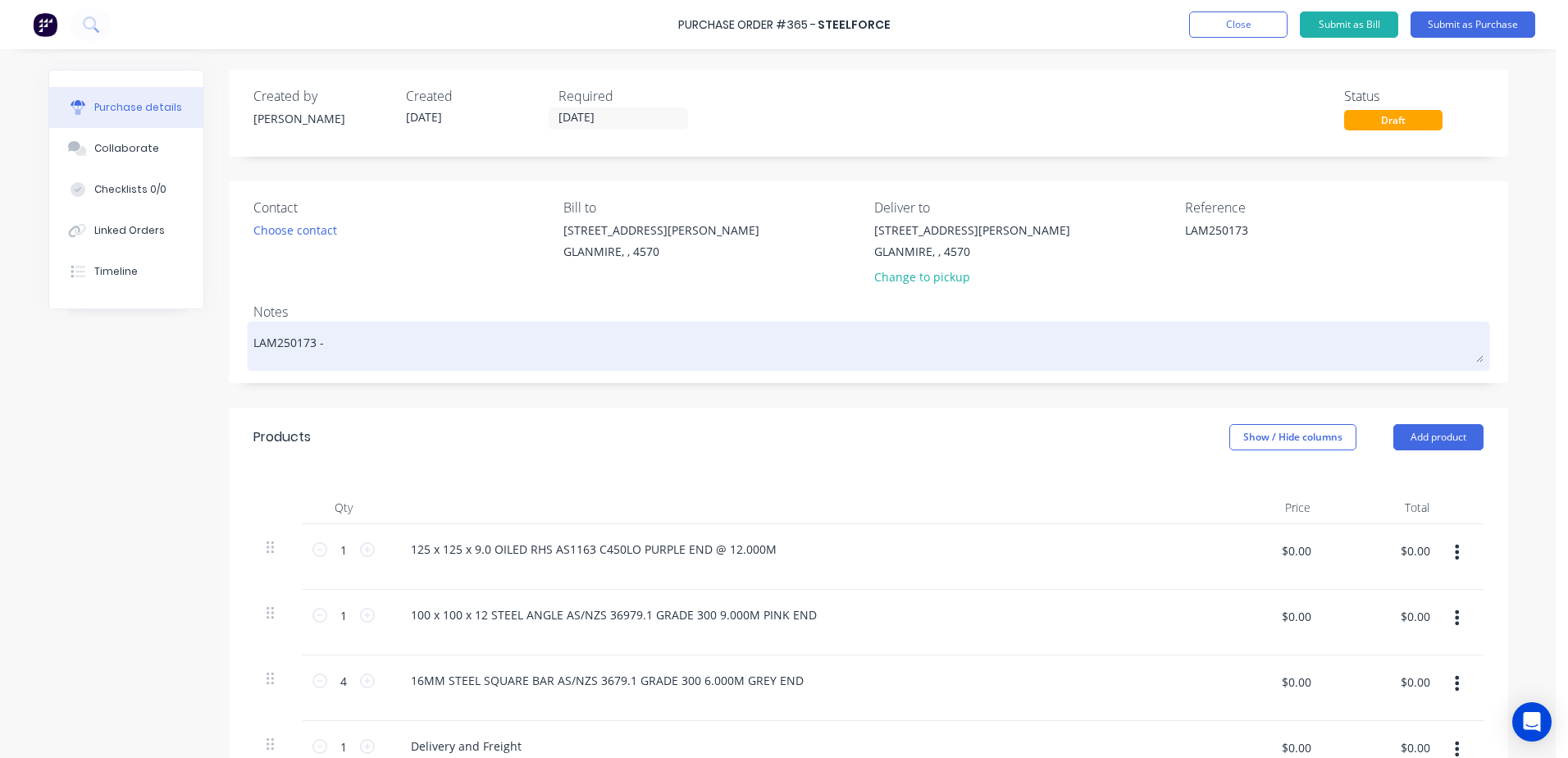
type textarea "x"
type textarea "LAM250173 -"
type textarea "x"
type textarea "LAM250173 - J"
type textarea "x"
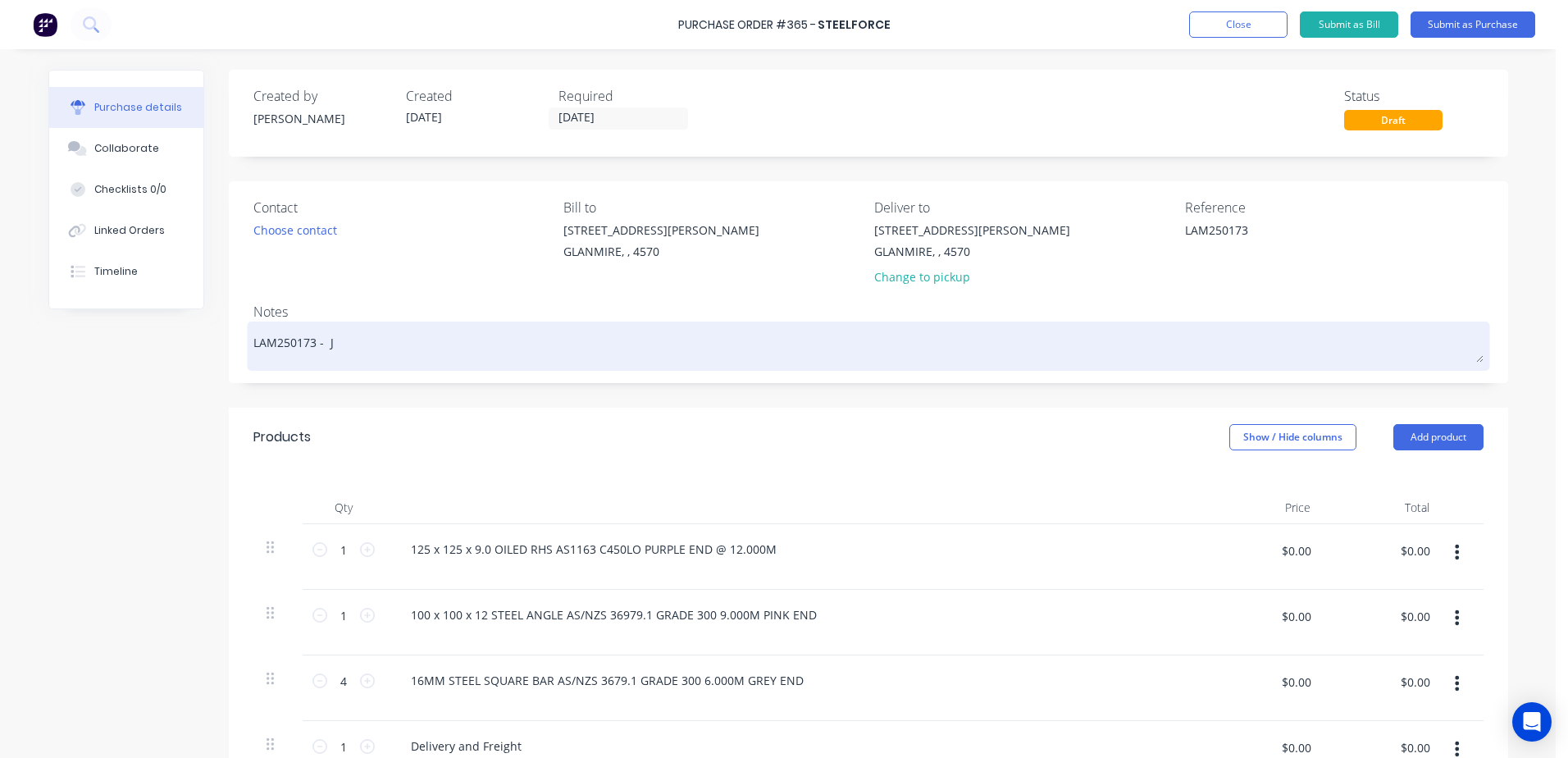
type textarea "LAM250173 - [PERSON_NAME]"
type textarea "x"
type textarea "LAM250173 - [PERSON_NAME]"
type textarea "x"
type textarea "LAM250173 - [PERSON_NAME]"
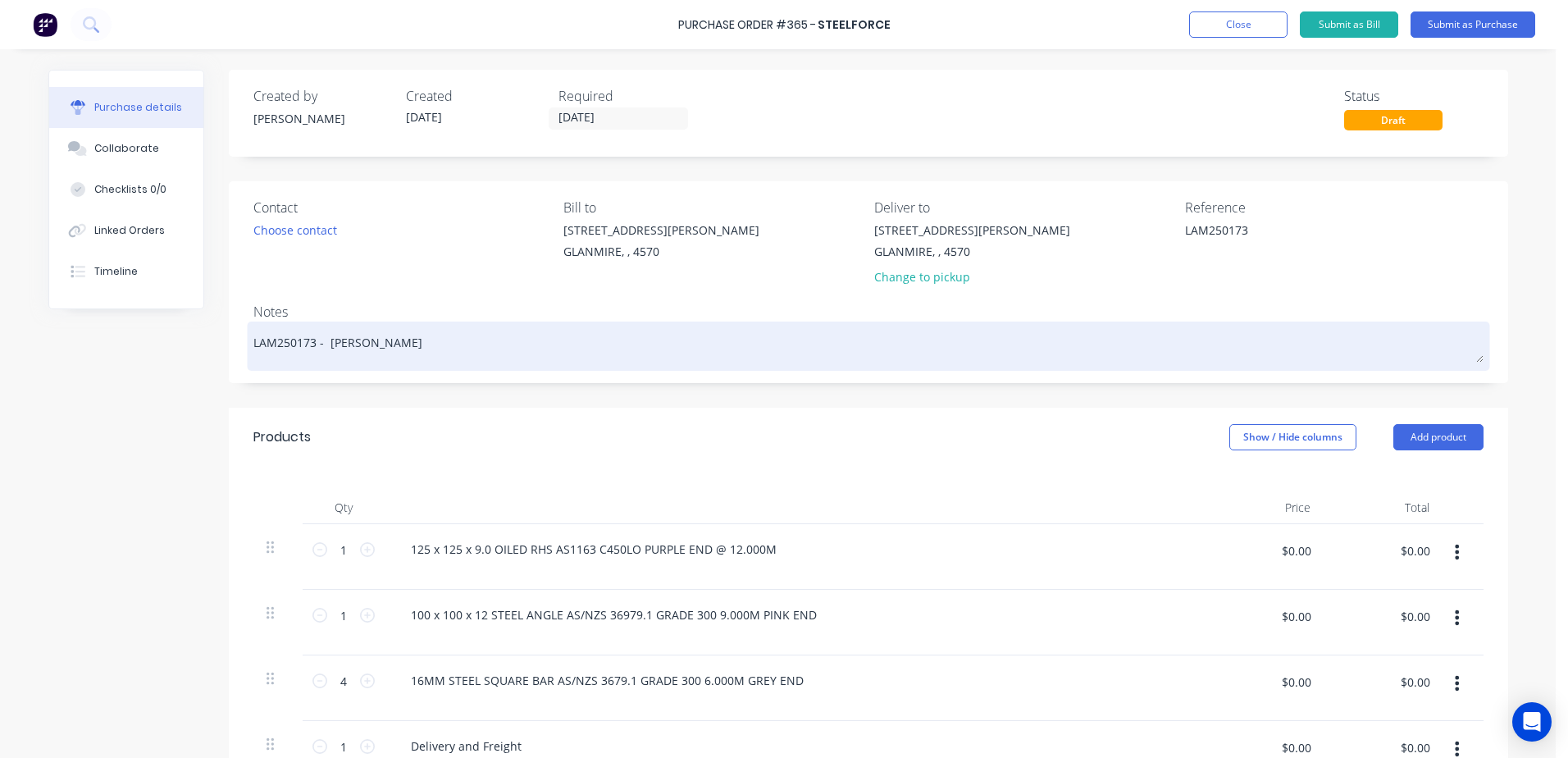
type textarea "x"
type textarea "LAM250173 - JASO"
type textarea "x"
type textarea "LAM250173 - [PERSON_NAME]"
type textarea "x"
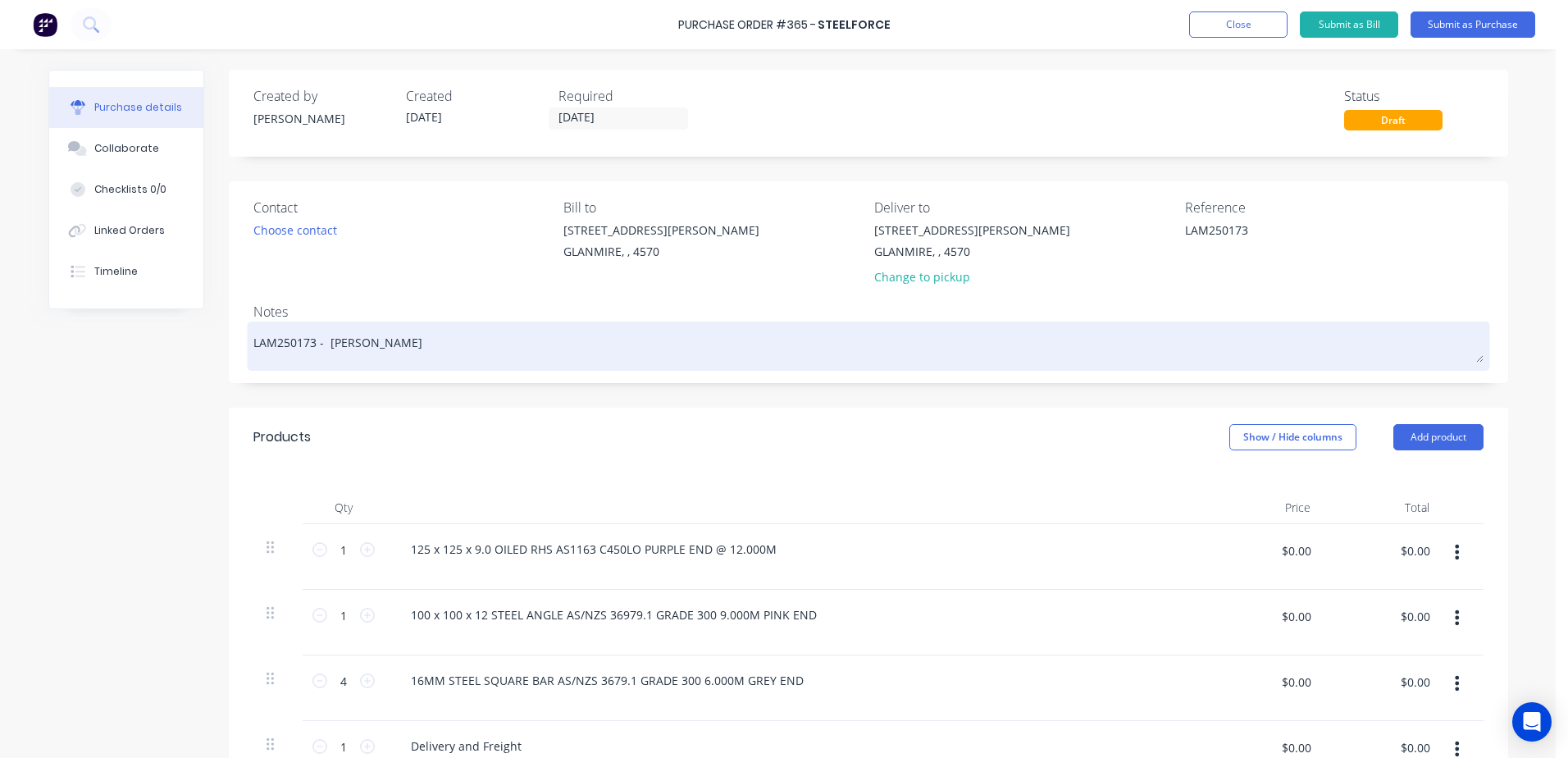
type textarea "LAM250173 - [PERSON_NAME]"
type textarea "x"
type textarea "LAM250173 - J"
type textarea "x"
type textarea "LAM250173 - Jj"
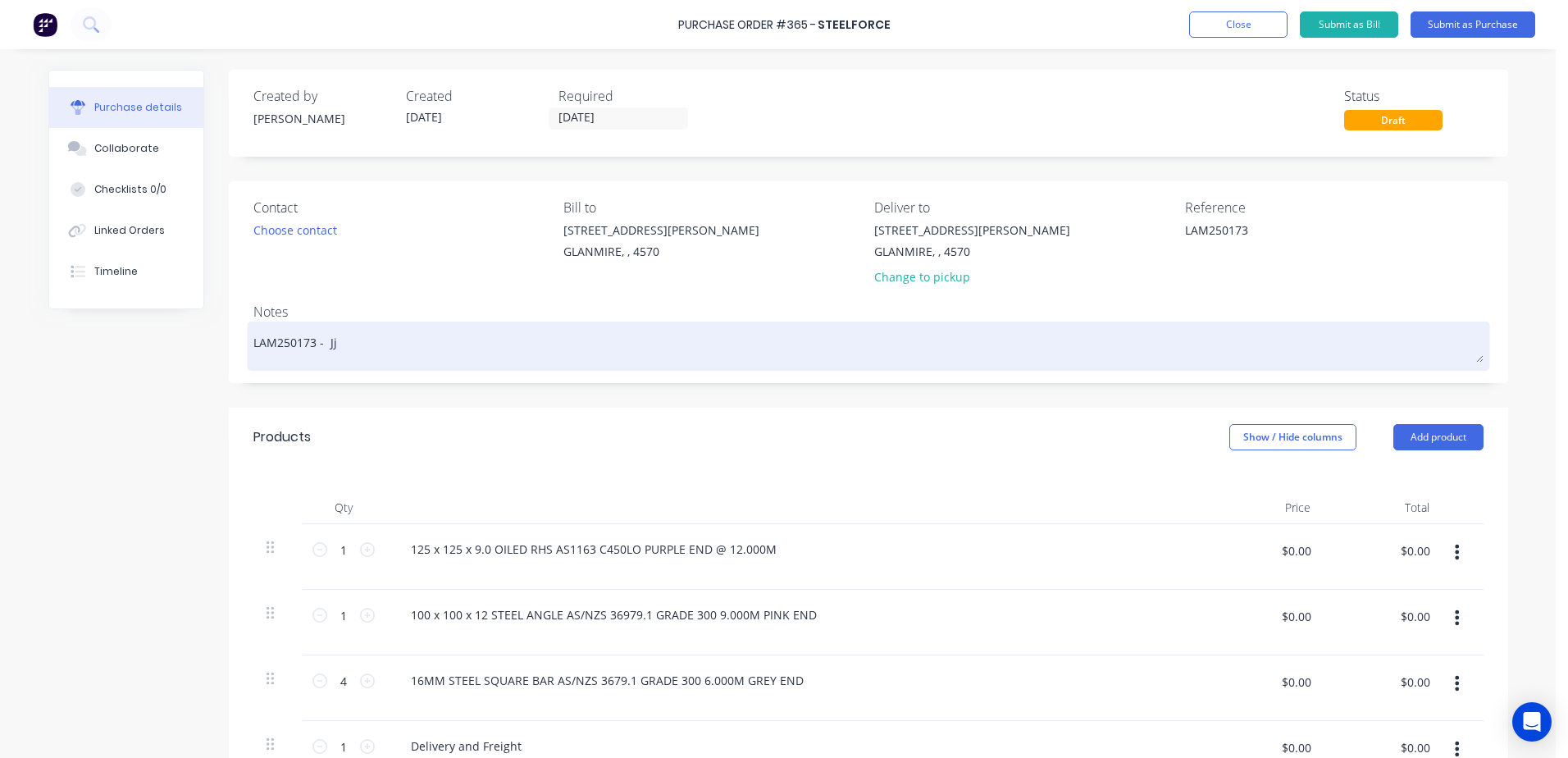
type textarea "x"
type textarea "LAM250173 - Jjo"
type textarea "x"
type textarea "LAM250173 - Jj"
type textarea "x"
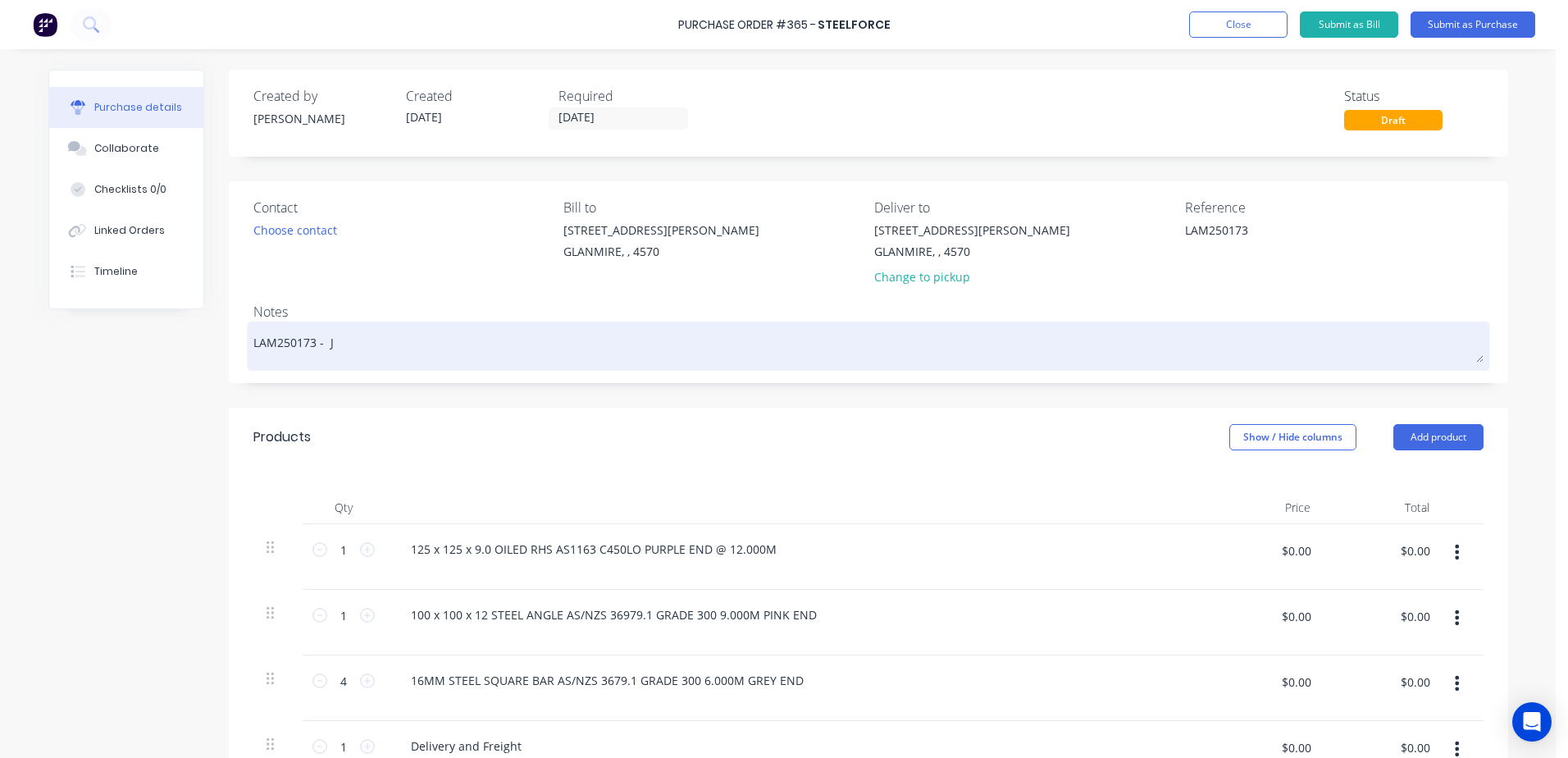
type textarea "LAM250173 - Ja"
type textarea "x"
type textarea "LAM250173 - [PERSON_NAME]"
type textarea "x"
type textarea "LAM250173 - Jaso"
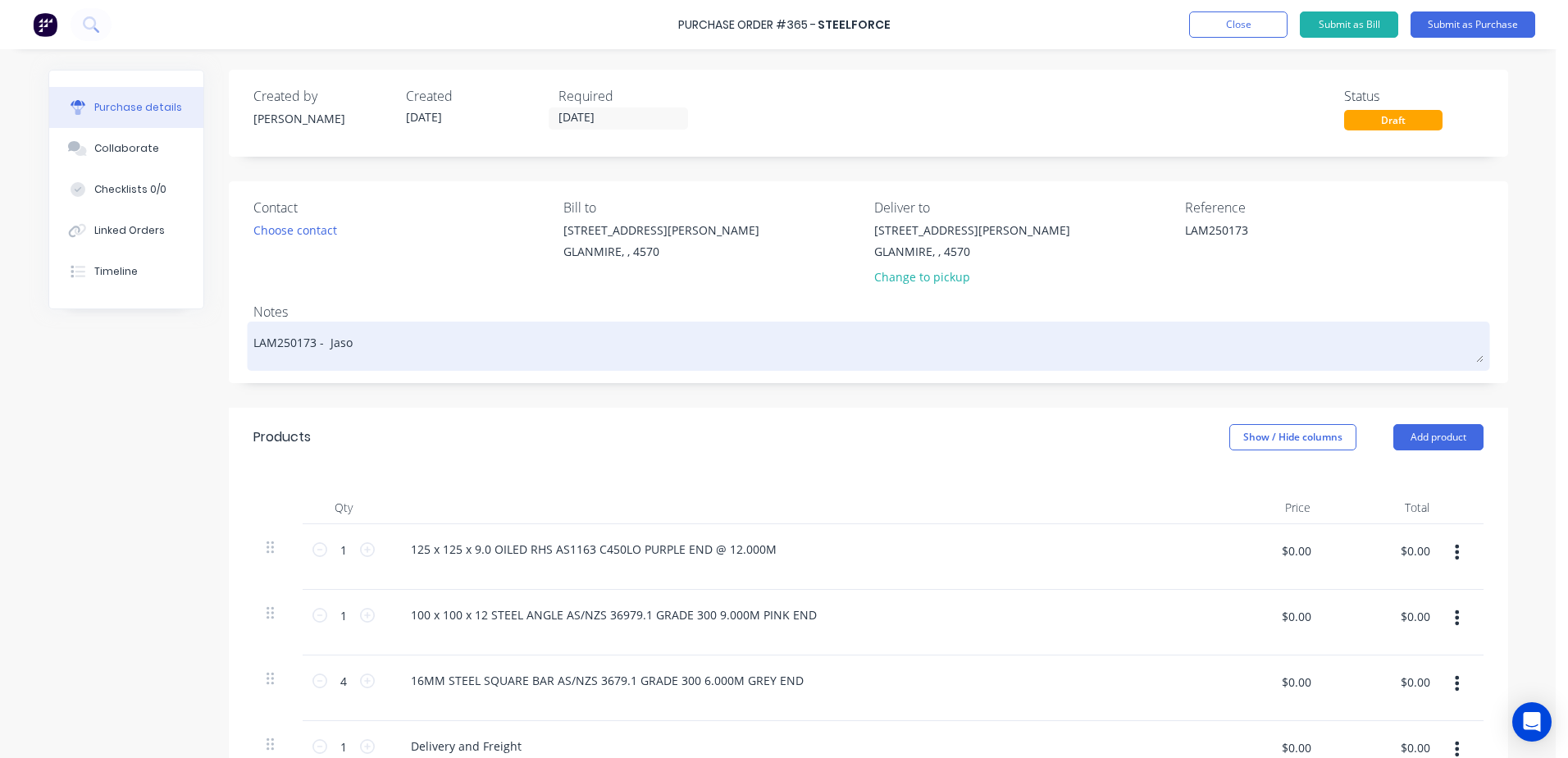
type textarea "x"
type textarea "LAM250173 - [PERSON_NAME]"
type textarea "x"
type textarea "LAM250173 - [PERSON_NAME]"
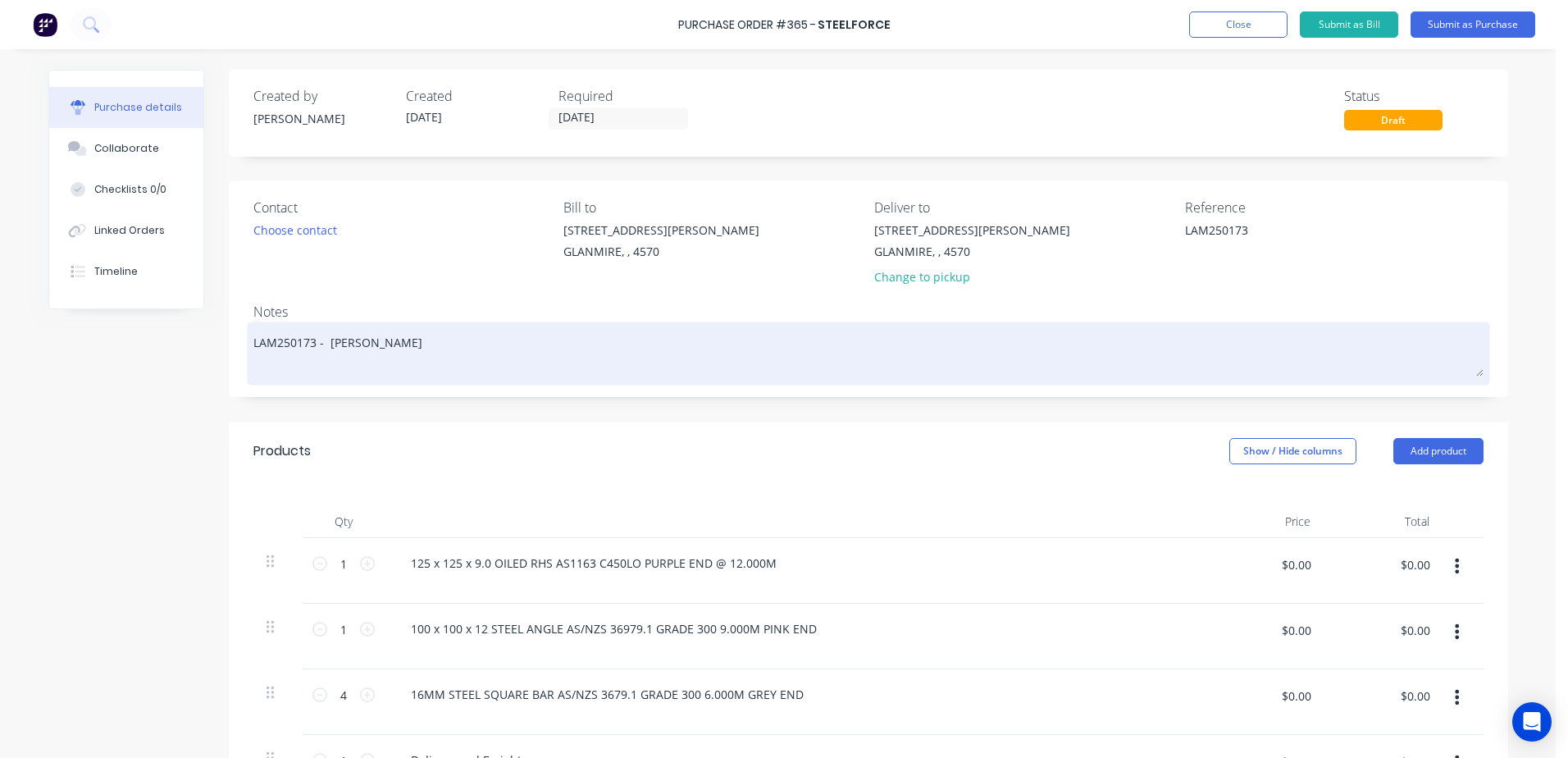
type textarea "x"
type textarea "LAM250173 - [PERSON_NAME]"
type textarea "x"
type textarea "LAM250173 - [PERSON_NAME]"
type textarea "x"
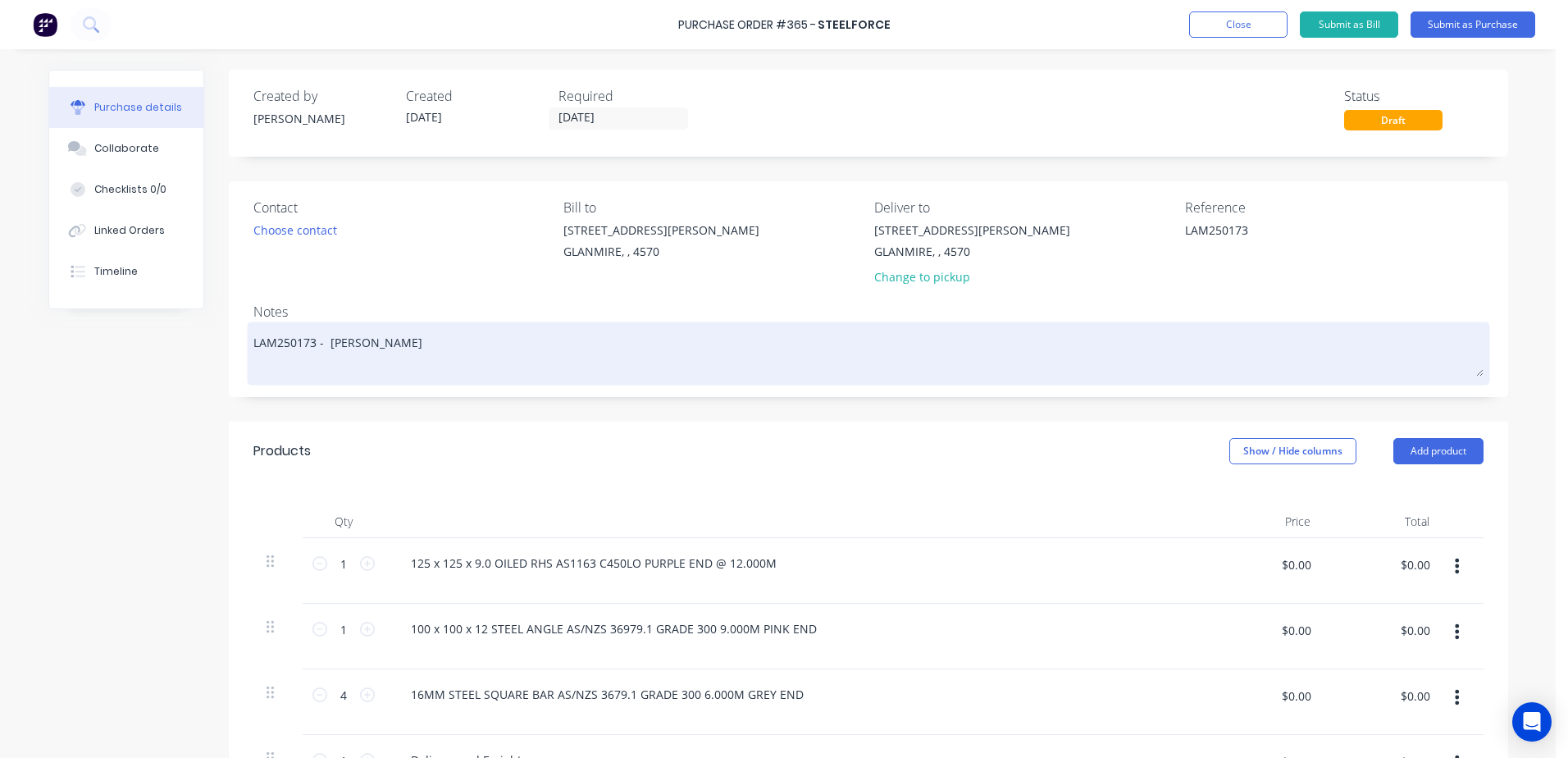
type textarea "LAM250173 - [PERSON_NAME]"
type textarea "x"
type textarea "LAM250173 - [PERSON_NAME]"
type textarea "x"
type textarea "LAM250173 - [PERSON_NAME]"
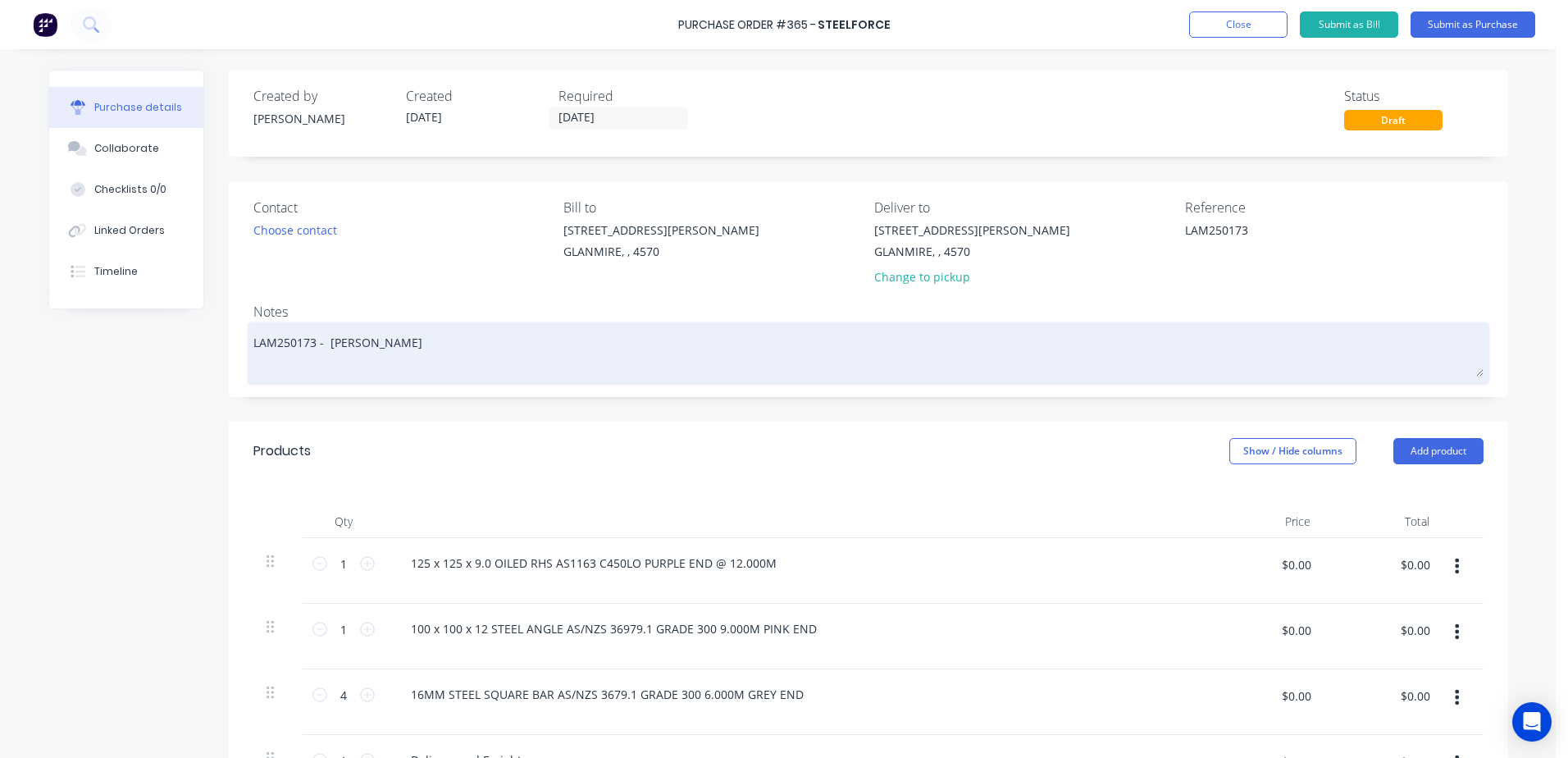
type textarea "x"
type textarea "LAM250173 - [PERSON_NAME]"
type textarea "x"
type textarea "LAM250173 - [PERSON_NAME]"
type textarea "x"
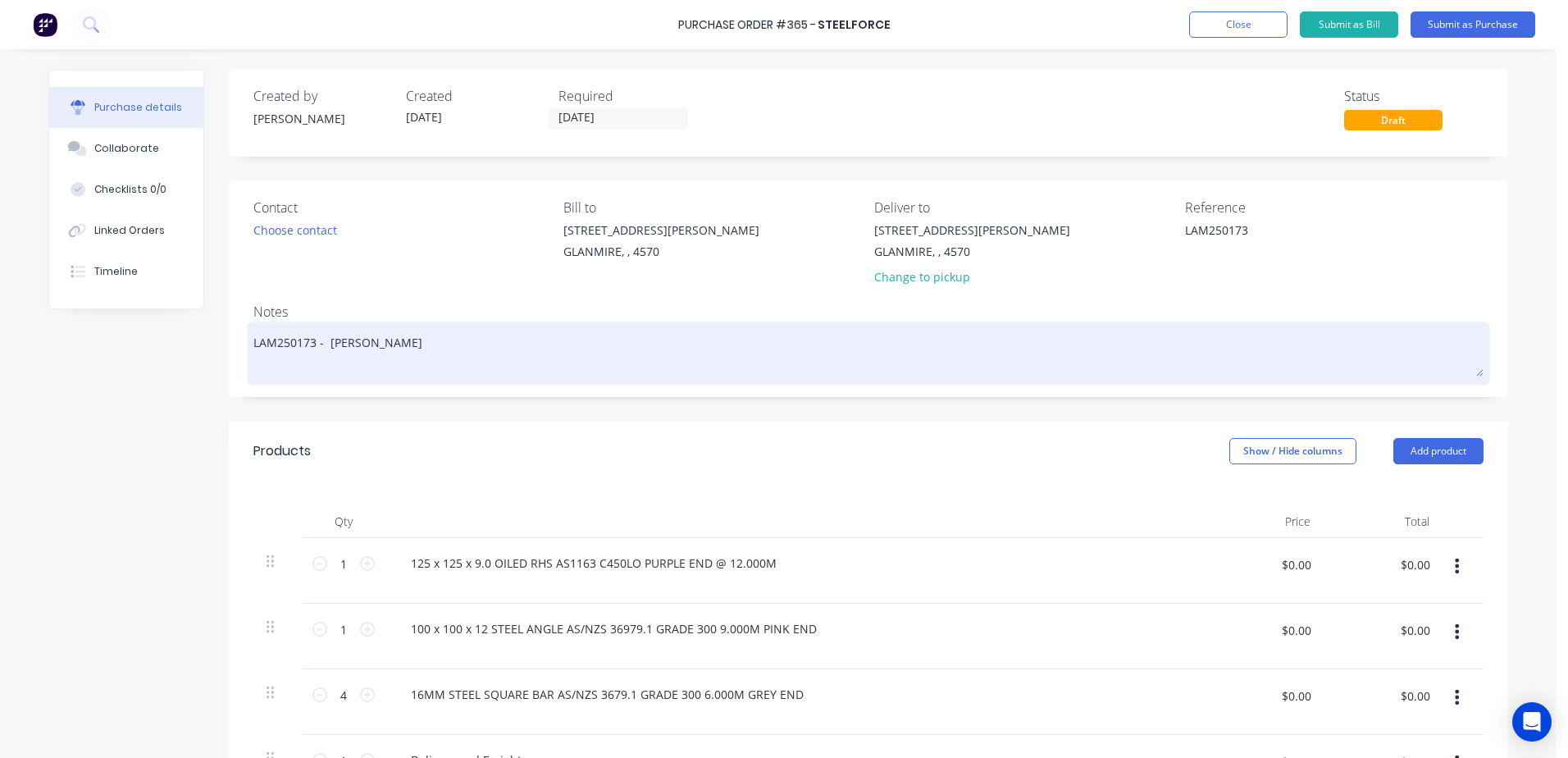
type textarea "LAM250173 - [PERSON_NAME] Quote 6"
type textarea "x"
type textarea "LAM250173 - [PERSON_NAME]"
type textarea "x"
type textarea "LAM250173 - [PERSON_NAME] Quote 2"
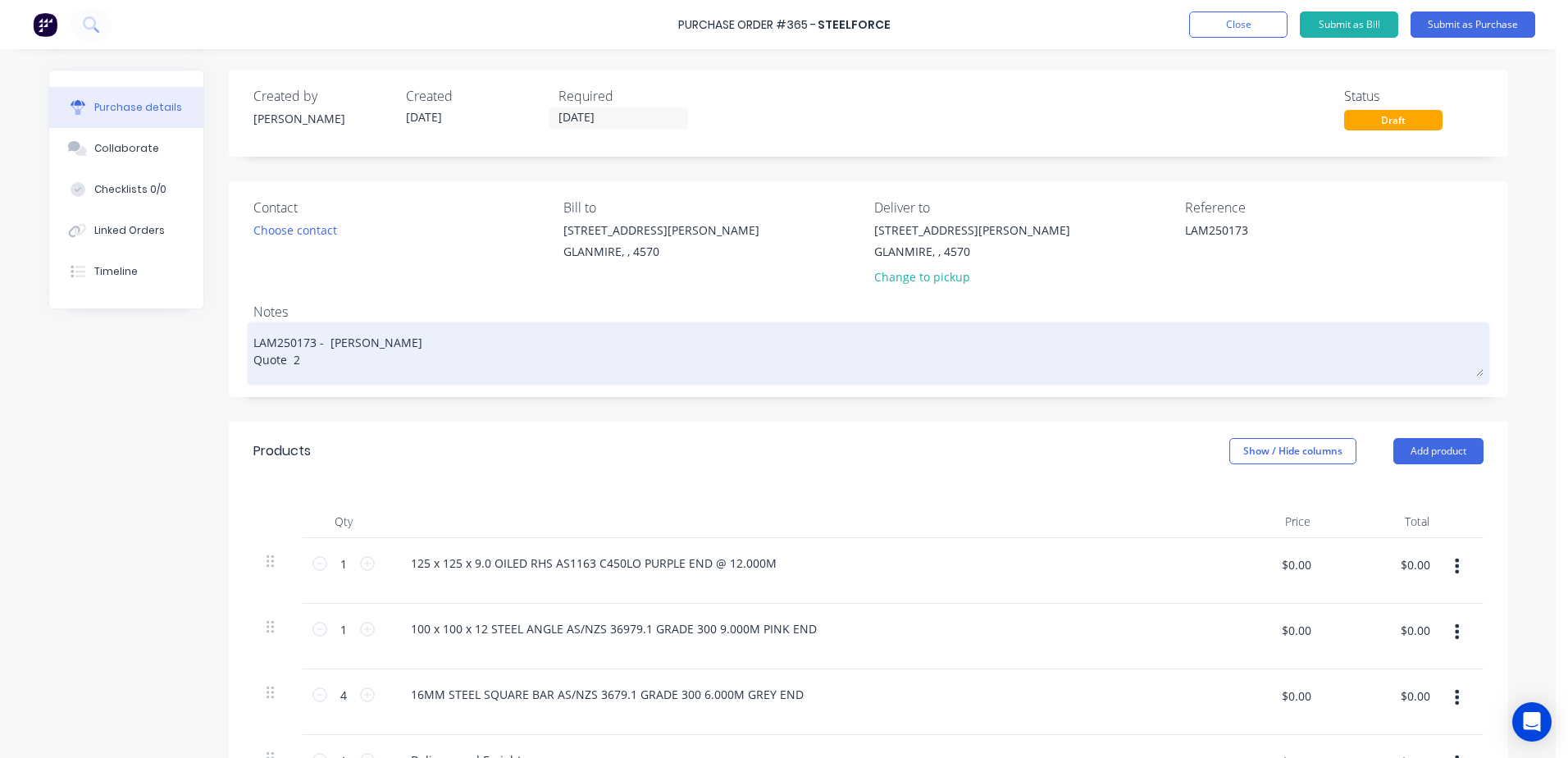
type textarea "x"
type textarea "LAM250173 - [PERSON_NAME] Quote 26"
type textarea "x"
type textarea "LAM250173 - [PERSON_NAME] 267"
type textarea "x"
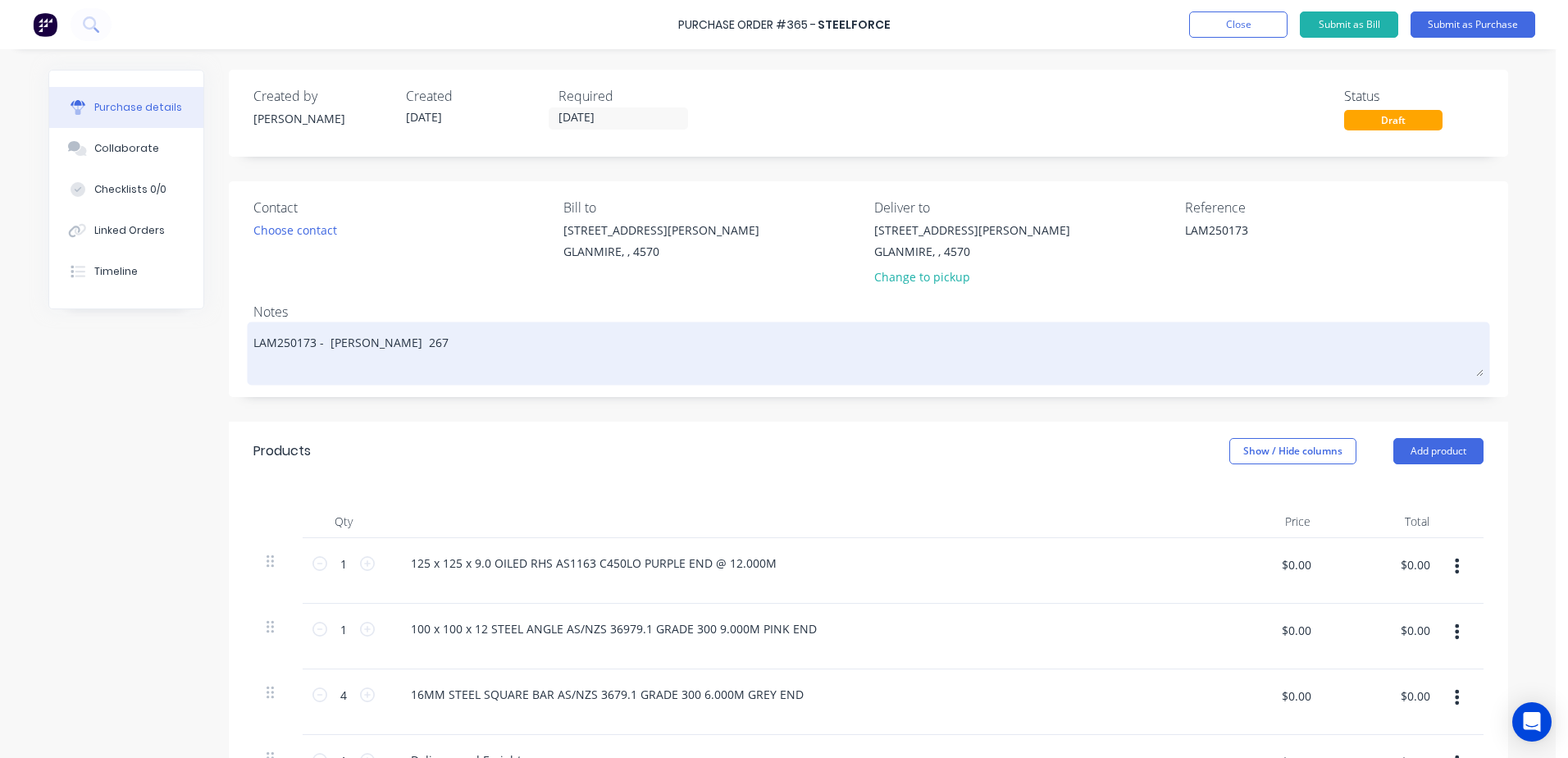
type textarea "LAM250173 - [PERSON_NAME] Quote 2677"
type textarea "x"
type textarea "LAM250173 - [PERSON_NAME] Quote 26776"
type textarea "x"
type textarea "LAM250173 - [PERSON_NAME] Quote 267761"
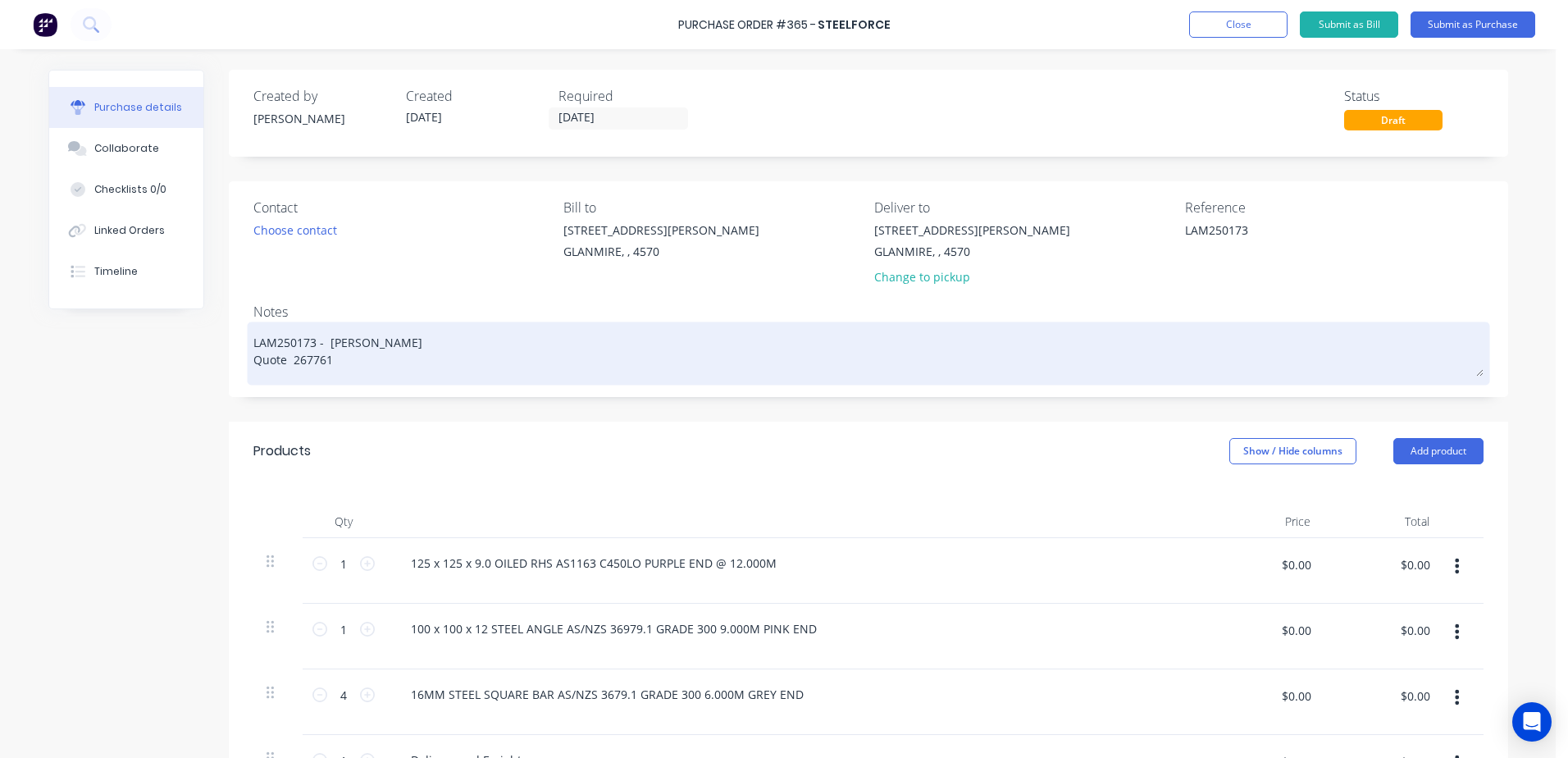
type textarea "x"
type textarea "LAM250173 - [PERSON_NAME] Quote 2677613"
type textarea "x"
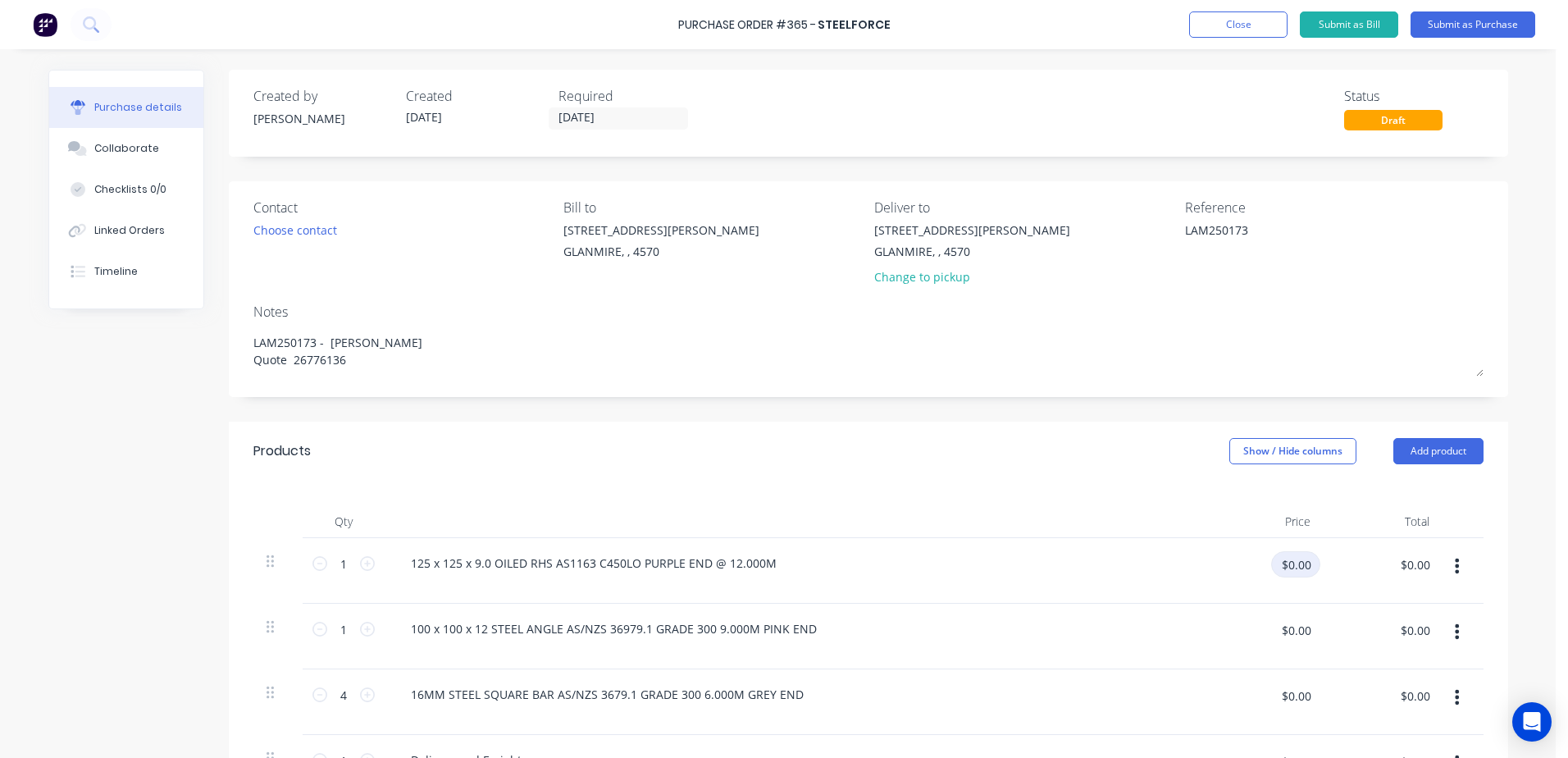
type textarea "LAM250173 - [PERSON_NAME] Quote 26776136"
type textarea "x"
type textarea "LAM250173 - [PERSON_NAME] Quote 26776136"
click at [1265, 560] on div "$0.00 $0.00" at bounding box center [1269, 571] width 103 height 39
type textarea "x"
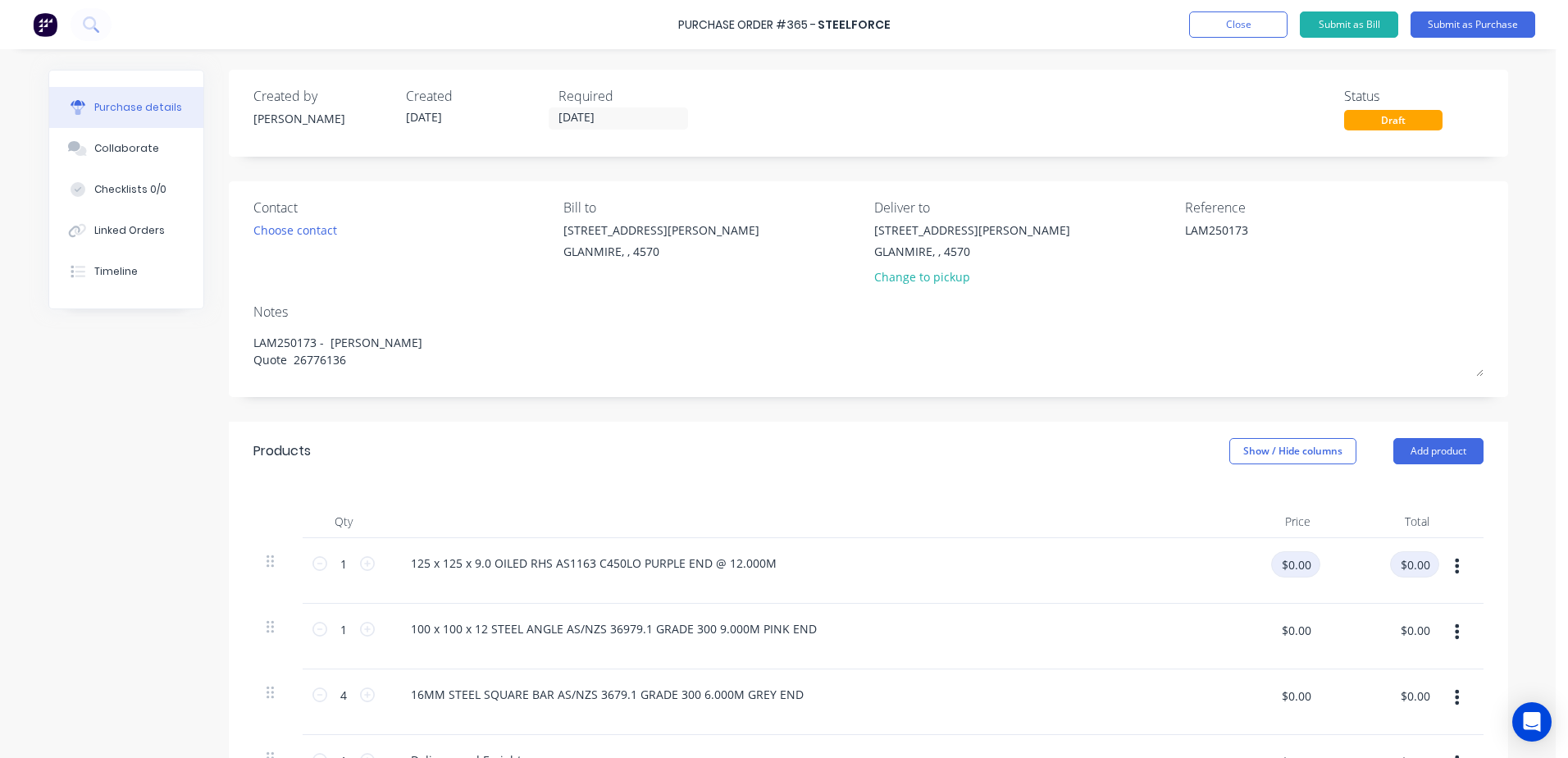
drag, startPoint x: 1265, startPoint y: 560, endPoint x: 1409, endPoint y: 561, distance: 144.0
click at [1409, 561] on div "1 1 125 x 125 x 9.0 OILED RHS AS1163 C450LO PURPLE END @ 12.000M $0.00 $0.00 $0…" at bounding box center [869, 571] width 1230 height 66
type input "747.25"
type textarea "x"
type input "$747.25"
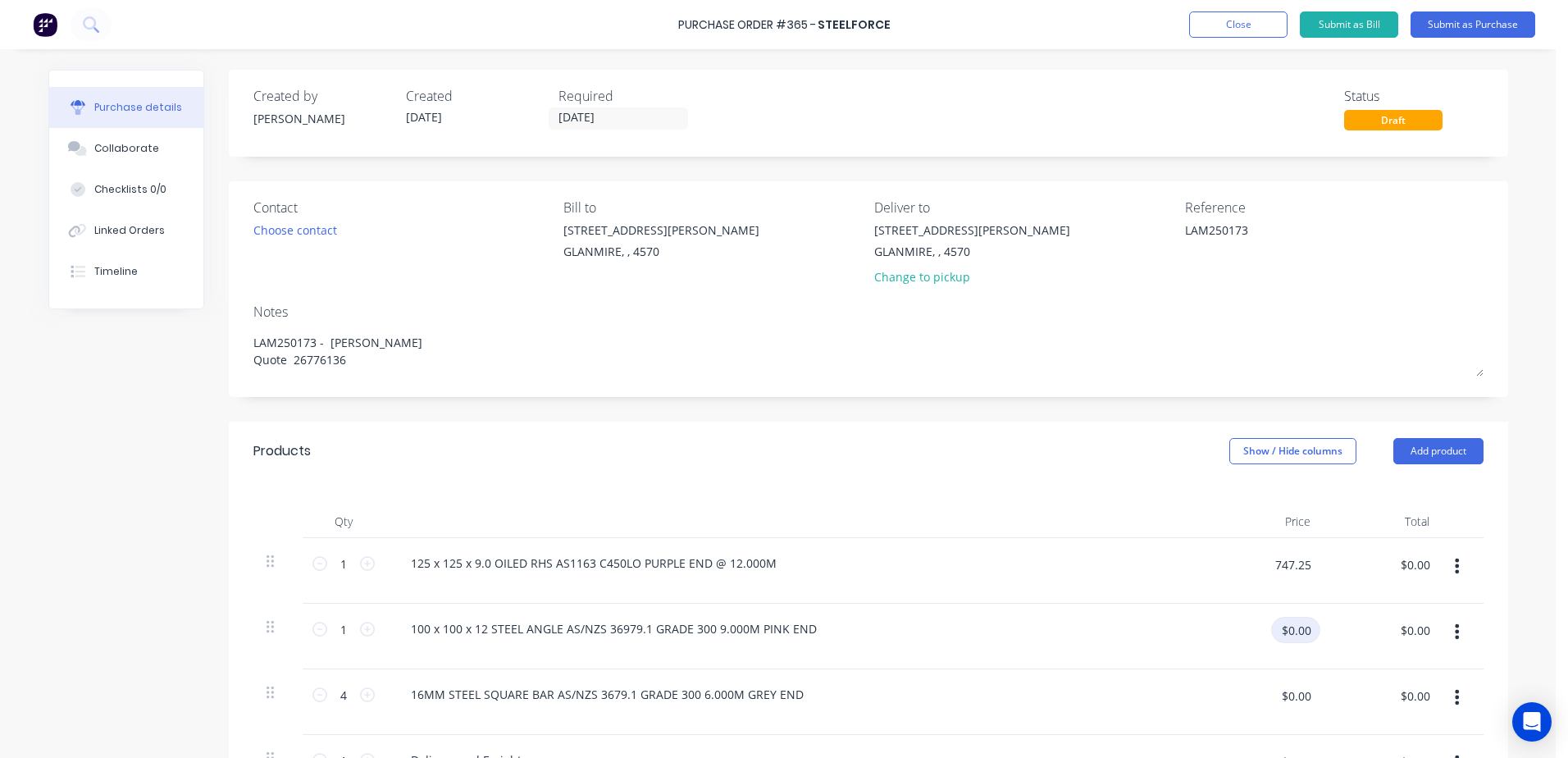
type input "$747.25"
click at [1277, 638] on input "$0.00" at bounding box center [1295, 630] width 49 height 26
type input "264.44"
type textarea "x"
type input "$264.44"
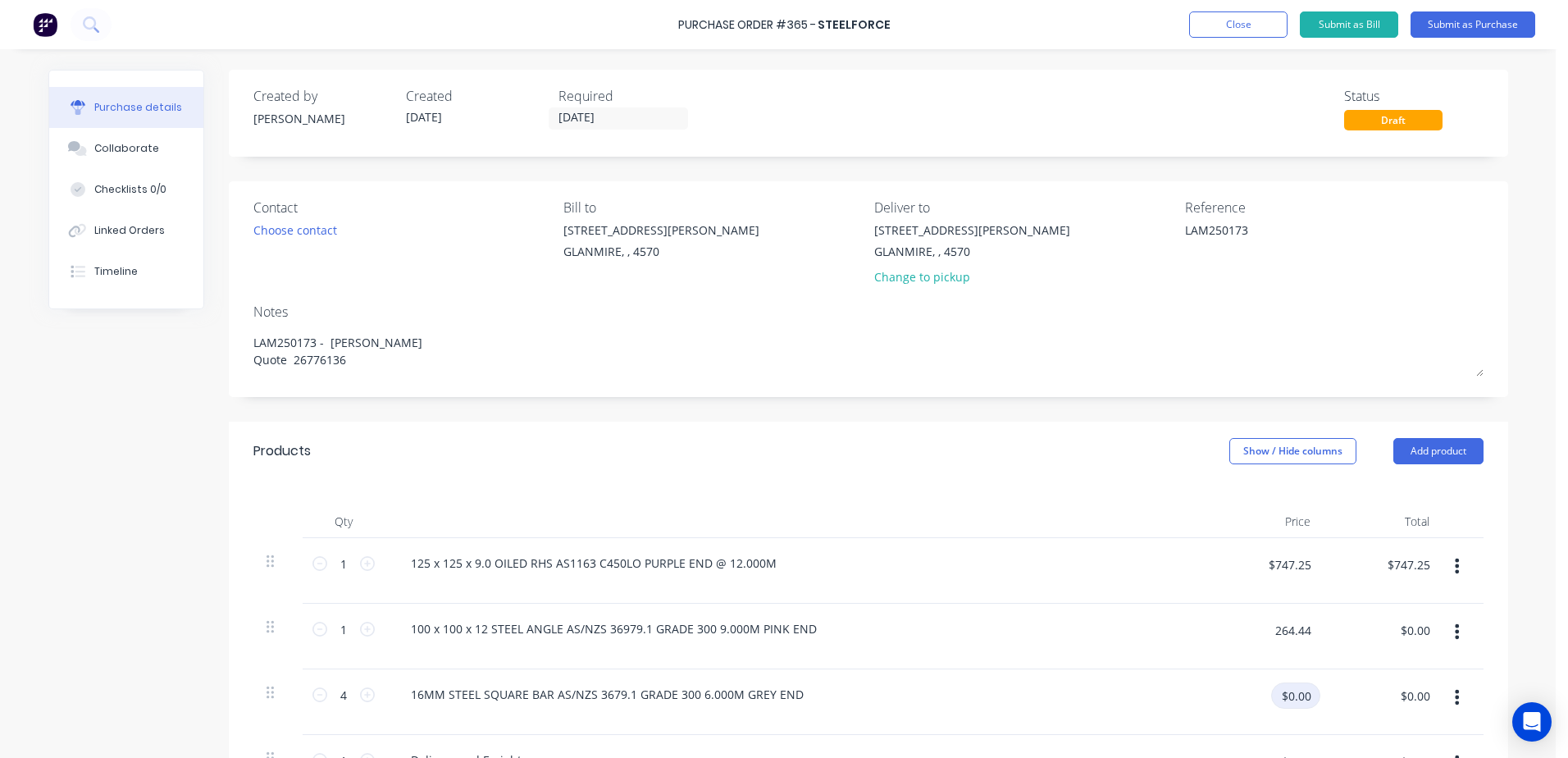
type input "$264.44"
click at [1286, 698] on input "$0.00" at bounding box center [1295, 695] width 49 height 26
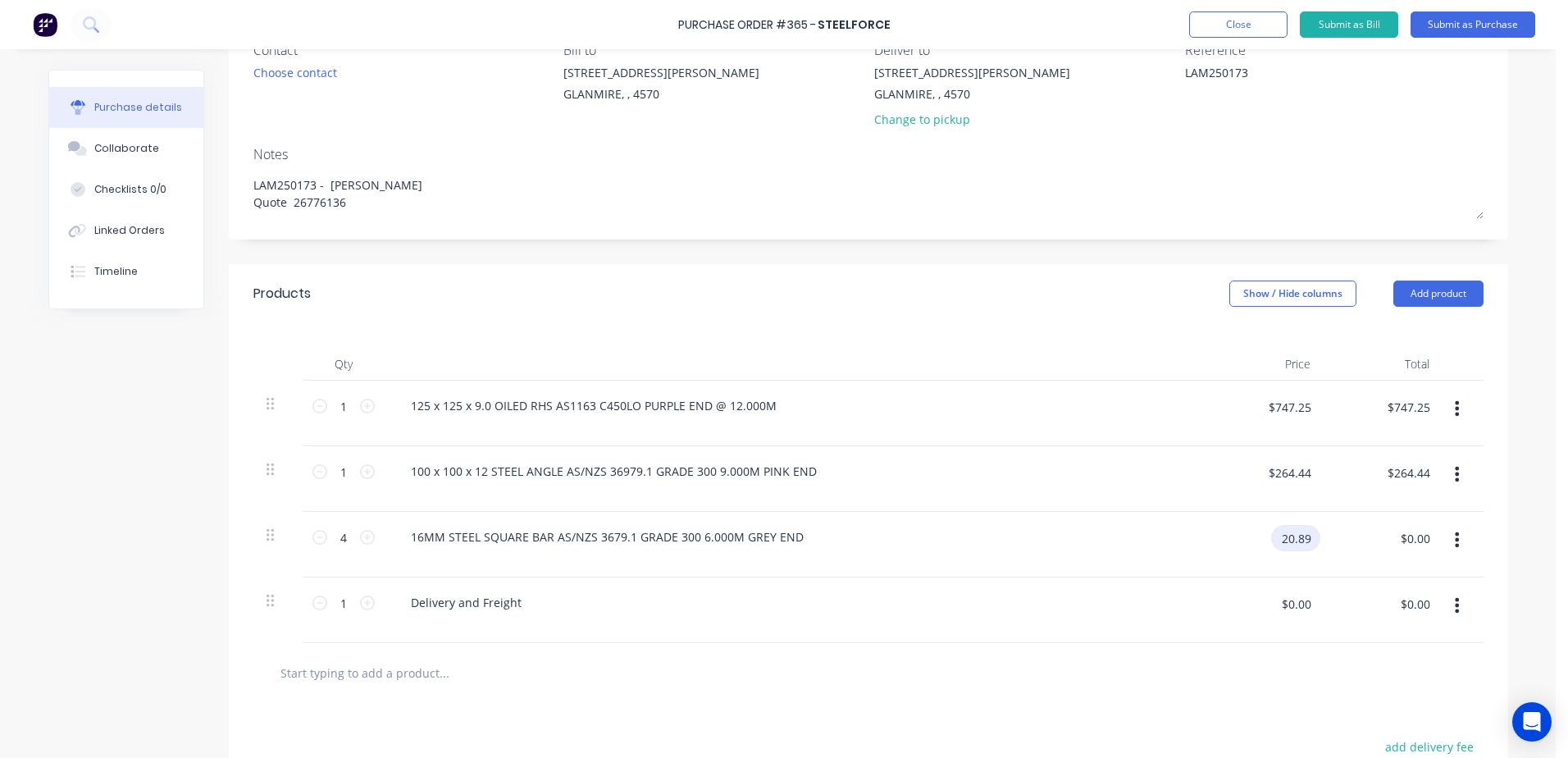
scroll to position [164, 0]
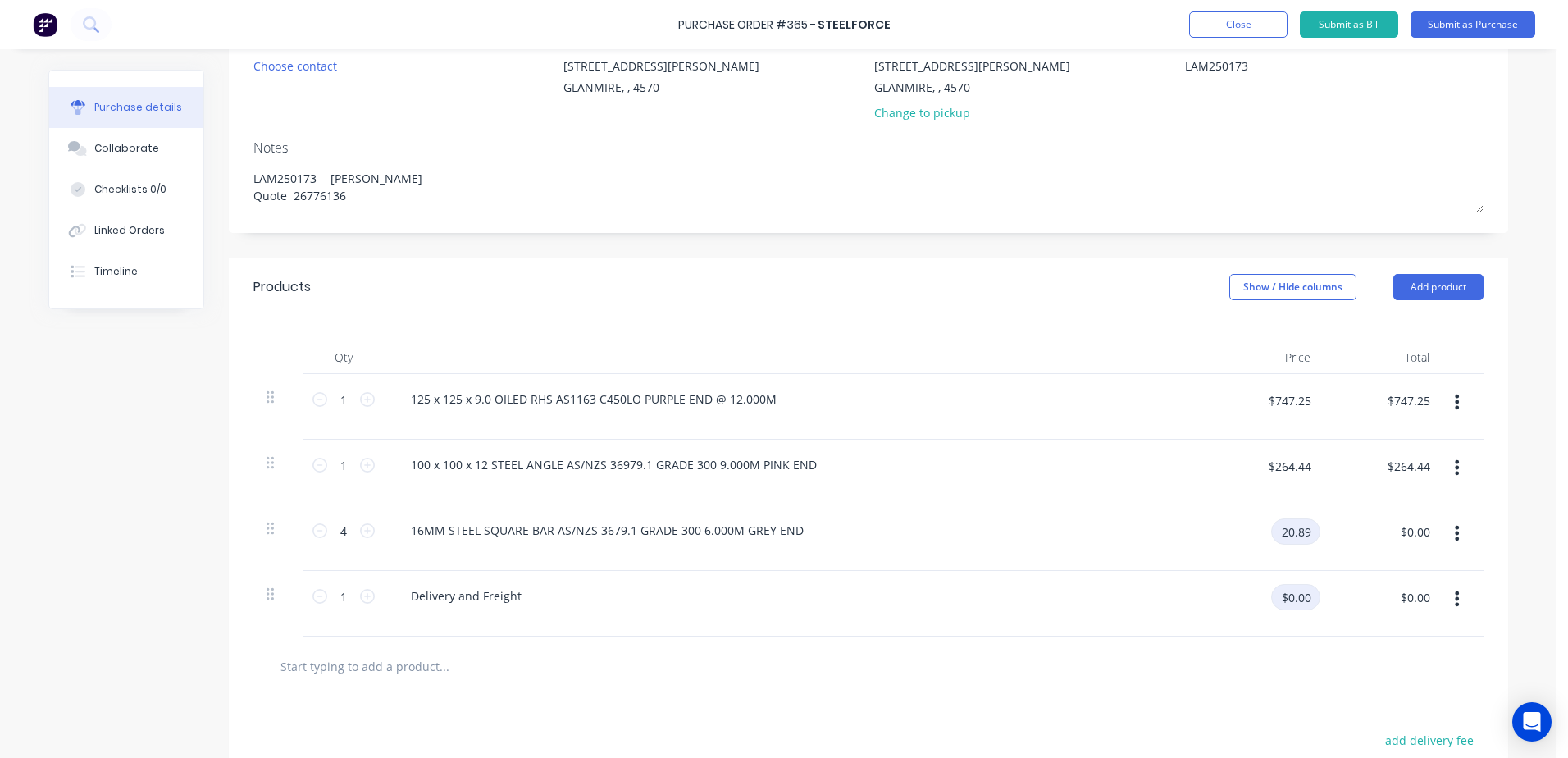
type input "20.89"
type textarea "x"
type input "$20.89"
type input "$83.56"
click at [1286, 604] on input "$0.00" at bounding box center [1295, 597] width 49 height 26
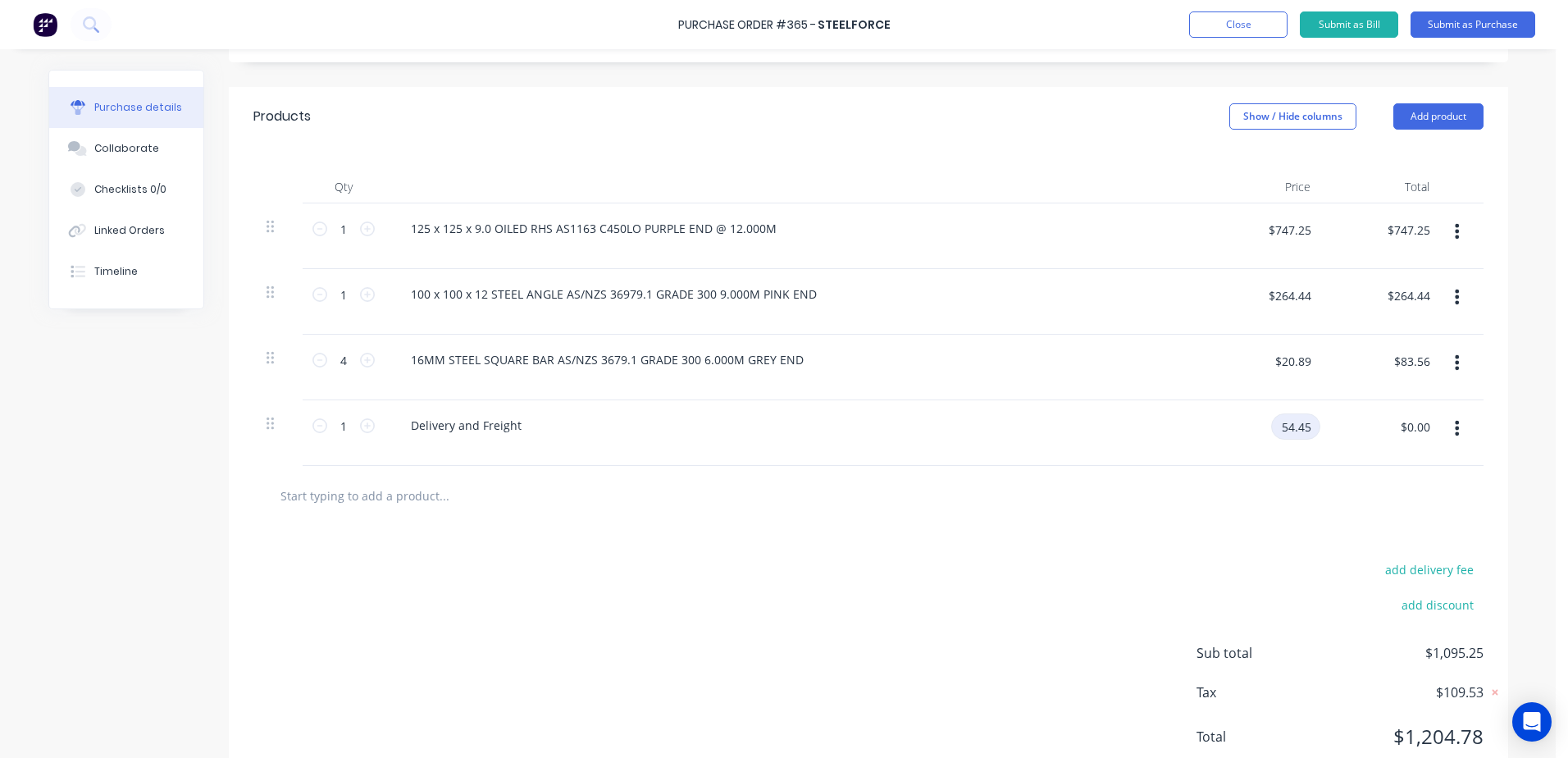
scroll to position [389, 0]
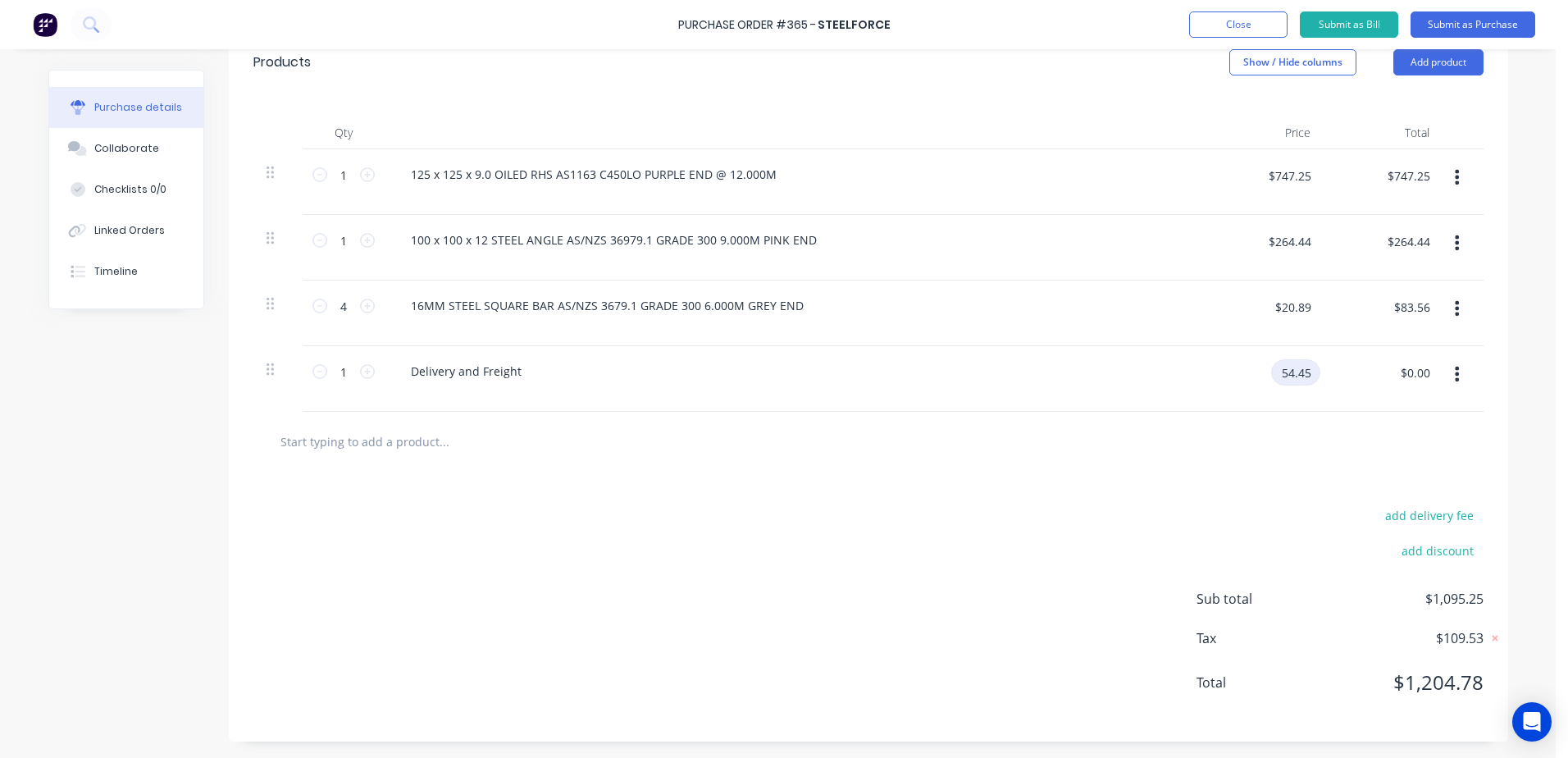
type input "54.45"
type textarea "x"
type input "$54.45"
click at [783, 433] on div at bounding box center [868, 441] width 1203 height 32
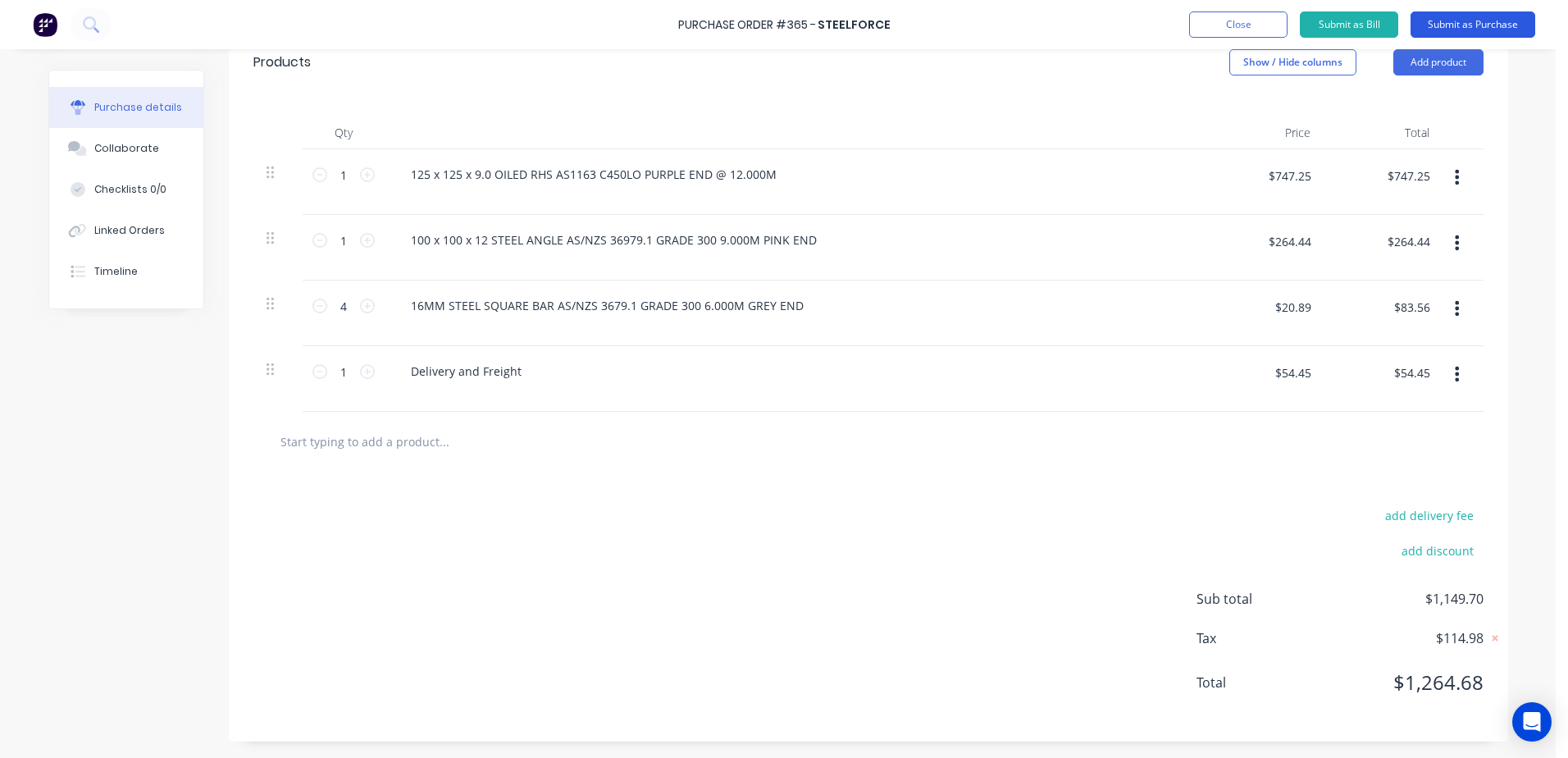
click at [1497, 20] on button "Submit as Purchase" at bounding box center [1473, 24] width 125 height 26
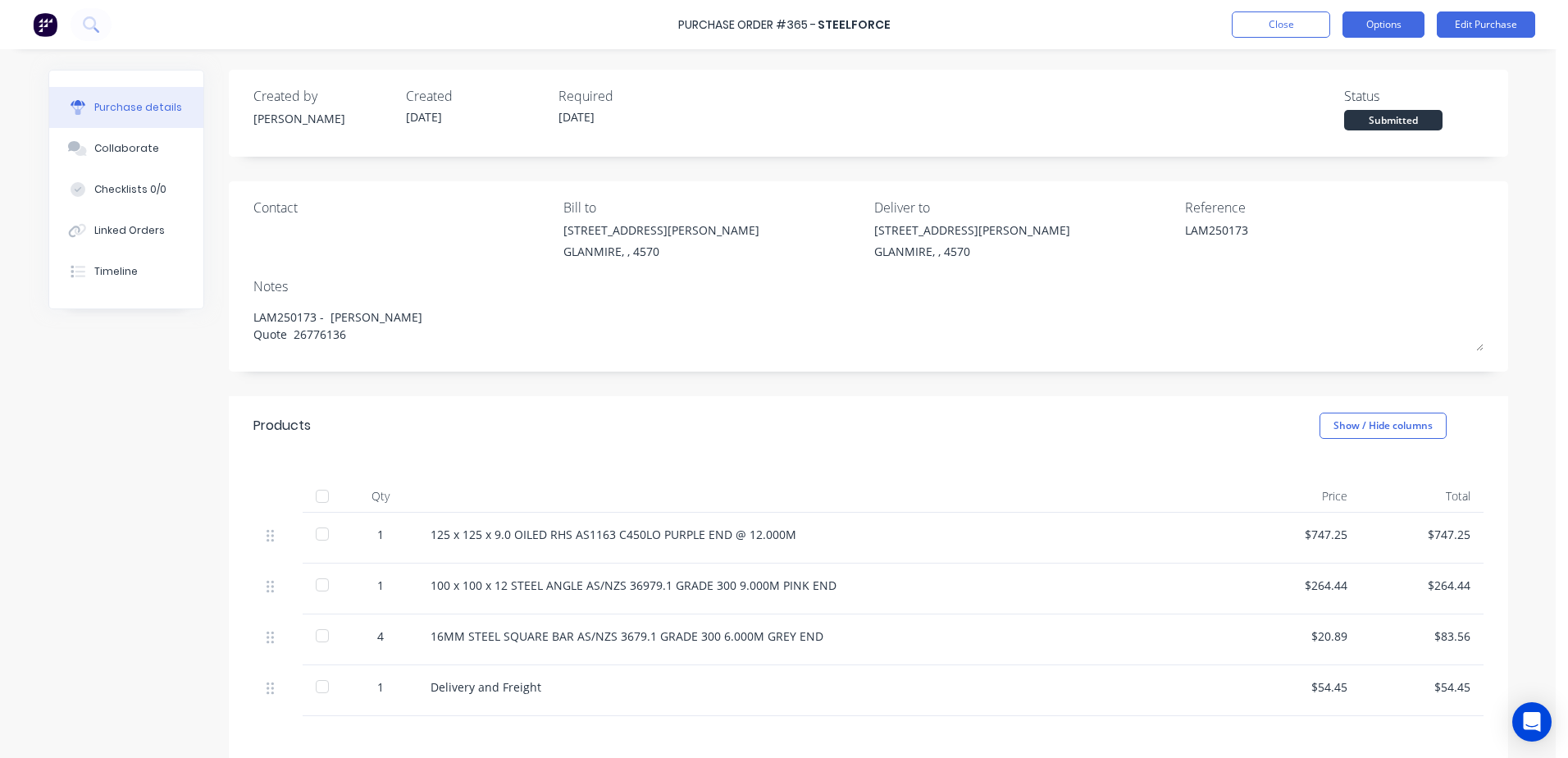
click at [1377, 33] on button "Options" at bounding box center [1383, 24] width 82 height 26
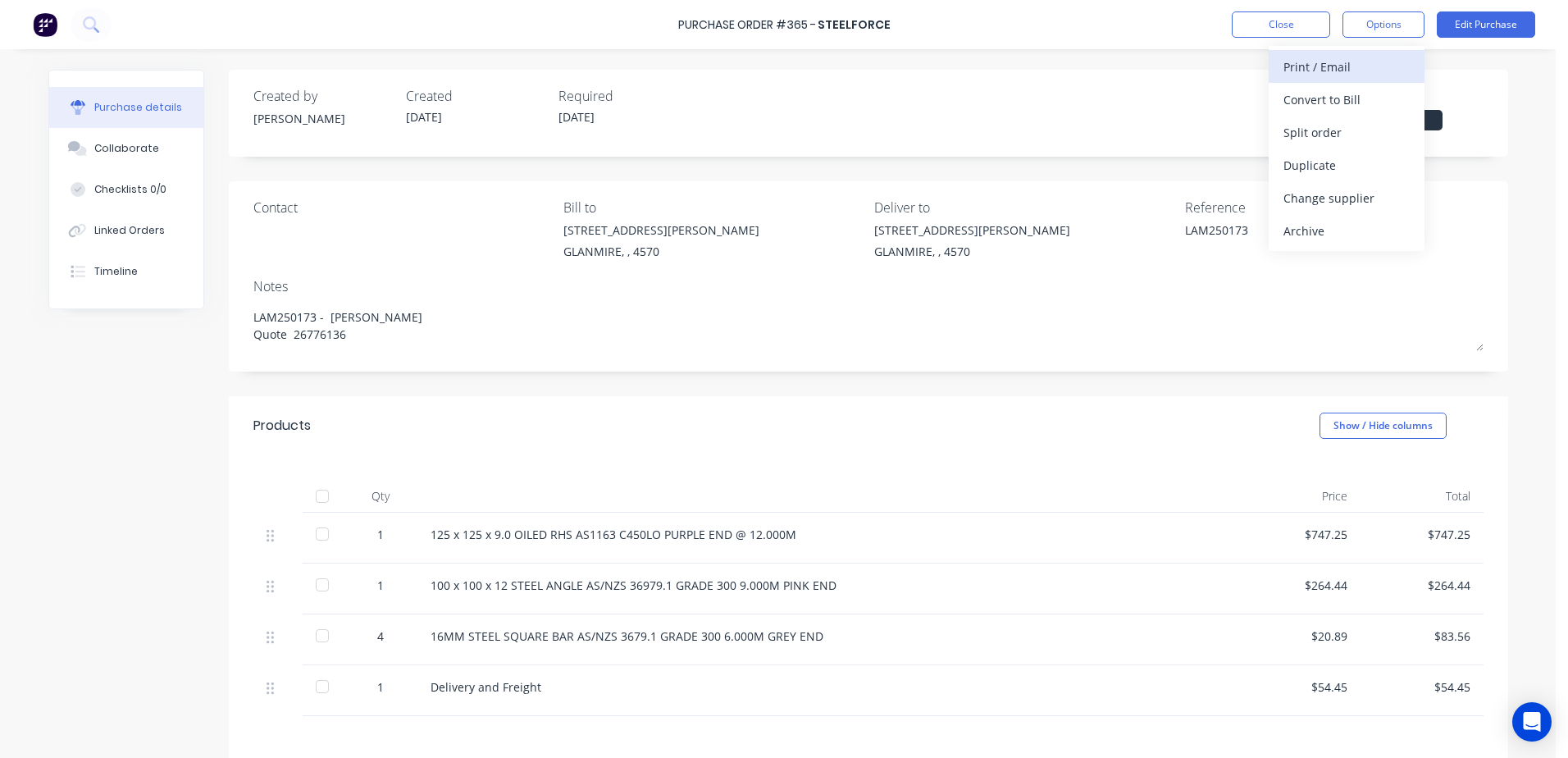
click at [1349, 65] on div "Print / Email" at bounding box center [1346, 67] width 126 height 24
click at [1339, 93] on div "With pricing" at bounding box center [1346, 100] width 126 height 24
type textarea "x"
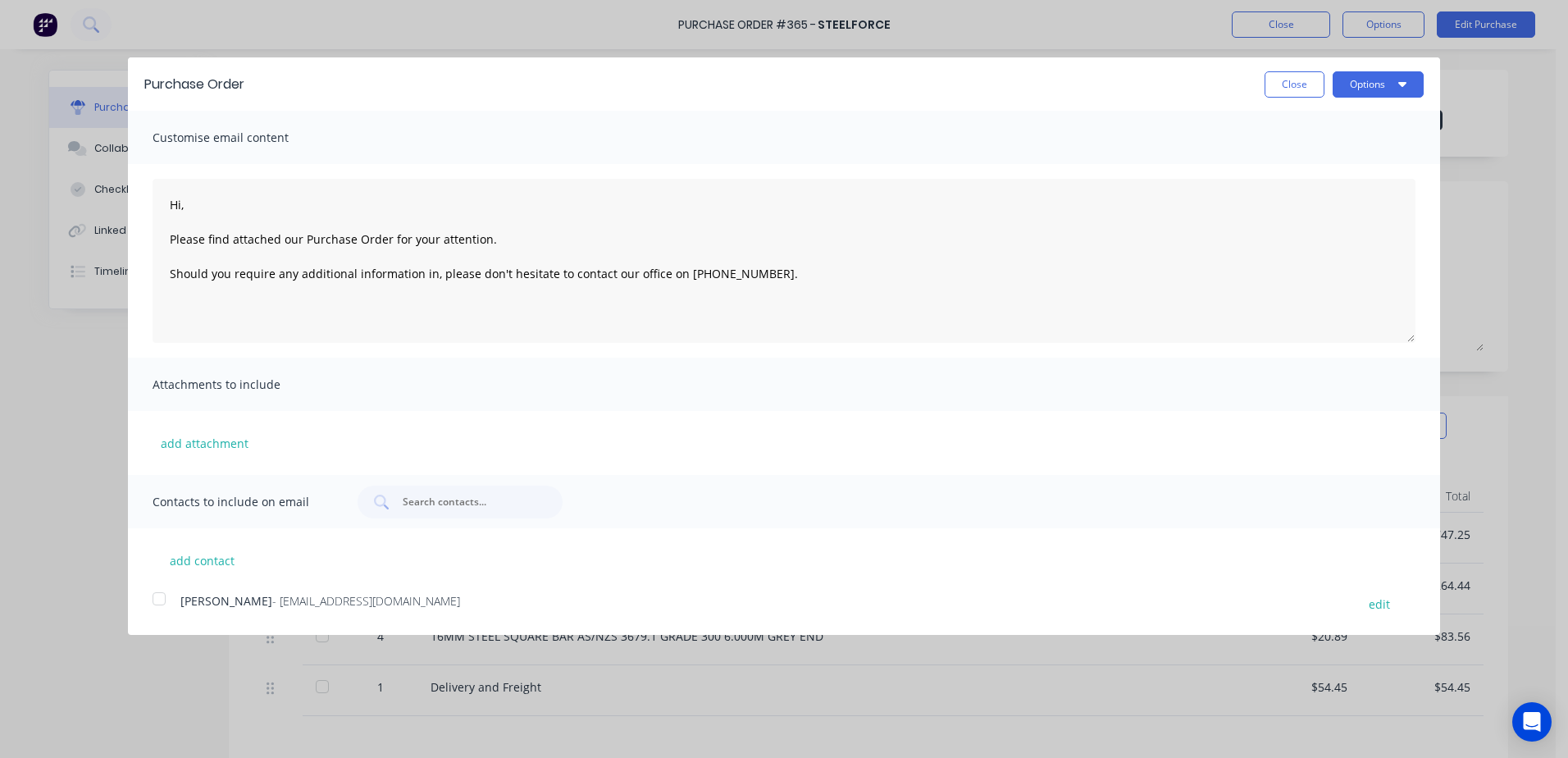
click at [157, 600] on div at bounding box center [158, 598] width 32 height 32
type textarea "Hi, Please find attached our Purchase Order for your attention. Should you requ…"
drag, startPoint x: 1353, startPoint y: 89, endPoint x: 1366, endPoint y: 93, distance: 13.6
click at [1354, 89] on button "Options" at bounding box center [1377, 84] width 91 height 26
click at [1311, 164] on div "Email" at bounding box center [1345, 158] width 126 height 24
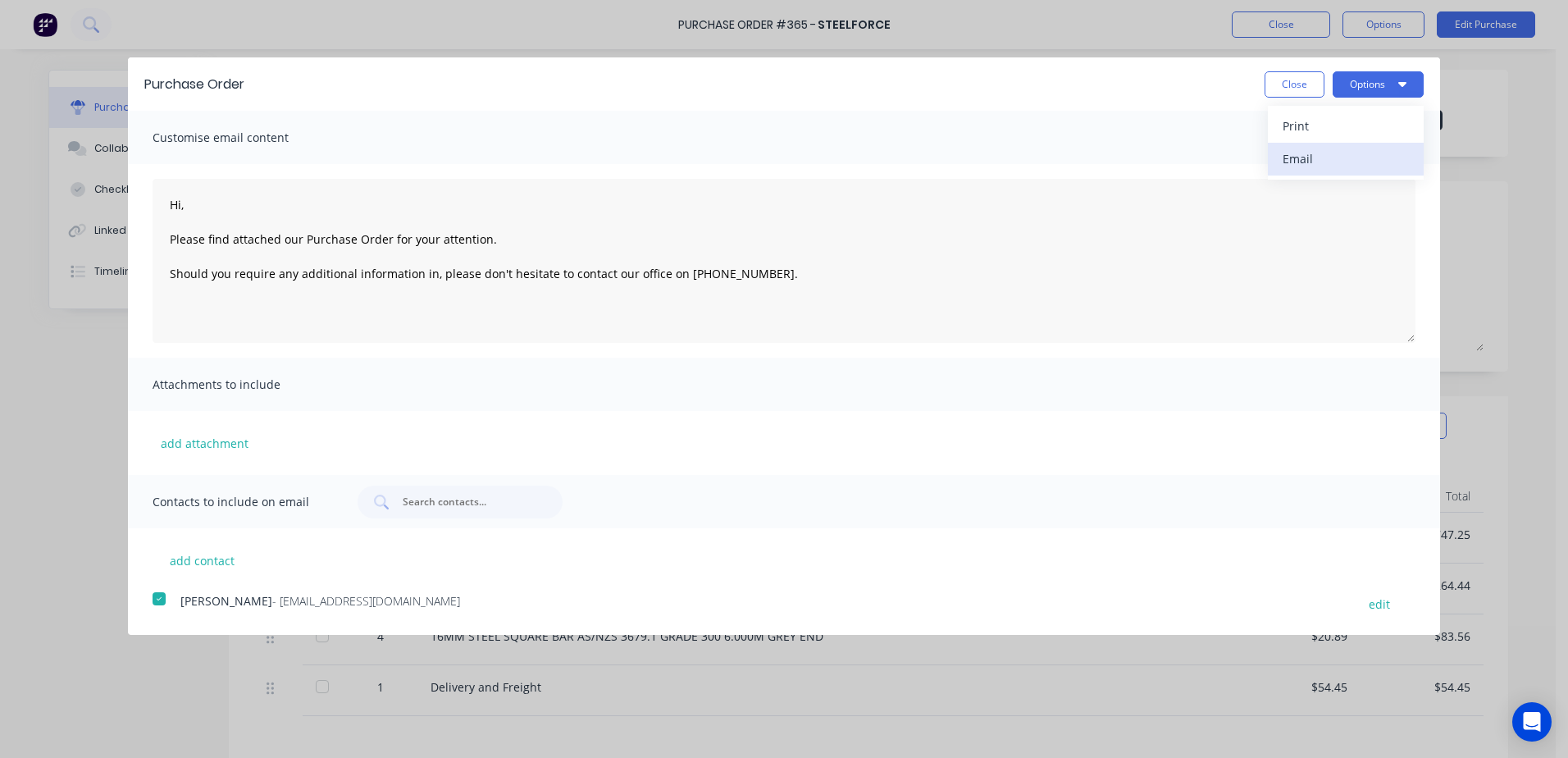
type textarea "x"
type textarea "Hi, Please find attached our Purchase Order for your attention. Should you requ…"
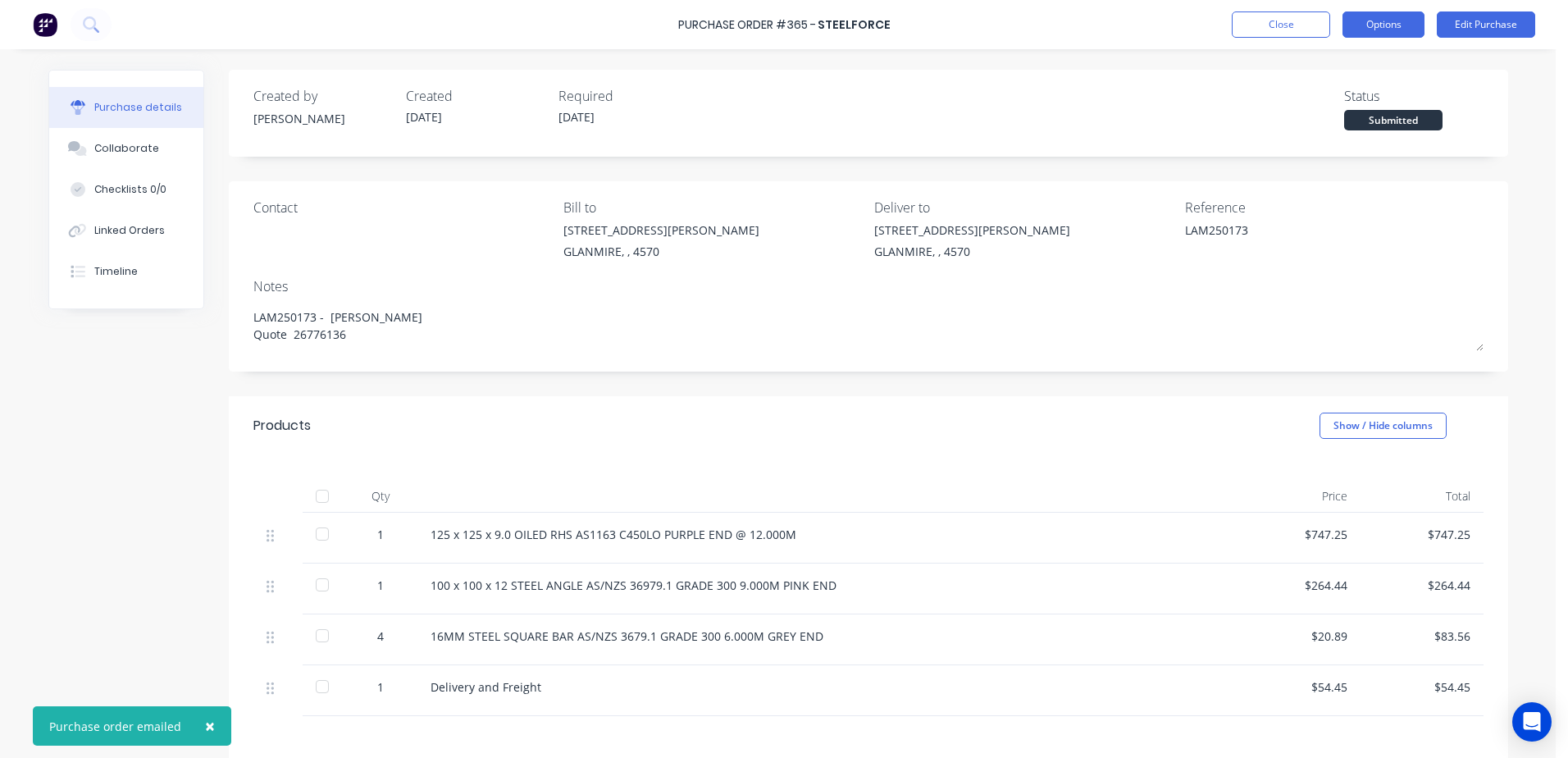
click at [1378, 36] on button "Options" at bounding box center [1383, 24] width 82 height 26
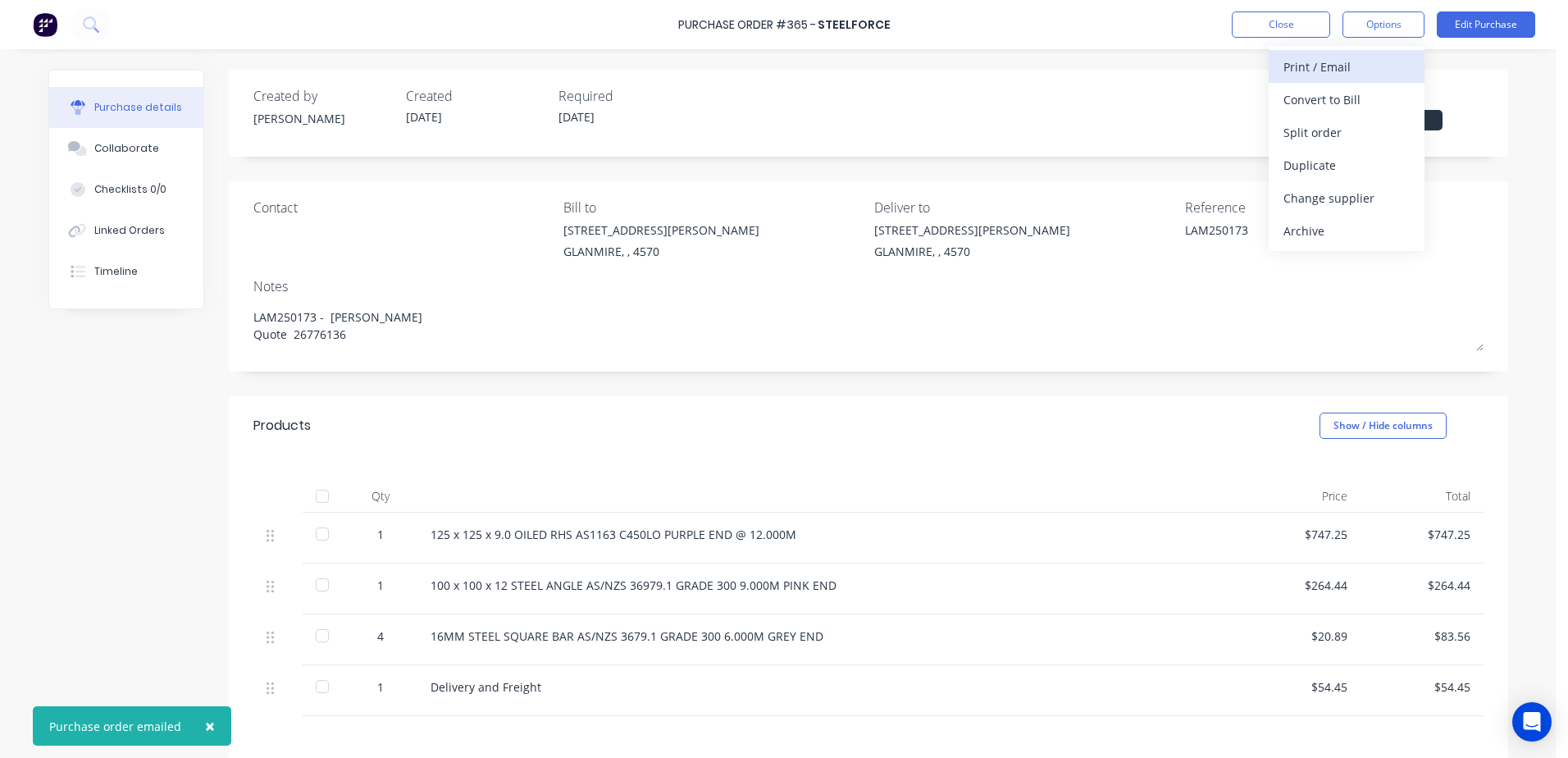
click at [1298, 72] on div "Print / Email" at bounding box center [1346, 67] width 126 height 24
click at [1328, 108] on div "With pricing" at bounding box center [1346, 100] width 126 height 24
type textarea "x"
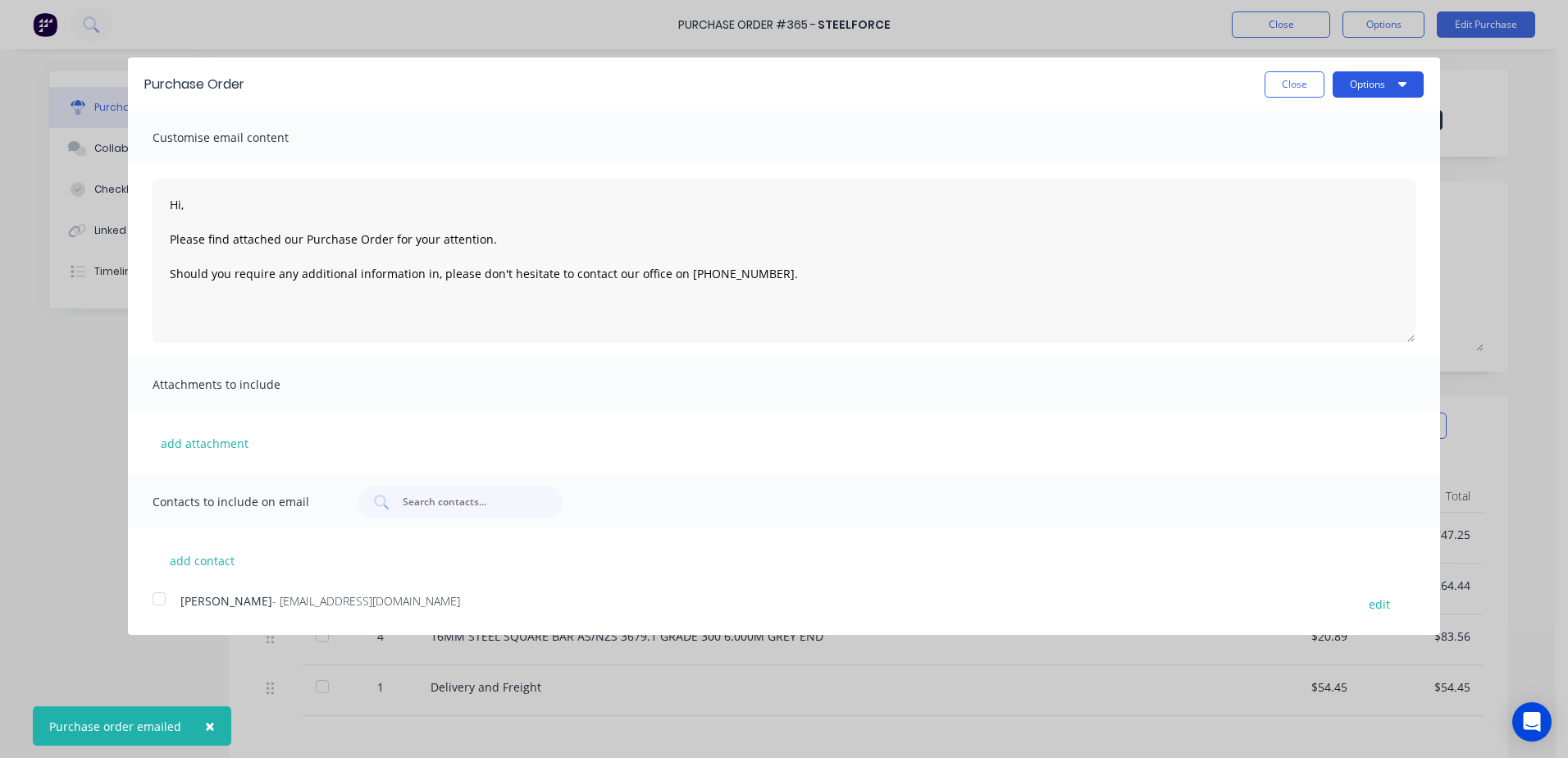
click at [1364, 79] on button "Options" at bounding box center [1377, 84] width 91 height 26
click at [1294, 125] on div "Print" at bounding box center [1345, 126] width 126 height 24
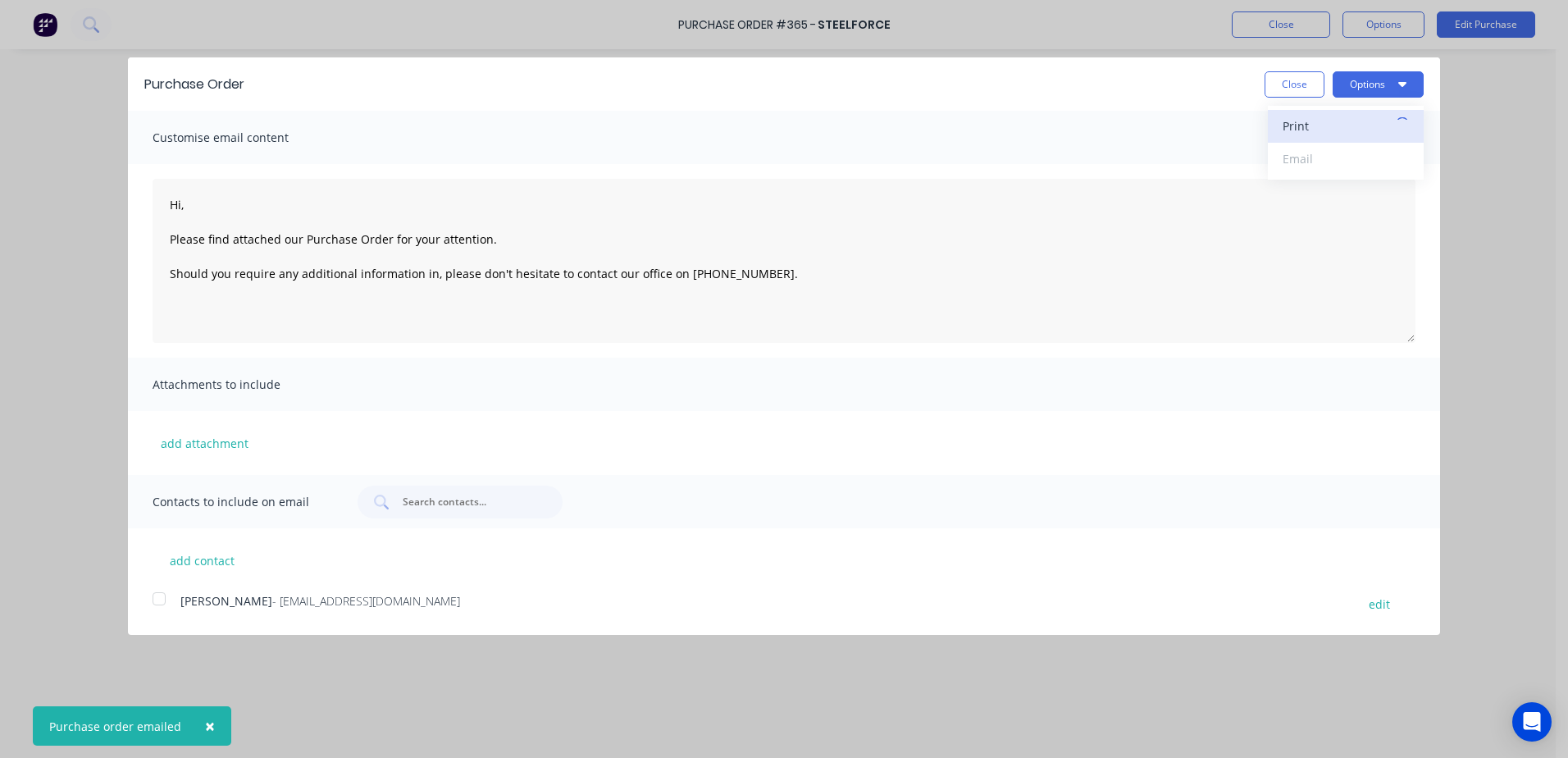
type textarea "Hi, Please find attached our Purchase Order for your attention. Should you requ…"
type textarea "x"
type textarea "Hi, Please find attached our Purchase Order for your attention. Should you requ…"
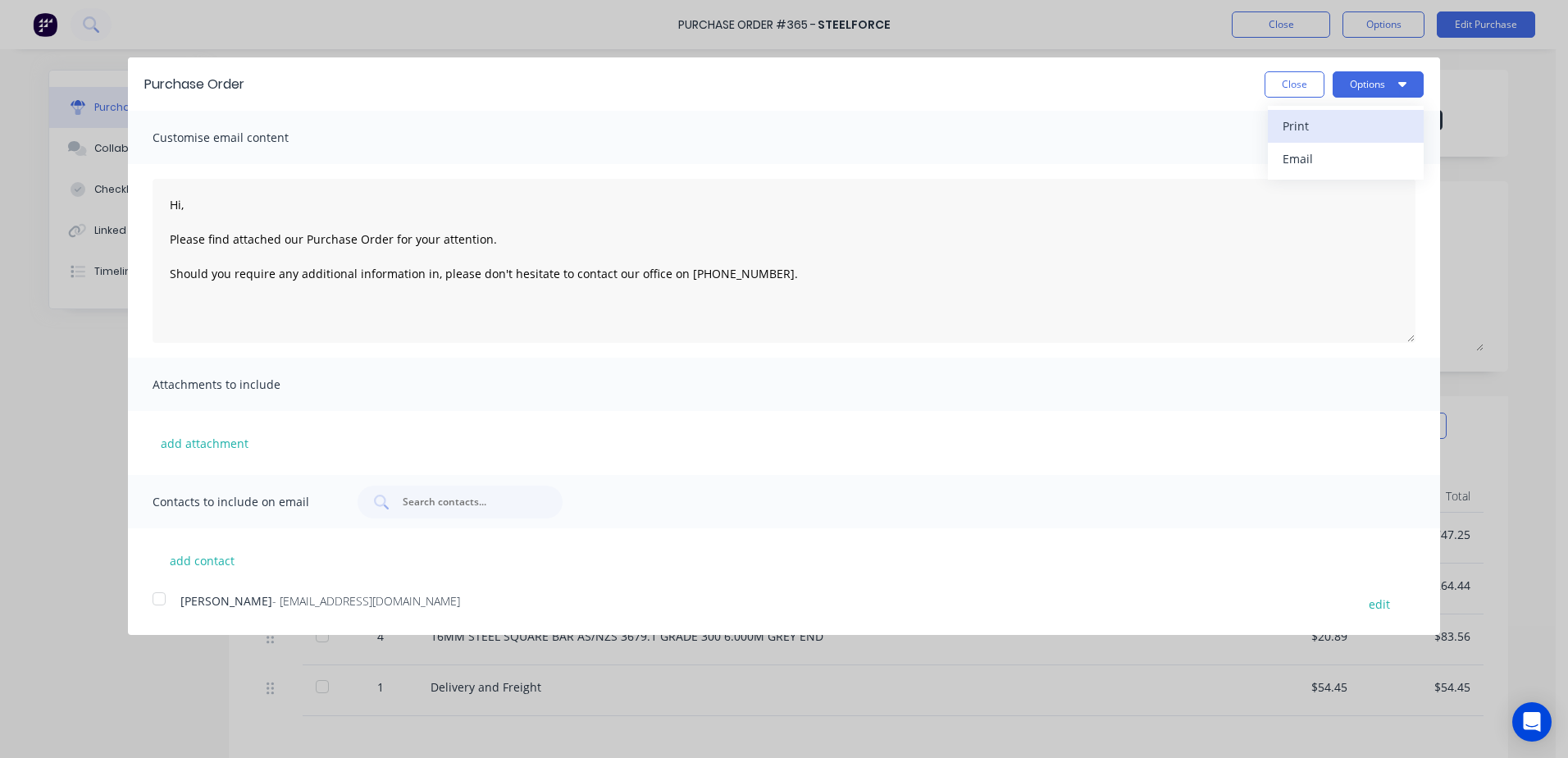
type textarea "x"
type textarea "Hi, Please find attached our Purchase Order for your attention. Should you requ…"
type textarea "x"
type textarea "Hi, Please find attached our Purchase Order for your attention. Should you requ…"
type textarea "x"
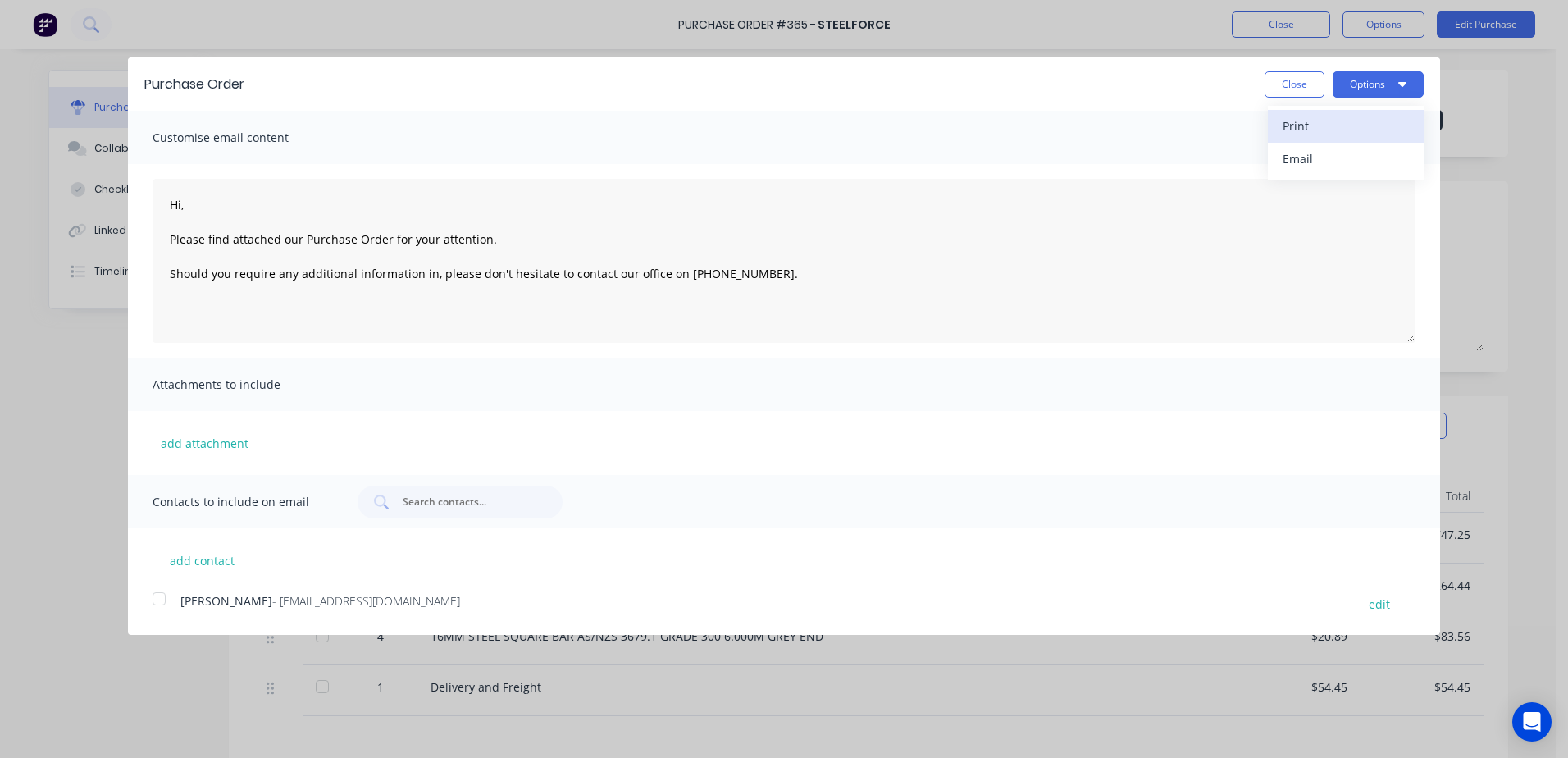
type textarea "Hi, Please find attached our Purchase Order for your attention. Should you requ…"
click at [1297, 87] on button "Close" at bounding box center [1294, 84] width 60 height 26
type textarea "x"
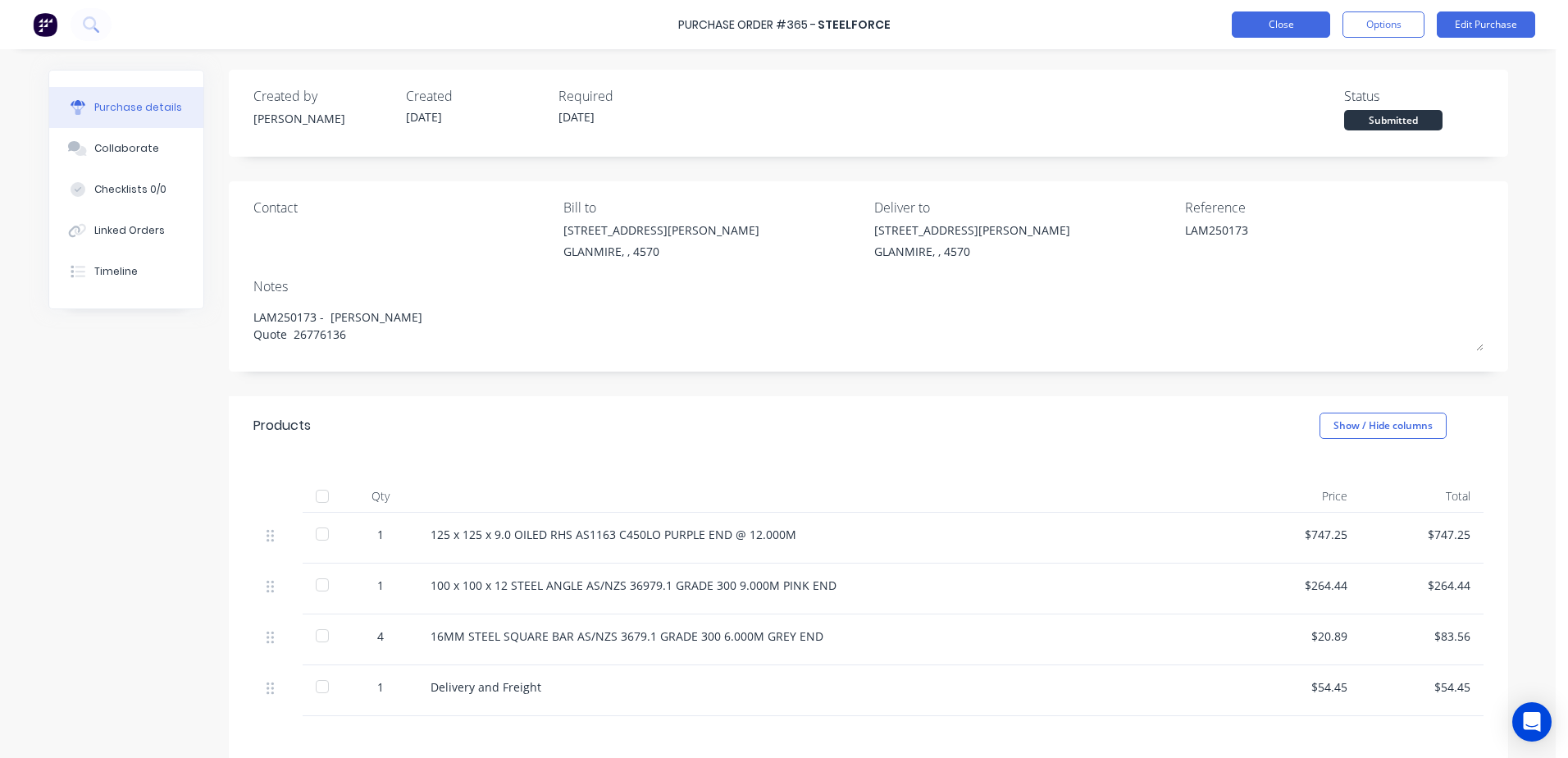
click at [1261, 25] on button "Close" at bounding box center [1281, 24] width 98 height 26
